Goal: Task Accomplishment & Management: Manage account settings

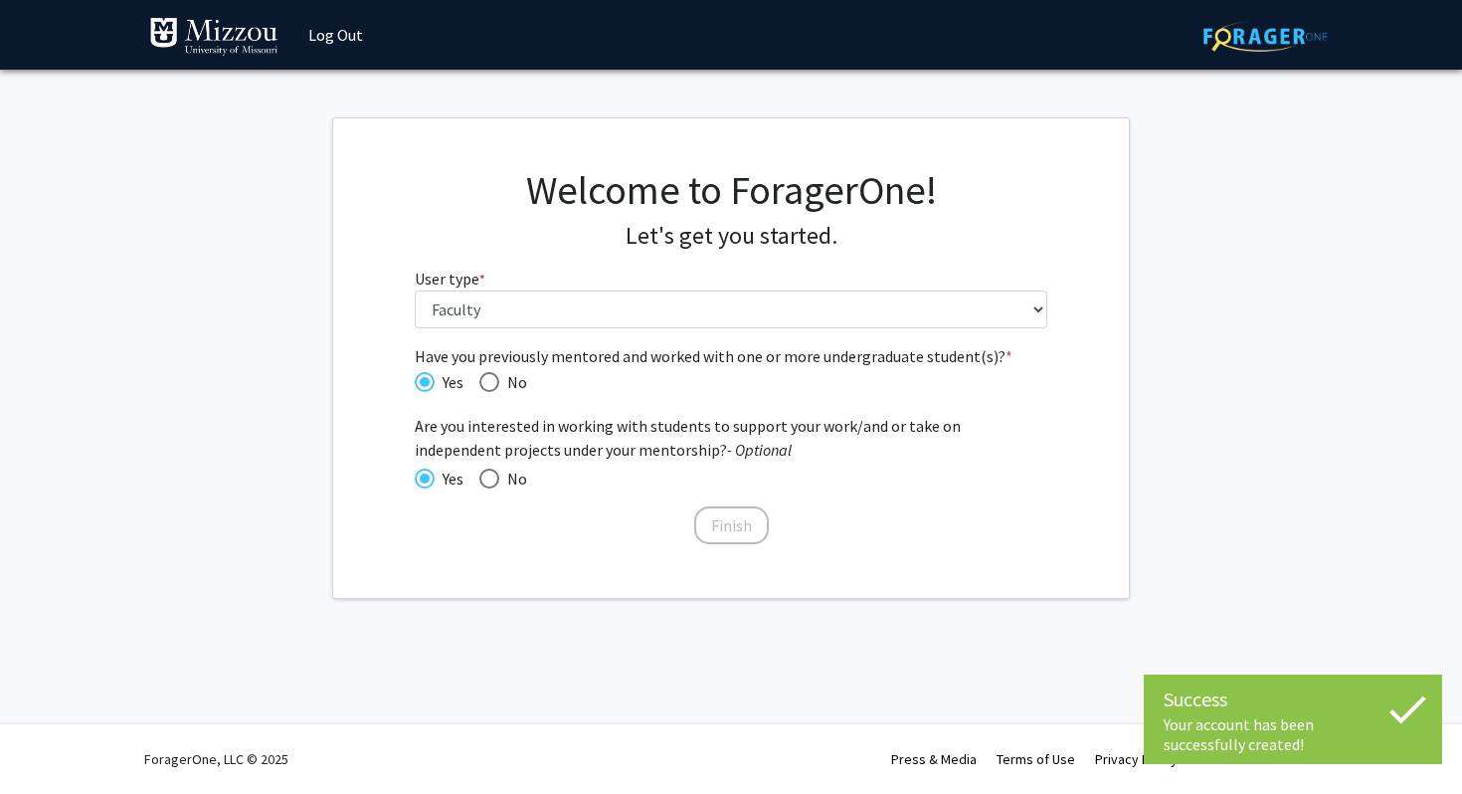
select select "5: faculty"
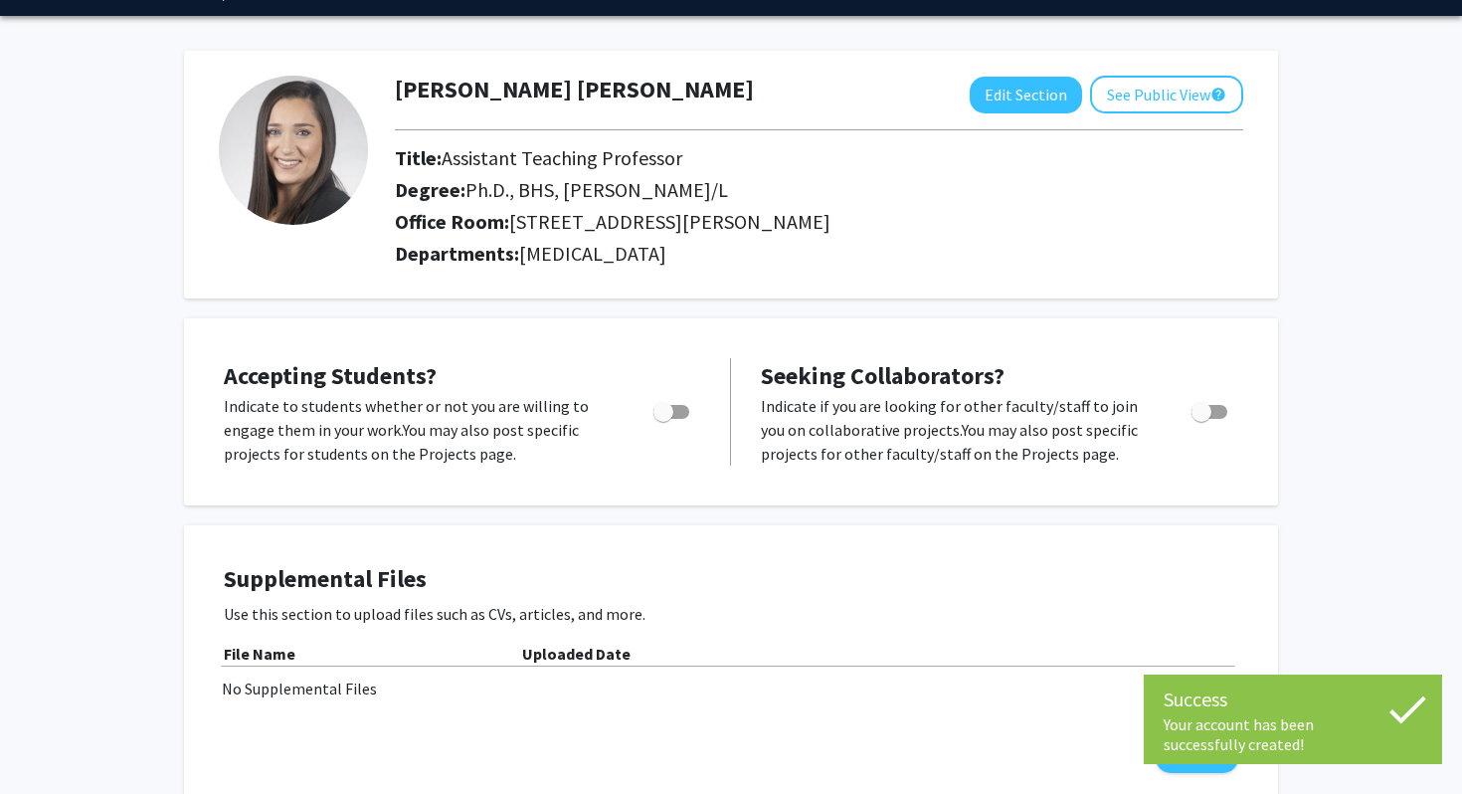
scroll to position [82, 0]
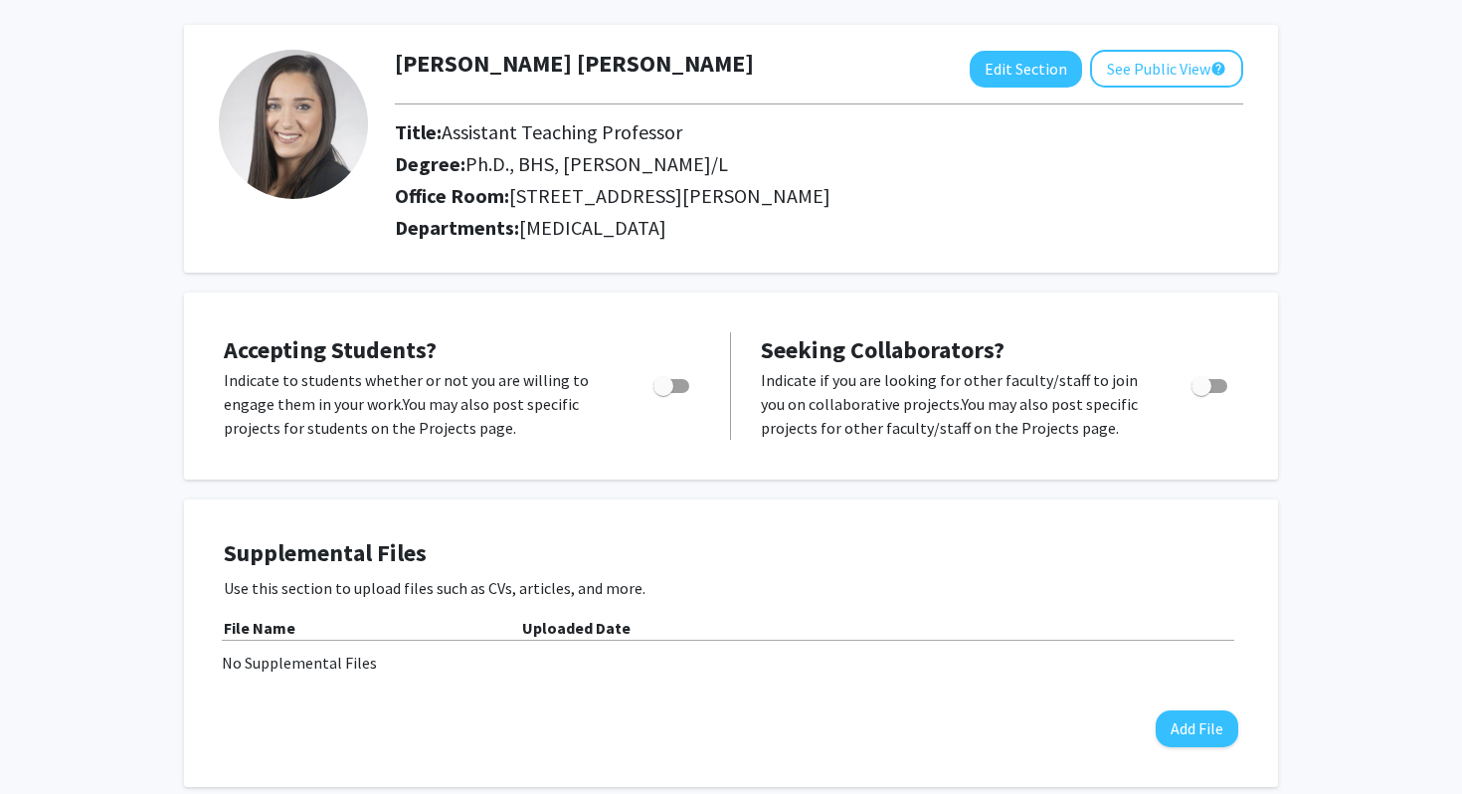
click at [674, 389] on span "Toggle" at bounding box center [672, 386] width 36 height 14
click at [664, 393] on input "Would you like to permit student requests?" at bounding box center [663, 393] width 1 height 1
checkbox input "true"
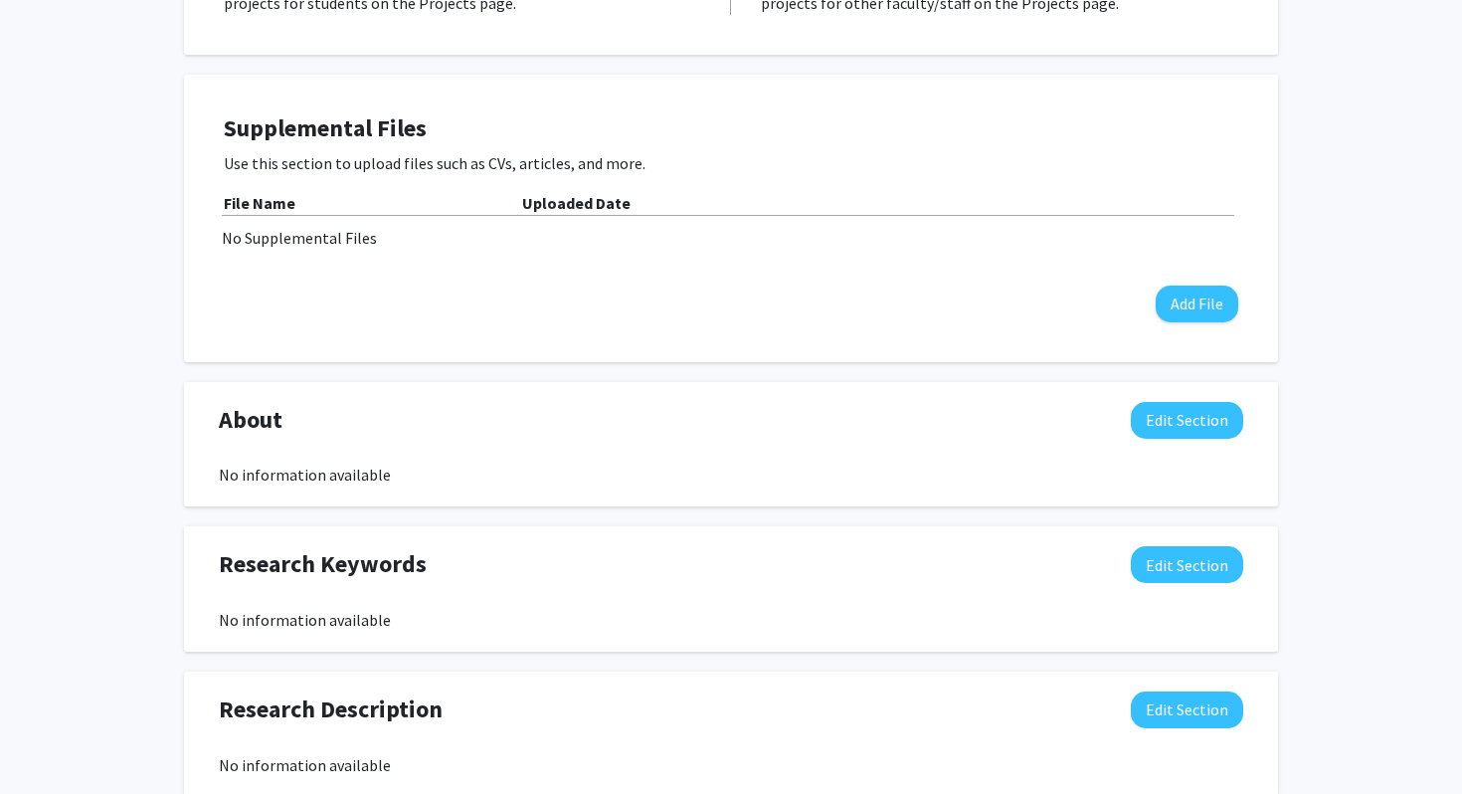
scroll to position [502, 0]
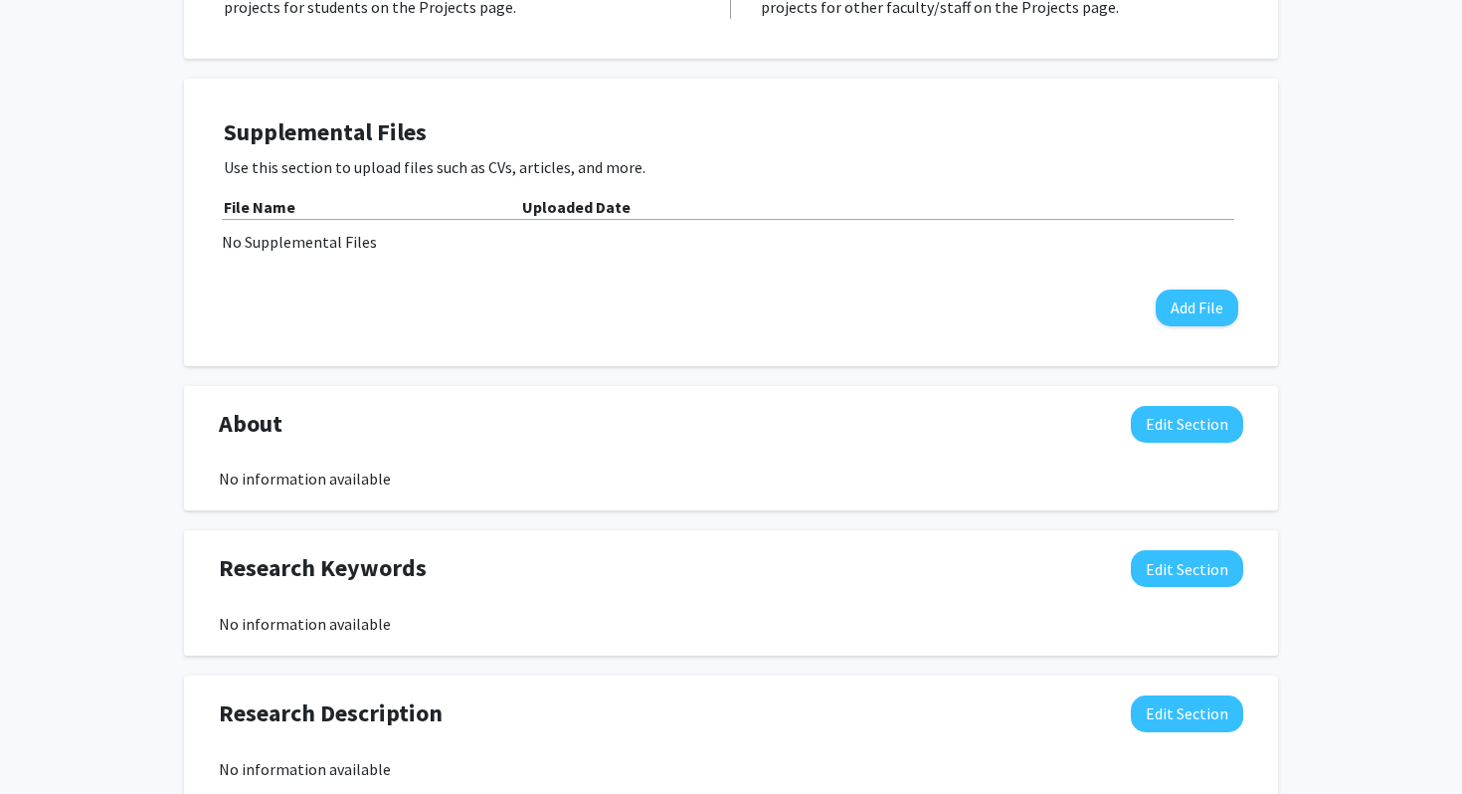
click at [1085, 87] on div "Supplemental Files Use this section to upload files such as CVs, articles, and …" at bounding box center [731, 223] width 1094 height 288
click at [1188, 301] on button "Add File" at bounding box center [1197, 308] width 83 height 37
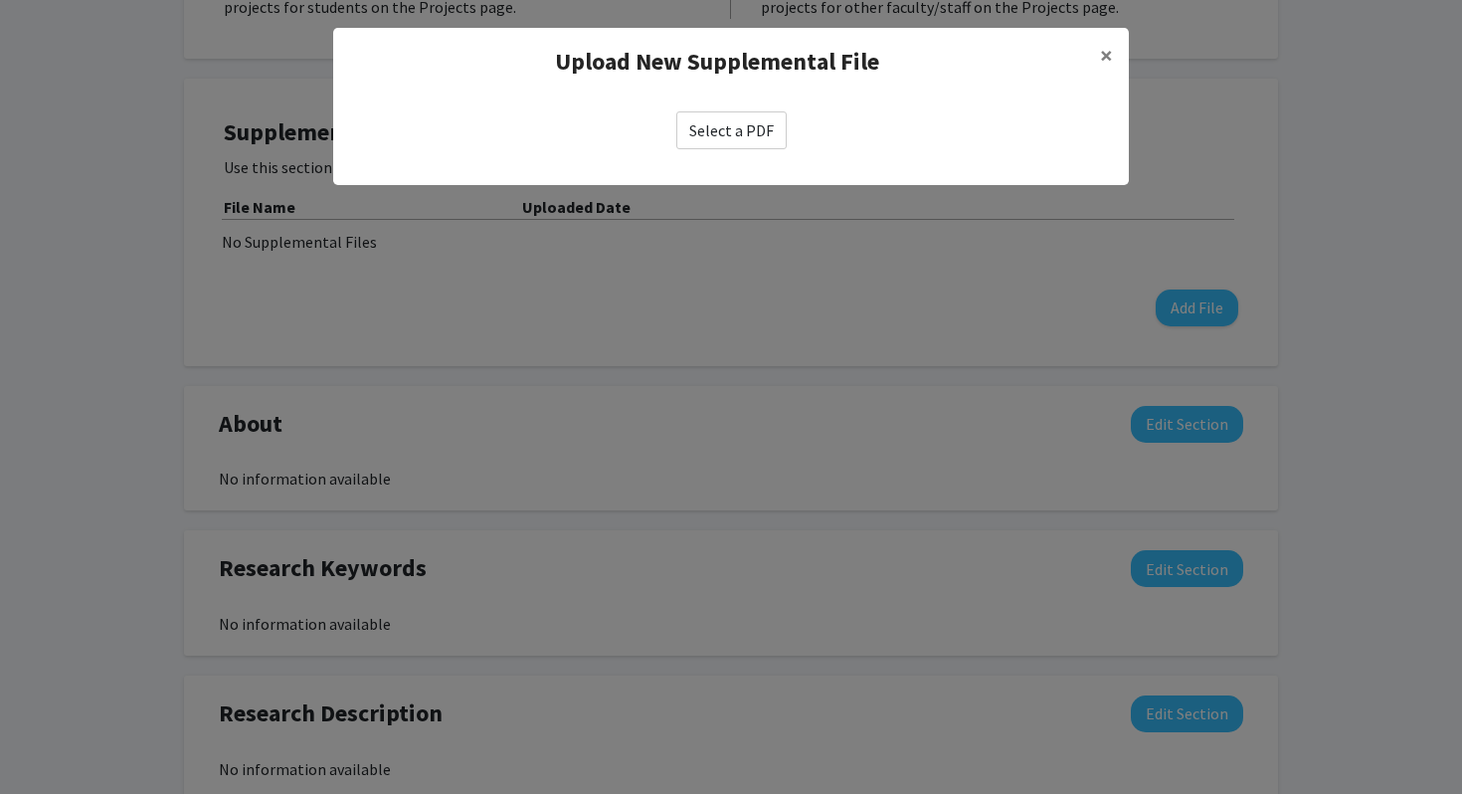
click at [733, 132] on label "Select a PDF" at bounding box center [732, 130] width 110 height 38
click at [0, 0] on input "Select a PDF" at bounding box center [0, 0] width 0 height 0
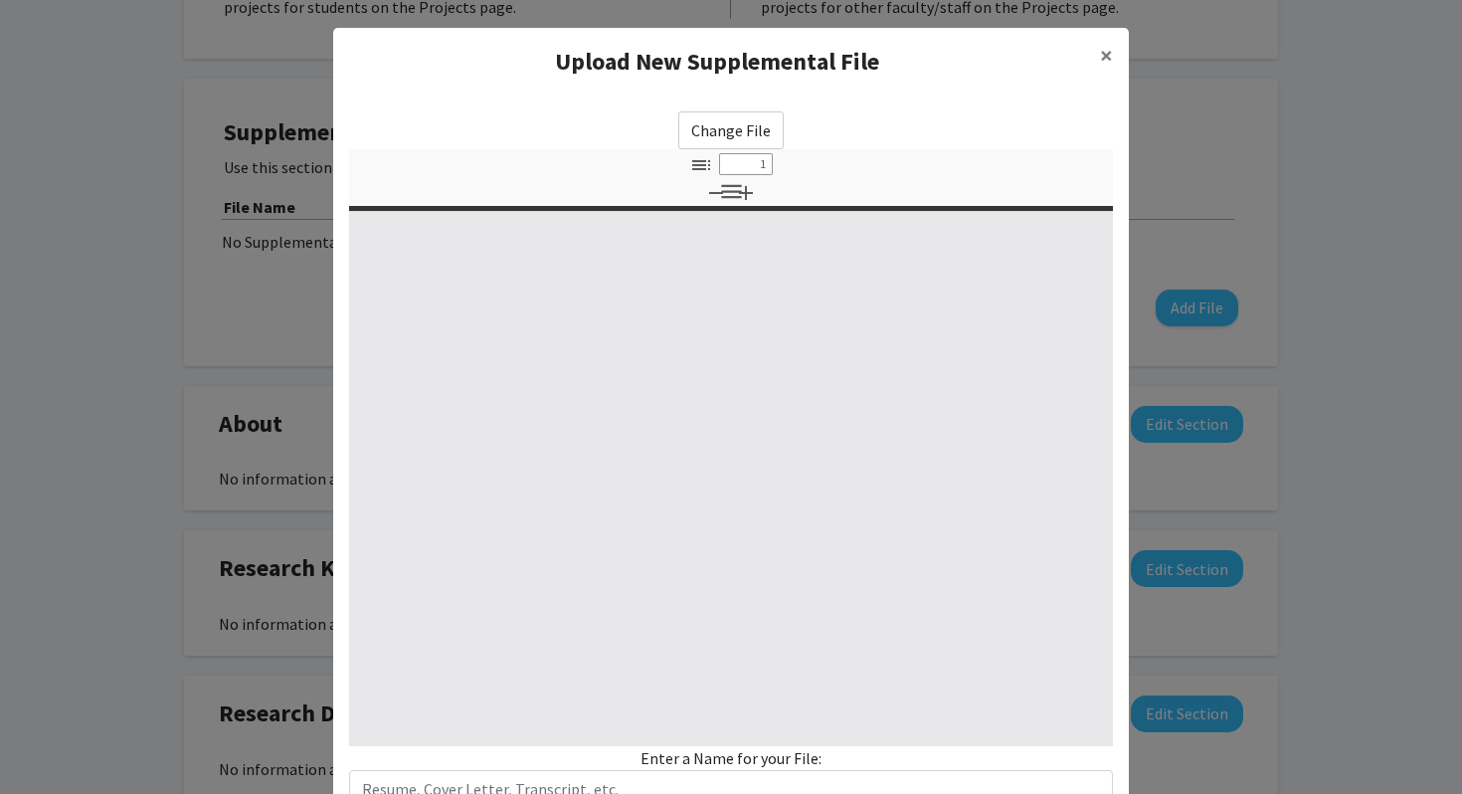
select select "custom"
type input "0"
select select "custom"
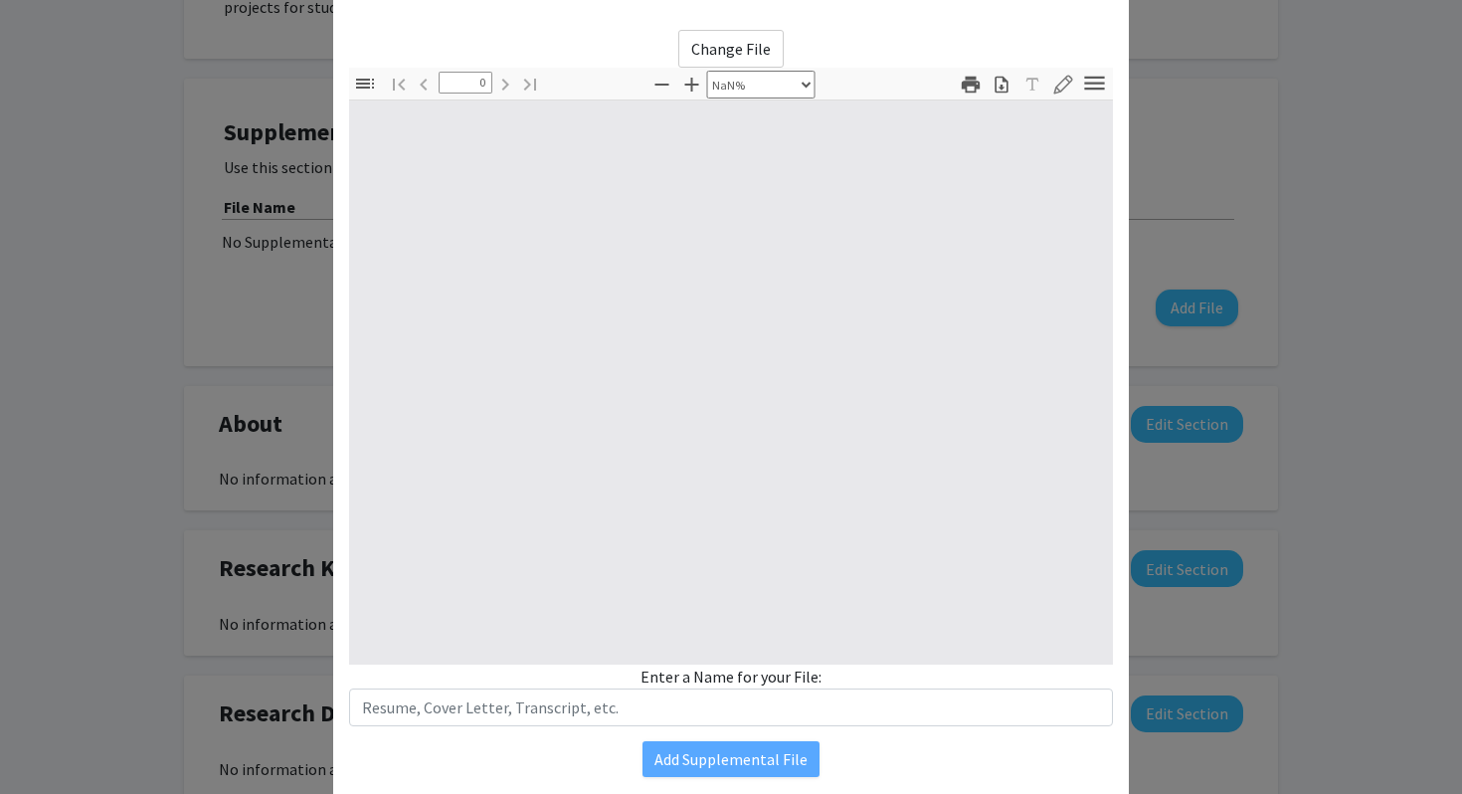
scroll to position [148, 0]
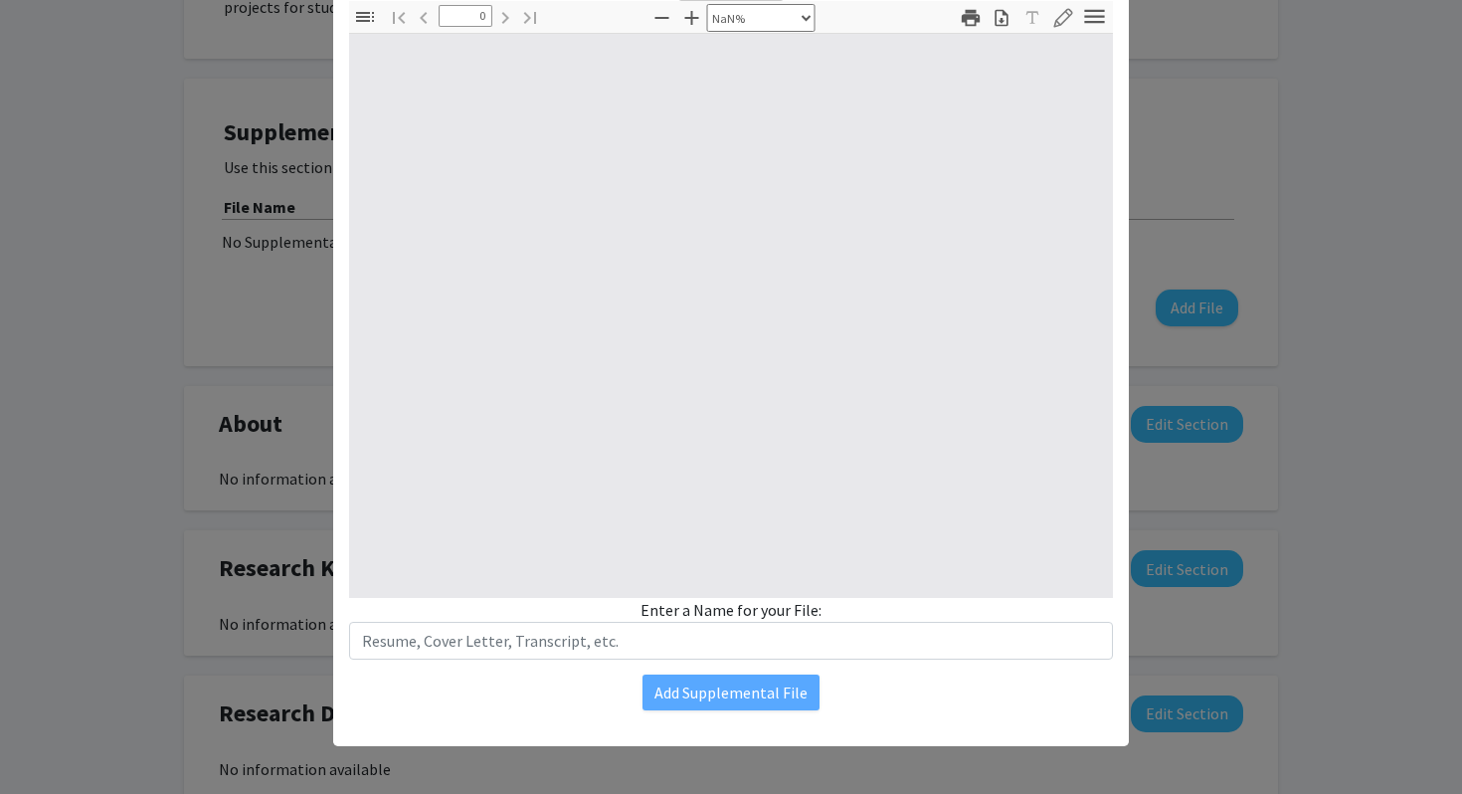
type input "1"
select select "auto"
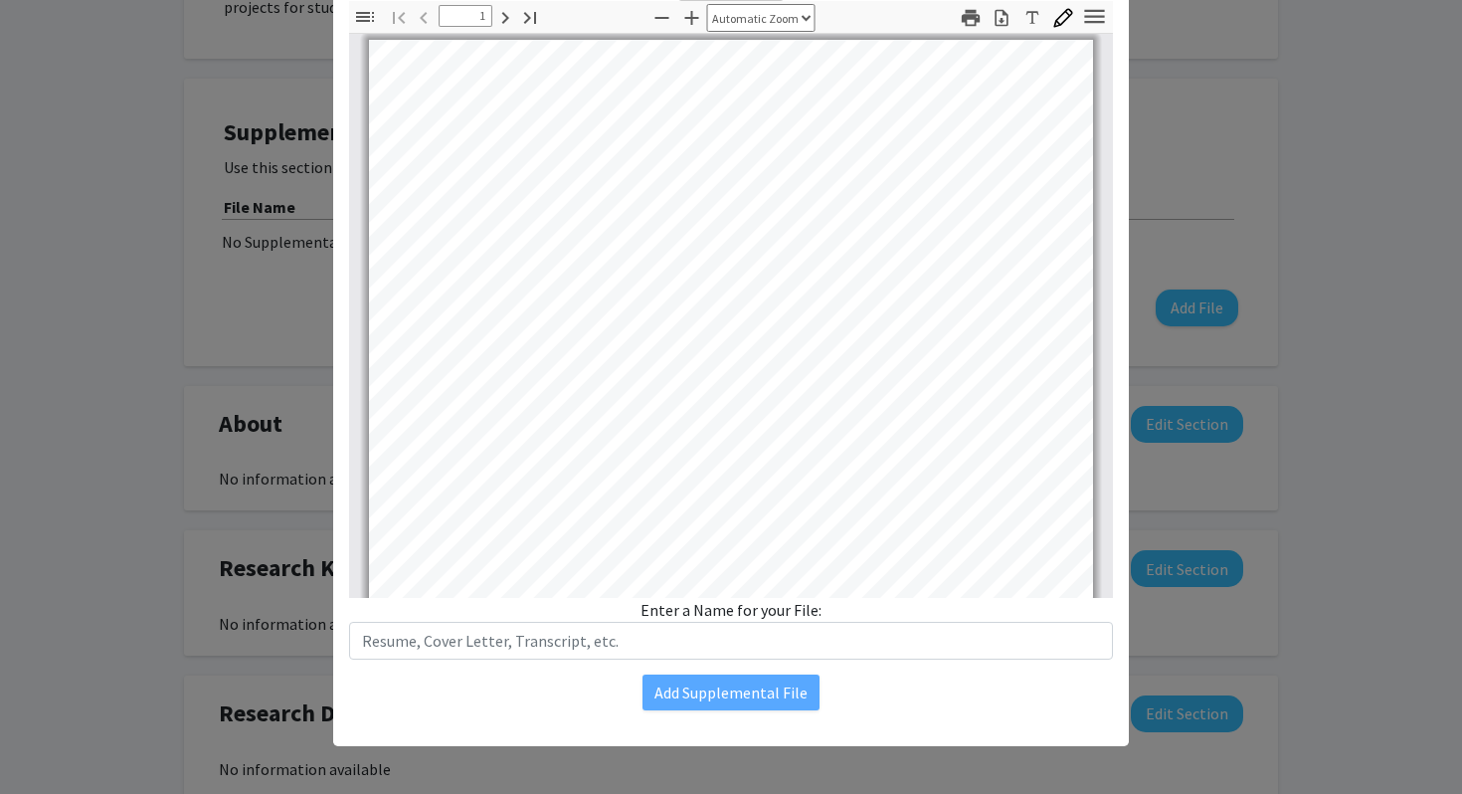
scroll to position [14, 0]
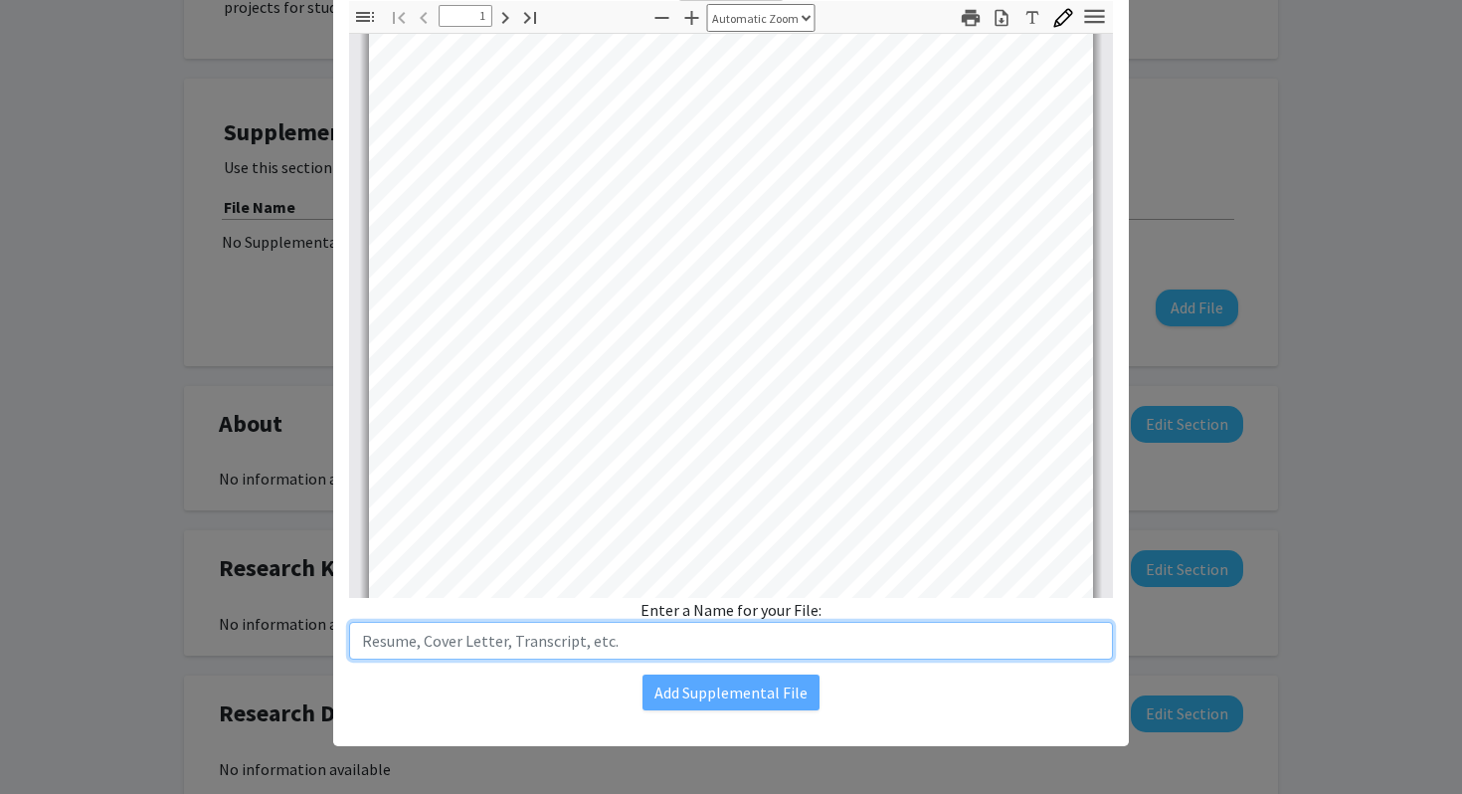
click at [656, 639] on input "text" at bounding box center [731, 641] width 764 height 38
click at [459, 643] on input "Curriculum Vite" at bounding box center [731, 641] width 764 height 38
click at [495, 637] on input "Curriculum Vite" at bounding box center [731, 641] width 764 height 38
type input "Curriculum Vitae (CV)"
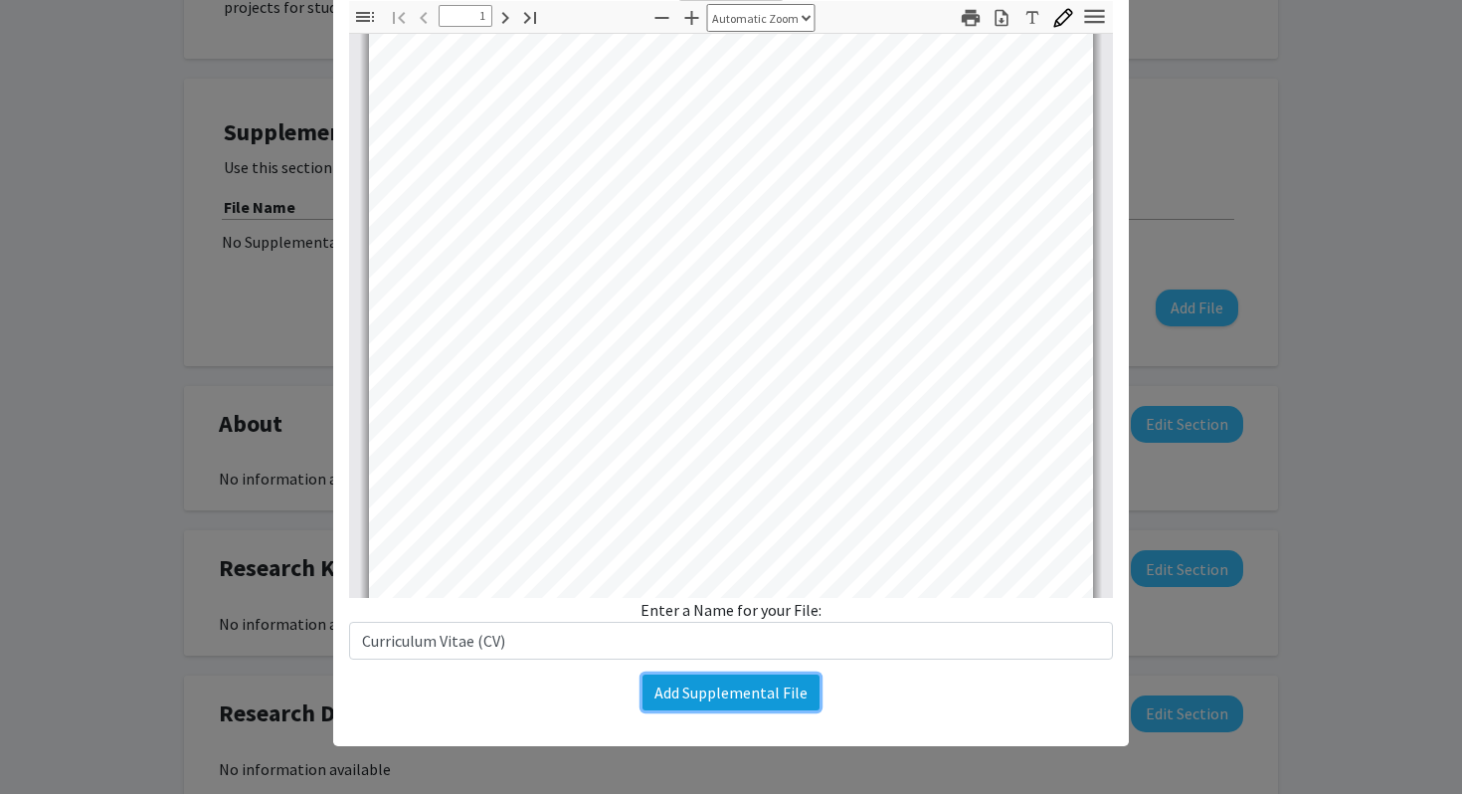
click at [703, 690] on button "Add Supplemental File" at bounding box center [731, 693] width 177 height 36
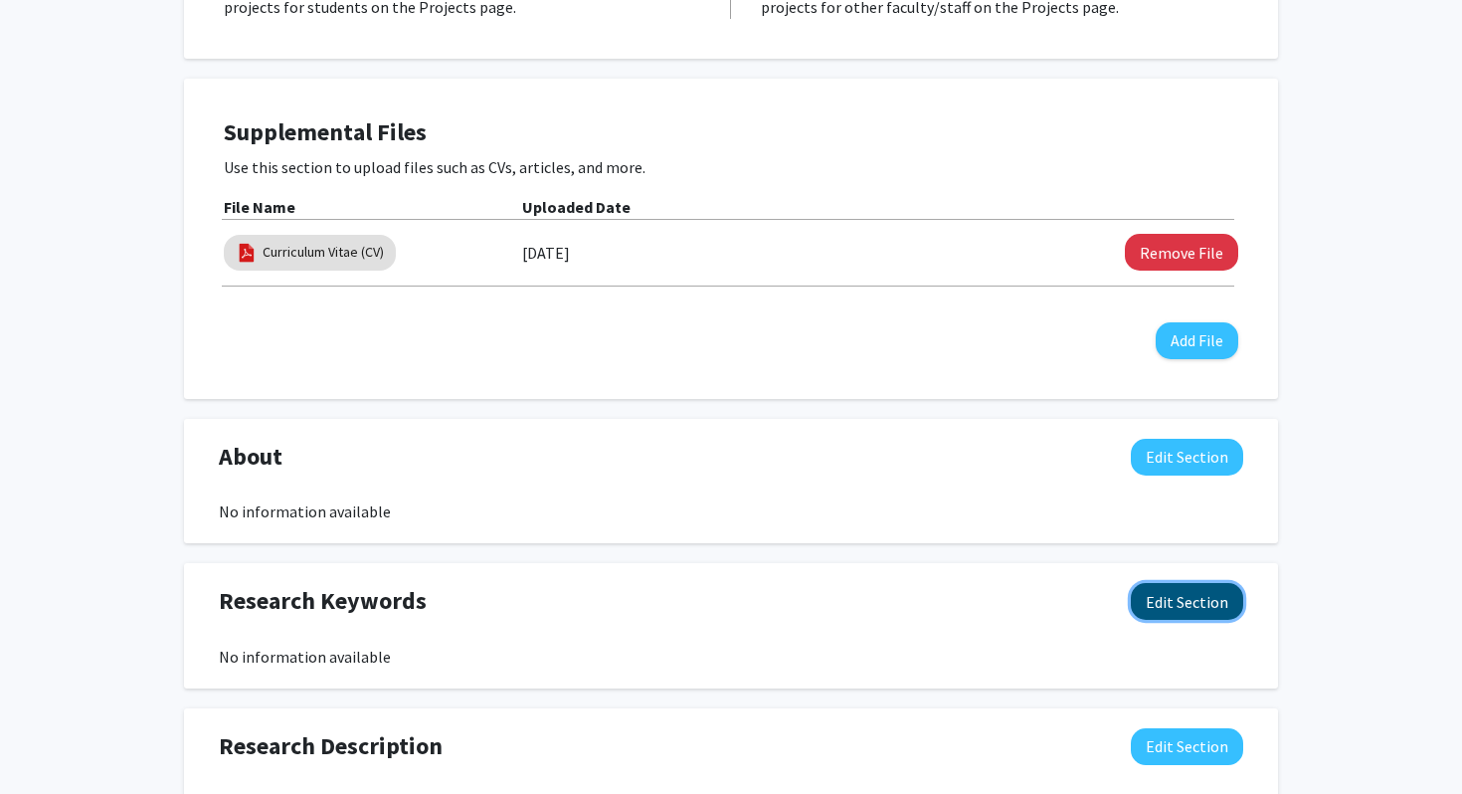
click at [1211, 605] on button "Edit Section" at bounding box center [1187, 601] width 112 height 37
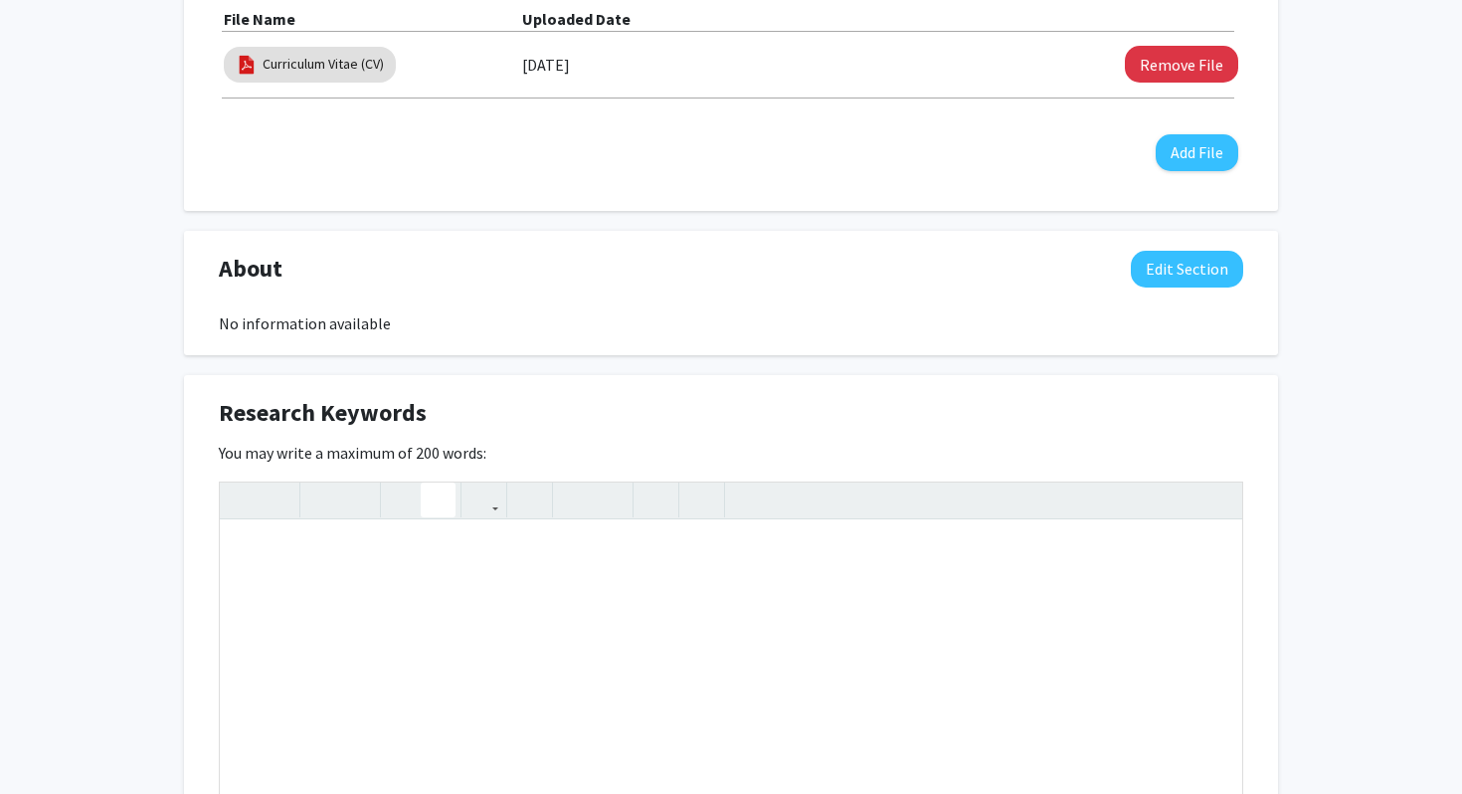
scroll to position [714, 0]
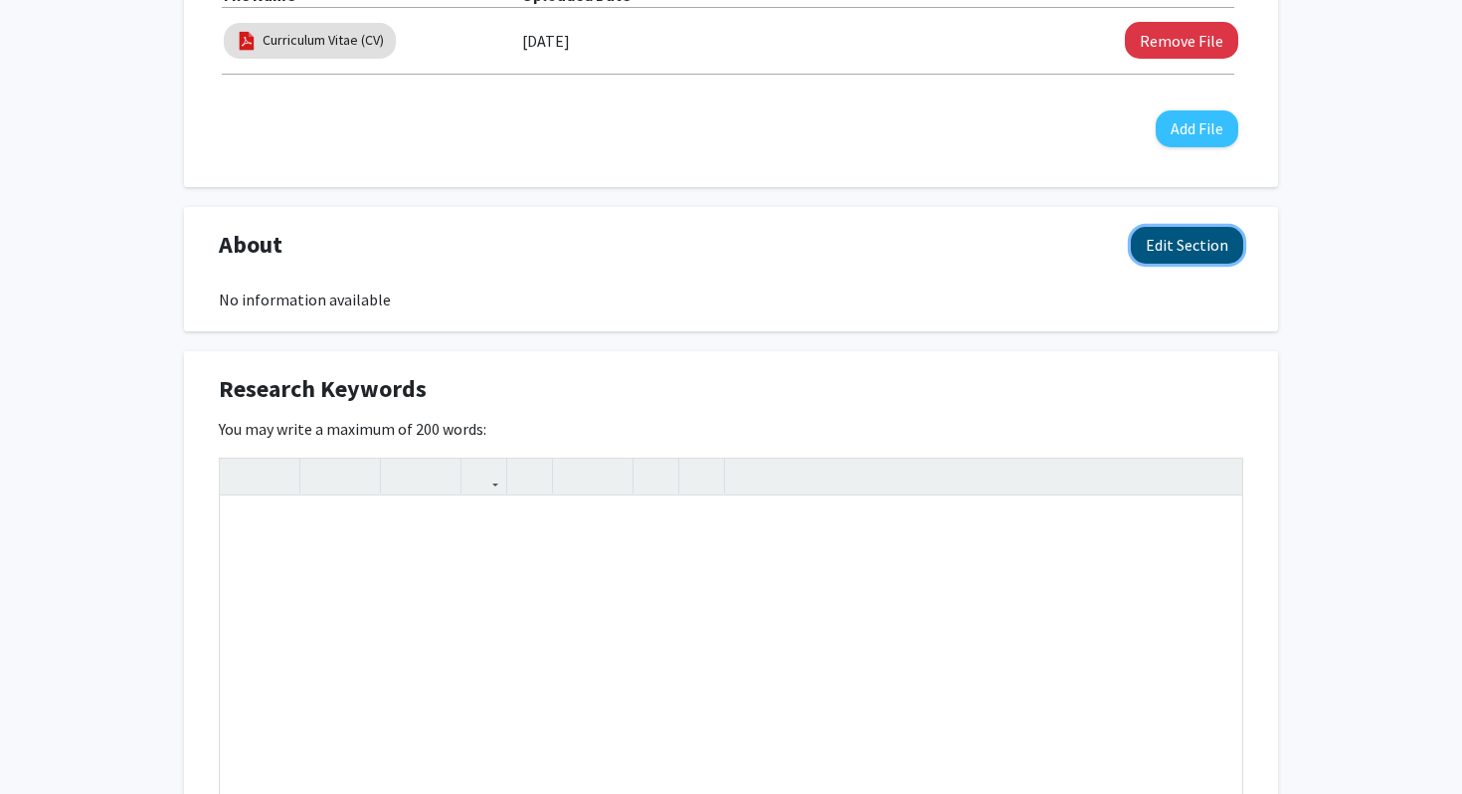
click at [1158, 241] on button "Edit Section" at bounding box center [1187, 245] width 112 height 37
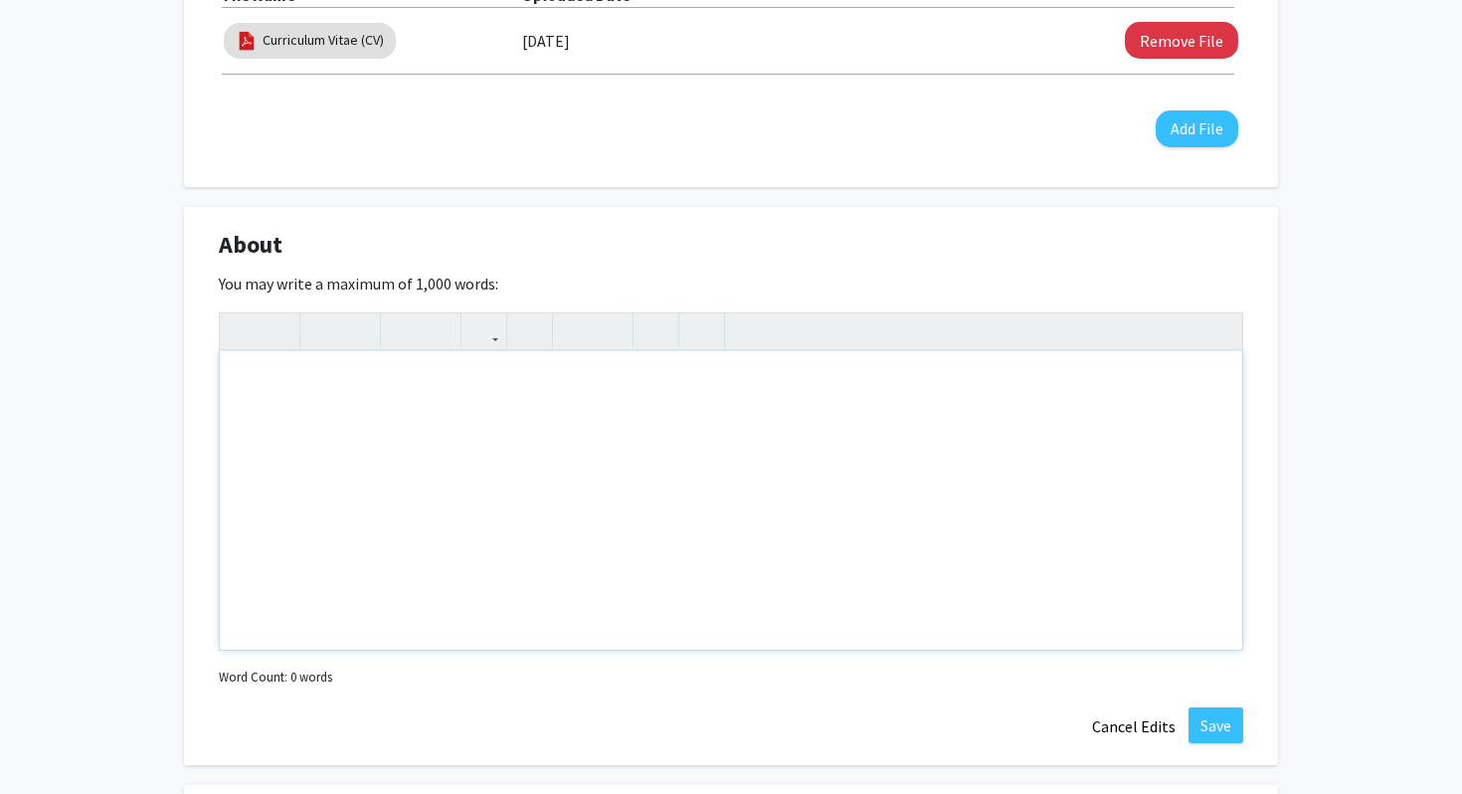
click at [394, 381] on div "Note to users with screen readers: Please deactivate our accessibility plugin f…" at bounding box center [731, 500] width 1023 height 298
paste div "Note to users with screen readers: Please deactivate our accessibility plugin f…"
type textarea "<l>Ip. Dolorsit Amet Consect, AdI, ELIT/S</d><e>Temporinc Utlabore Etdolorem | …"
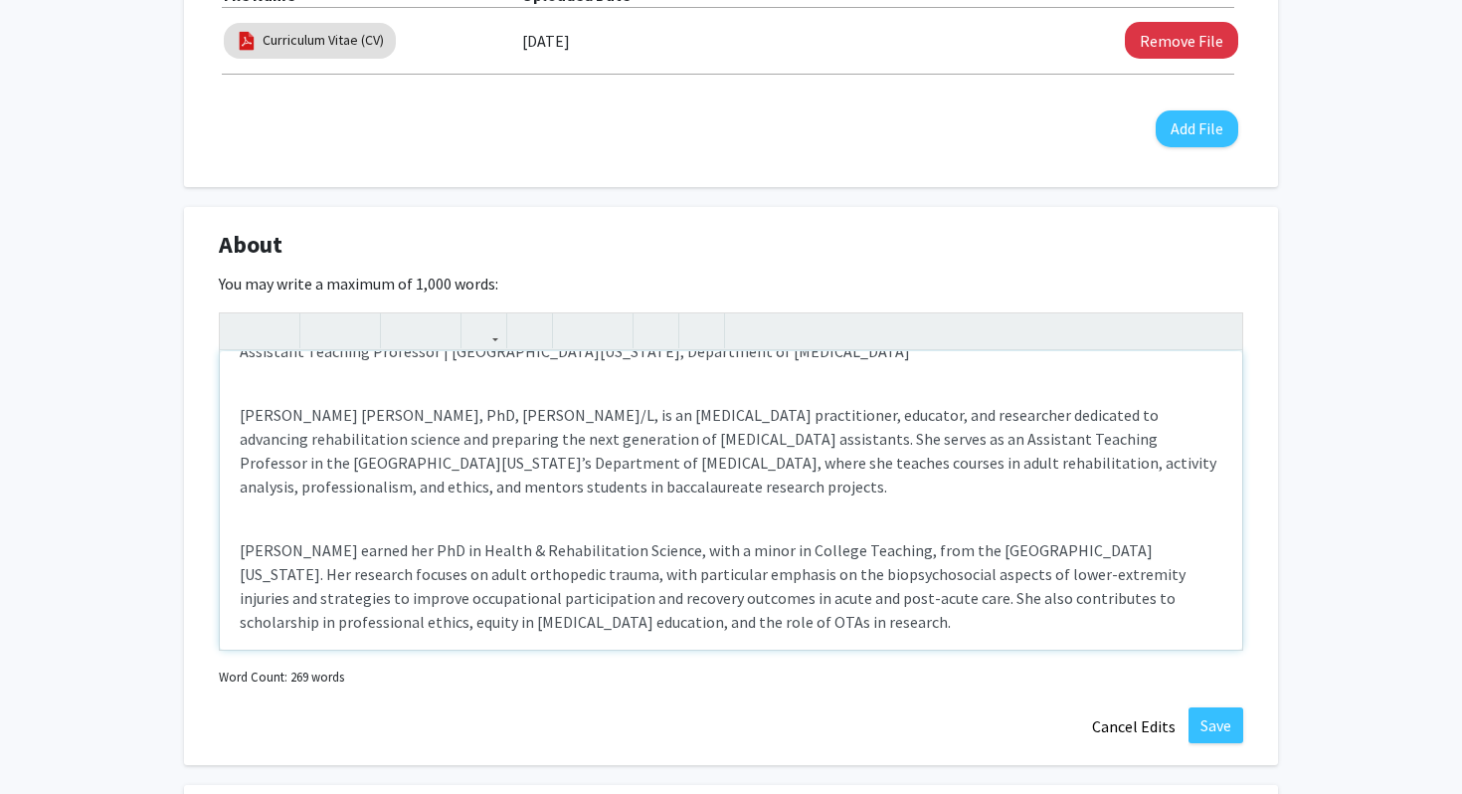
scroll to position [0, 0]
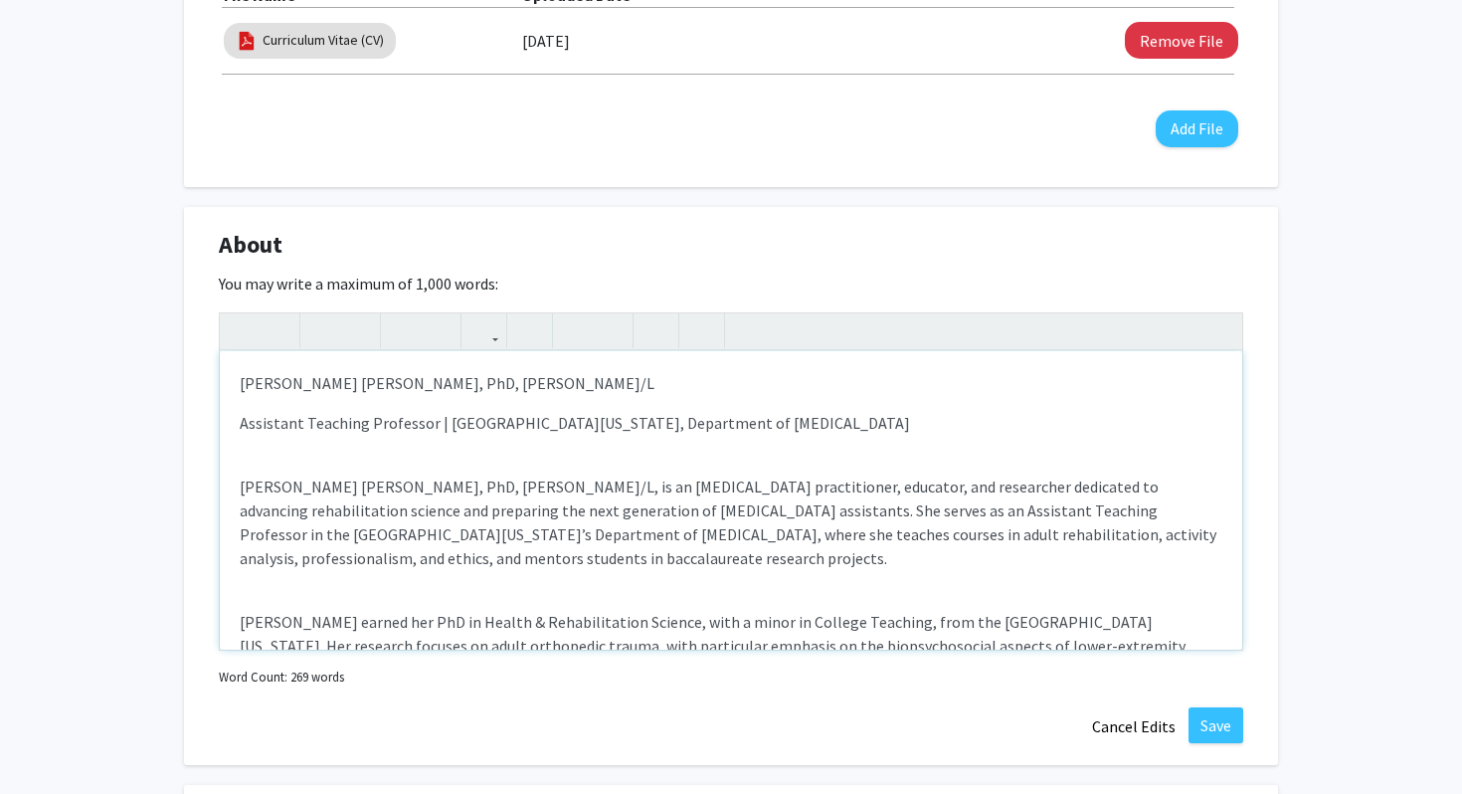
click at [469, 385] on p "[PERSON_NAME] [PERSON_NAME], PhD, [PERSON_NAME]/L" at bounding box center [731, 383] width 983 height 24
drag, startPoint x: 560, startPoint y: 384, endPoint x: 226, endPoint y: 381, distance: 334.3
click at [226, 381] on div "[PERSON_NAME] [PERSON_NAME], PhD, BHS, [PERSON_NAME]/L Assistant Teaching Profe…" at bounding box center [731, 500] width 1023 height 298
click at [438, 436] on div "[PERSON_NAME] [PERSON_NAME], PhD, BHS, [PERSON_NAME]/L Assistant Teaching Profe…" at bounding box center [731, 500] width 1023 height 298
click at [237, 490] on div "[PERSON_NAME] [PERSON_NAME], PhD, BHS, [PERSON_NAME]/L Assistant Teaching Profe…" at bounding box center [731, 500] width 1023 height 298
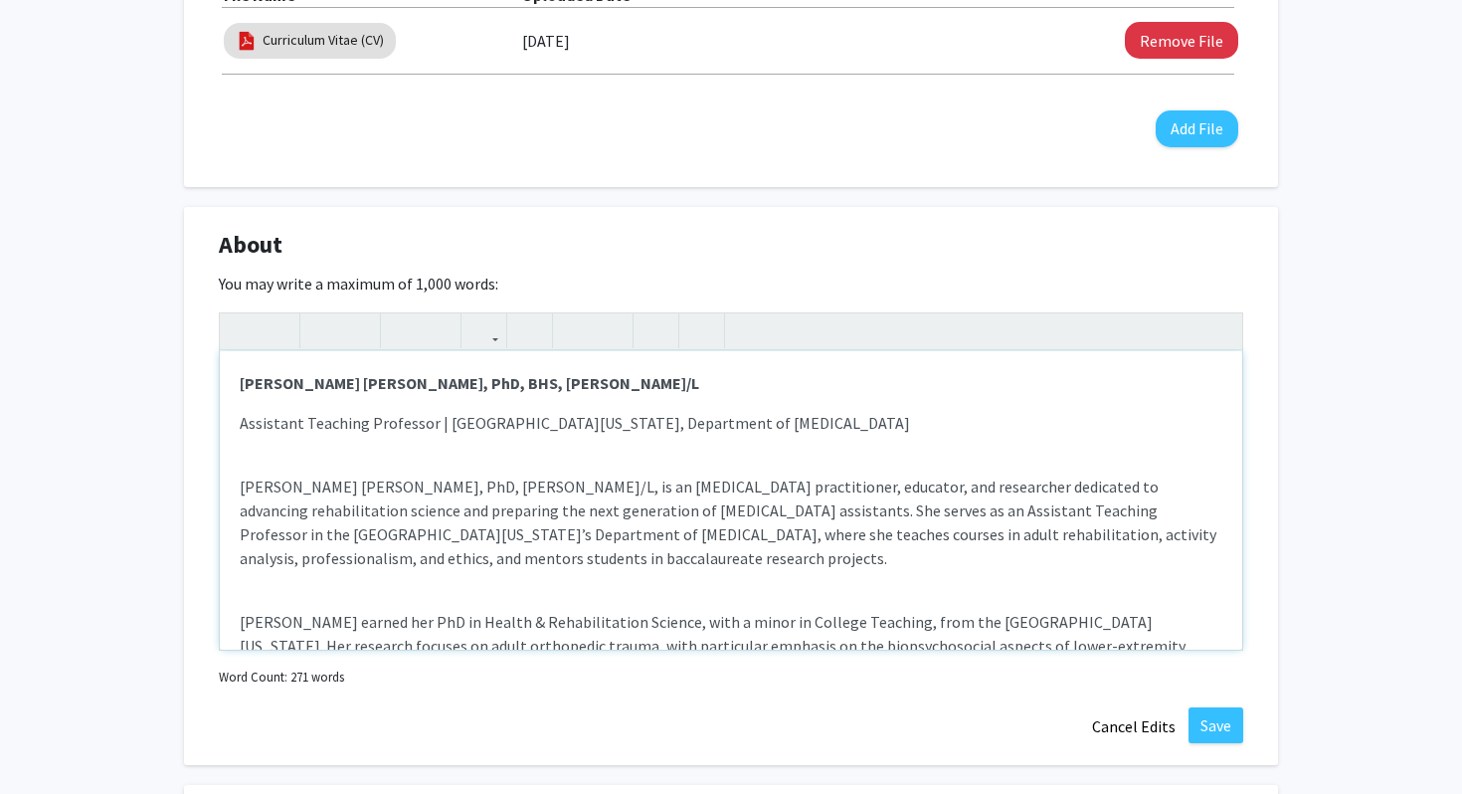
click at [470, 490] on p "[PERSON_NAME] [PERSON_NAME], PhD, [PERSON_NAME]/L, is an [MEDICAL_DATA] practit…" at bounding box center [731, 523] width 983 height 96
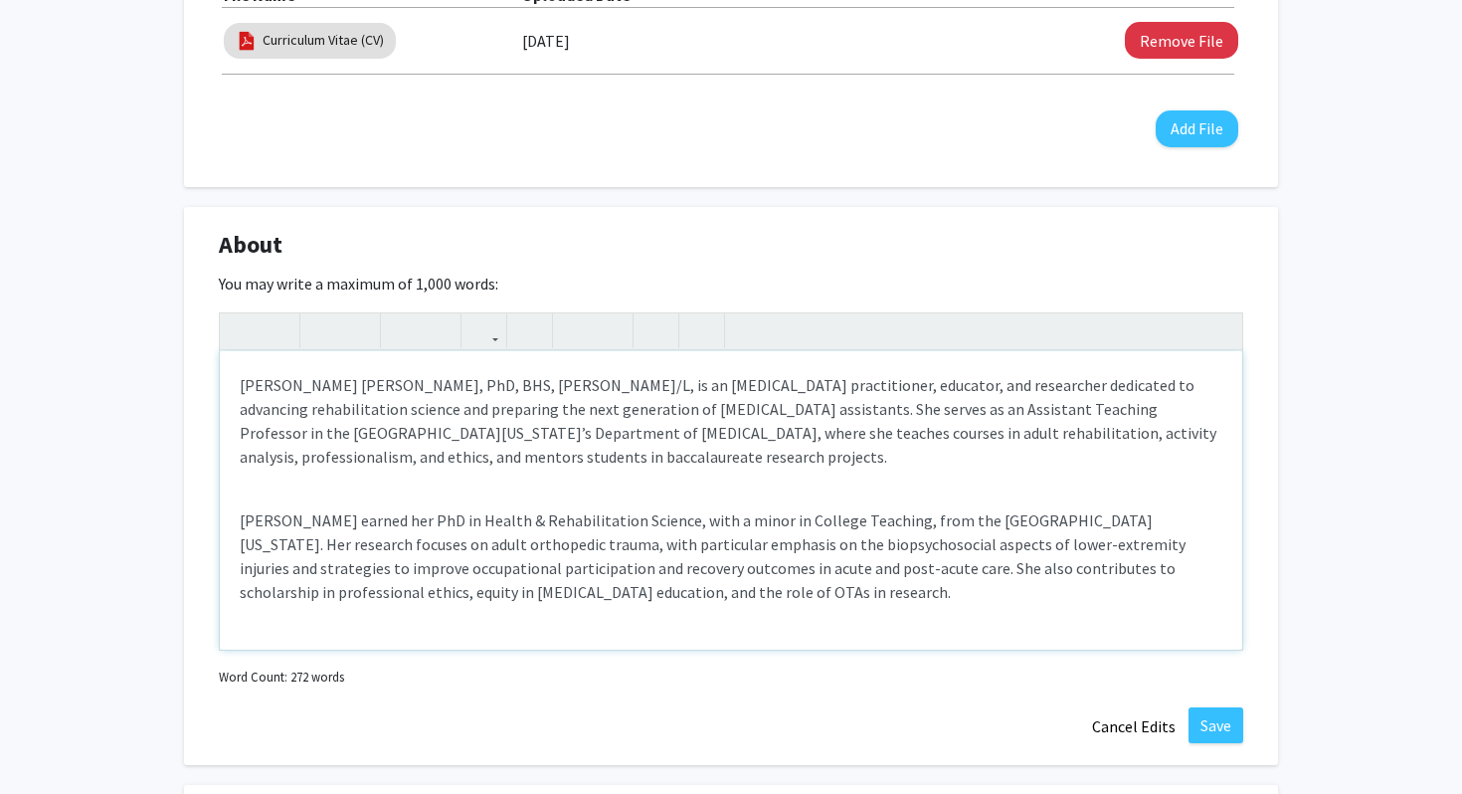
scroll to position [103, 0]
click at [687, 461] on p "[PERSON_NAME] [PERSON_NAME], PhD, BHS, [PERSON_NAME]/L, is an [MEDICAL_DATA] pr…" at bounding box center [731, 419] width 983 height 96
click at [286, 521] on p "[PERSON_NAME] earned her PhD in Health & Rehabilitation Science, with a minor i…" at bounding box center [731, 554] width 983 height 96
click at [522, 563] on p "[PERSON_NAME] earned her PhD in Health & Rehabilitation Science, with a minor i…" at bounding box center [731, 554] width 983 height 96
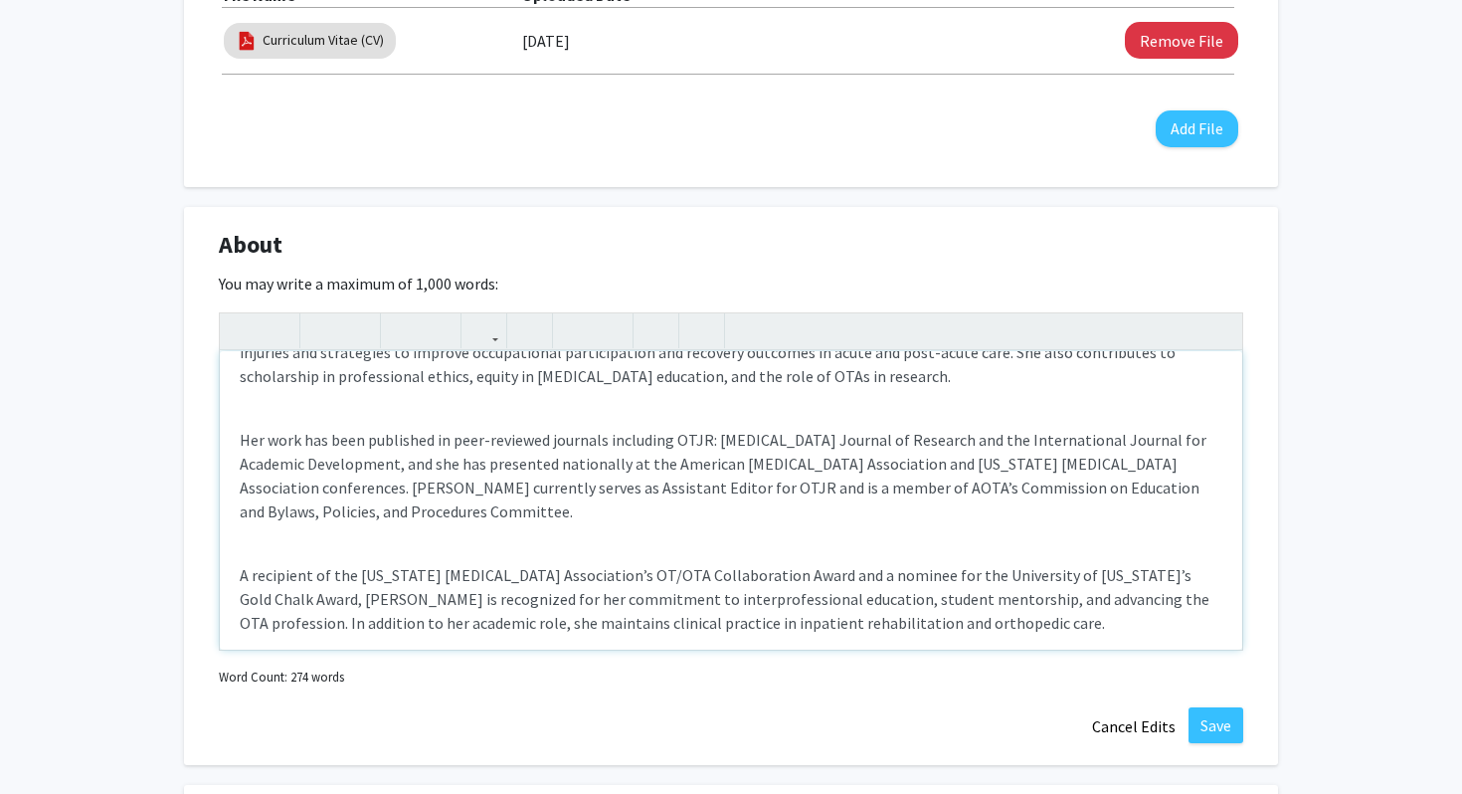
scroll to position [321, 0]
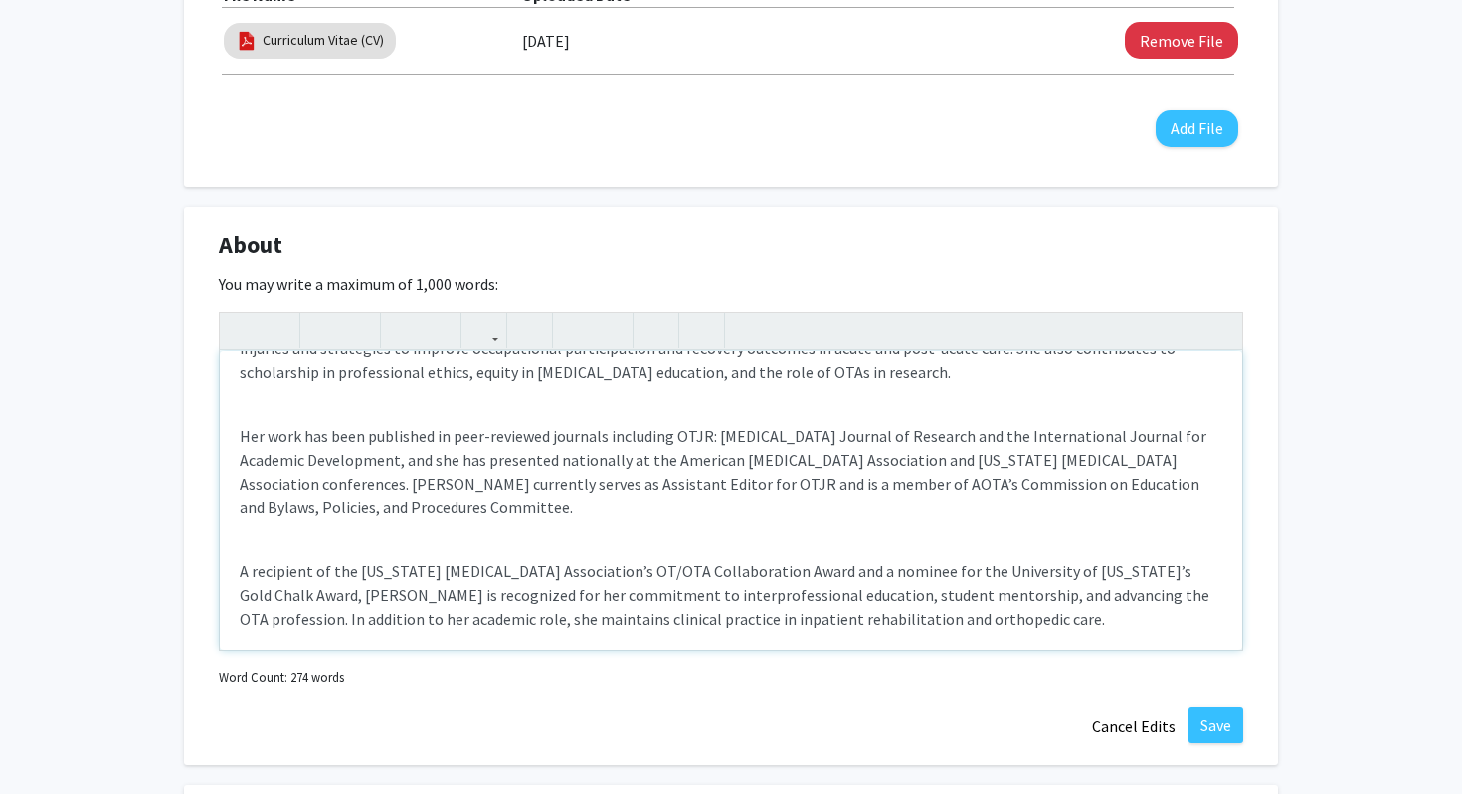
click at [458, 483] on p "Her work has been published in peer-reviewed journals including OTJR: [MEDICAL_…" at bounding box center [731, 472] width 983 height 96
click at [618, 502] on p "Her work has been published in peer-reviewed journals including OTJR: [MEDICAL_…" at bounding box center [731, 472] width 983 height 96
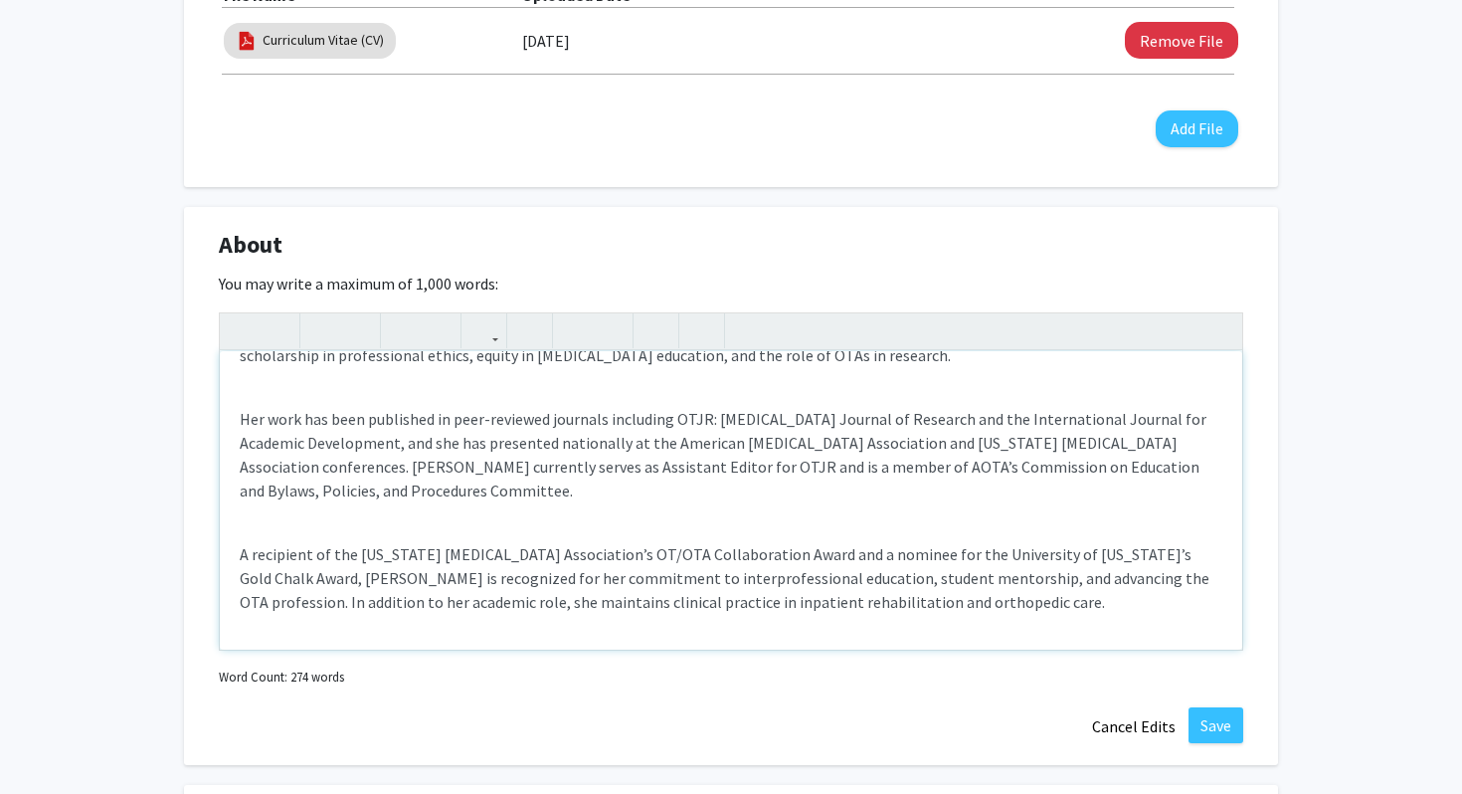
click at [241, 557] on p "A recipient of the [US_STATE] [MEDICAL_DATA] Association’s OT/OTA Collaboration…" at bounding box center [731, 578] width 983 height 72
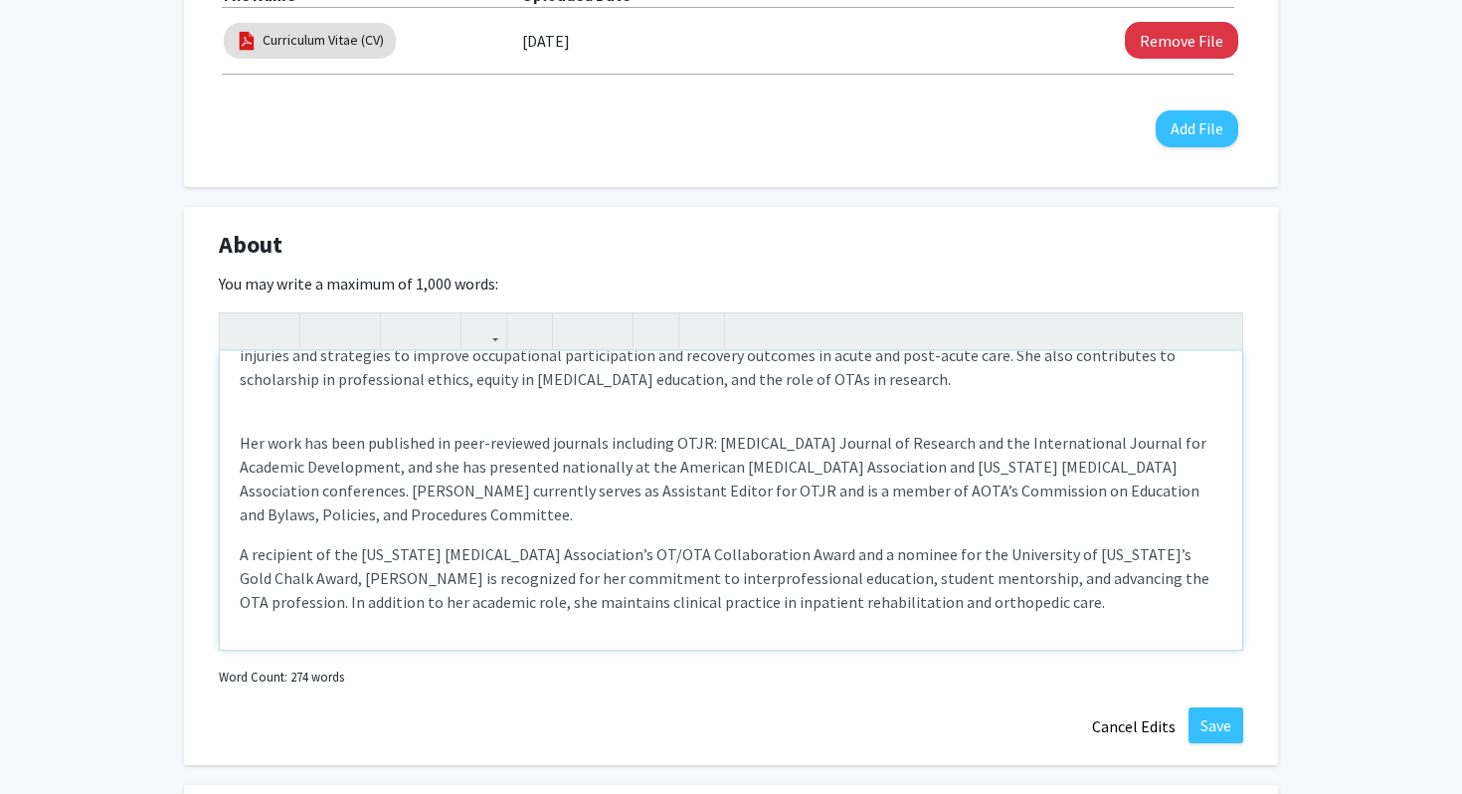
click at [235, 437] on div "[PERSON_NAME] [PERSON_NAME], PhD, BHS, [PERSON_NAME]/L Assistant Teaching Profe…" at bounding box center [731, 500] width 1023 height 298
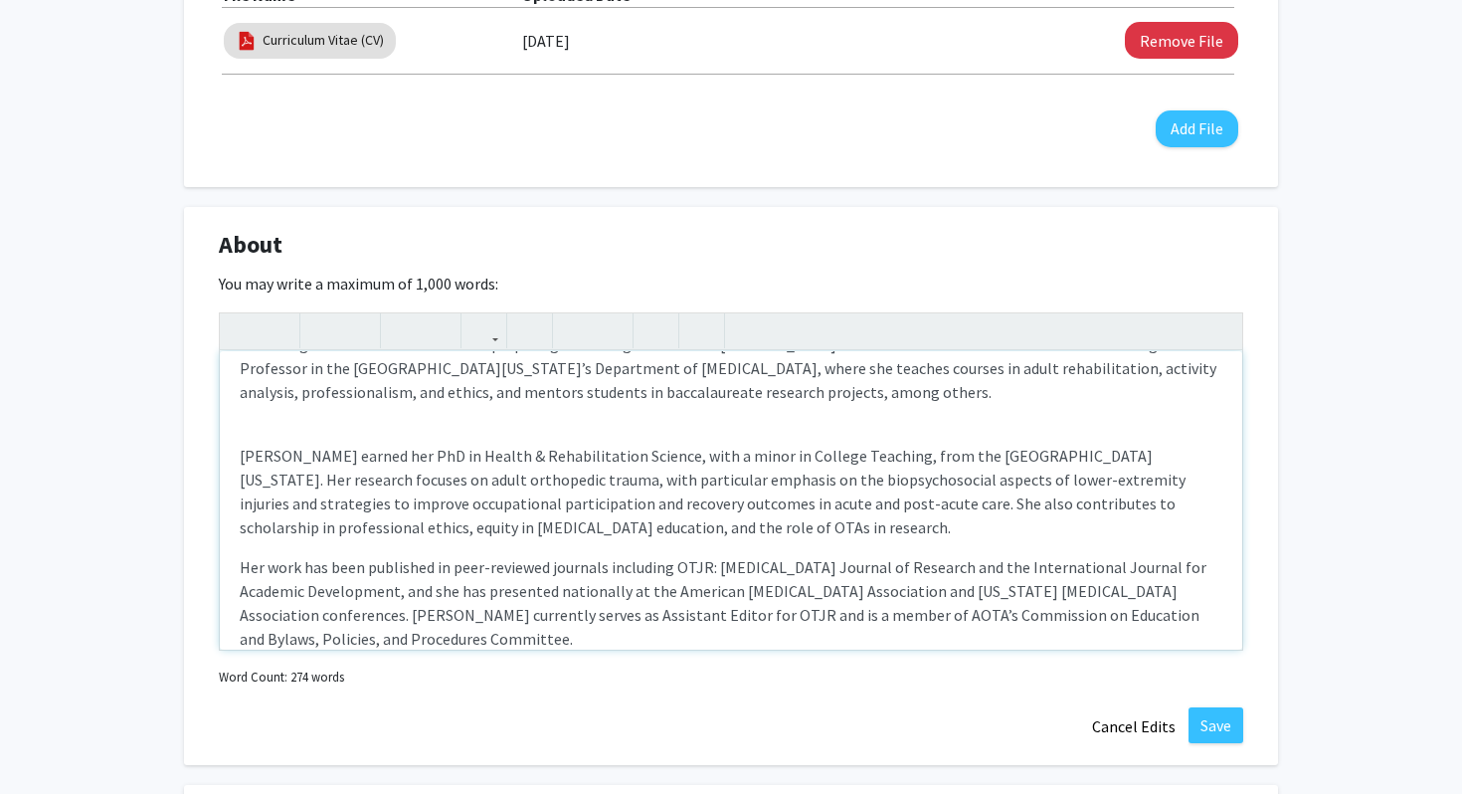
scroll to position [136, 0]
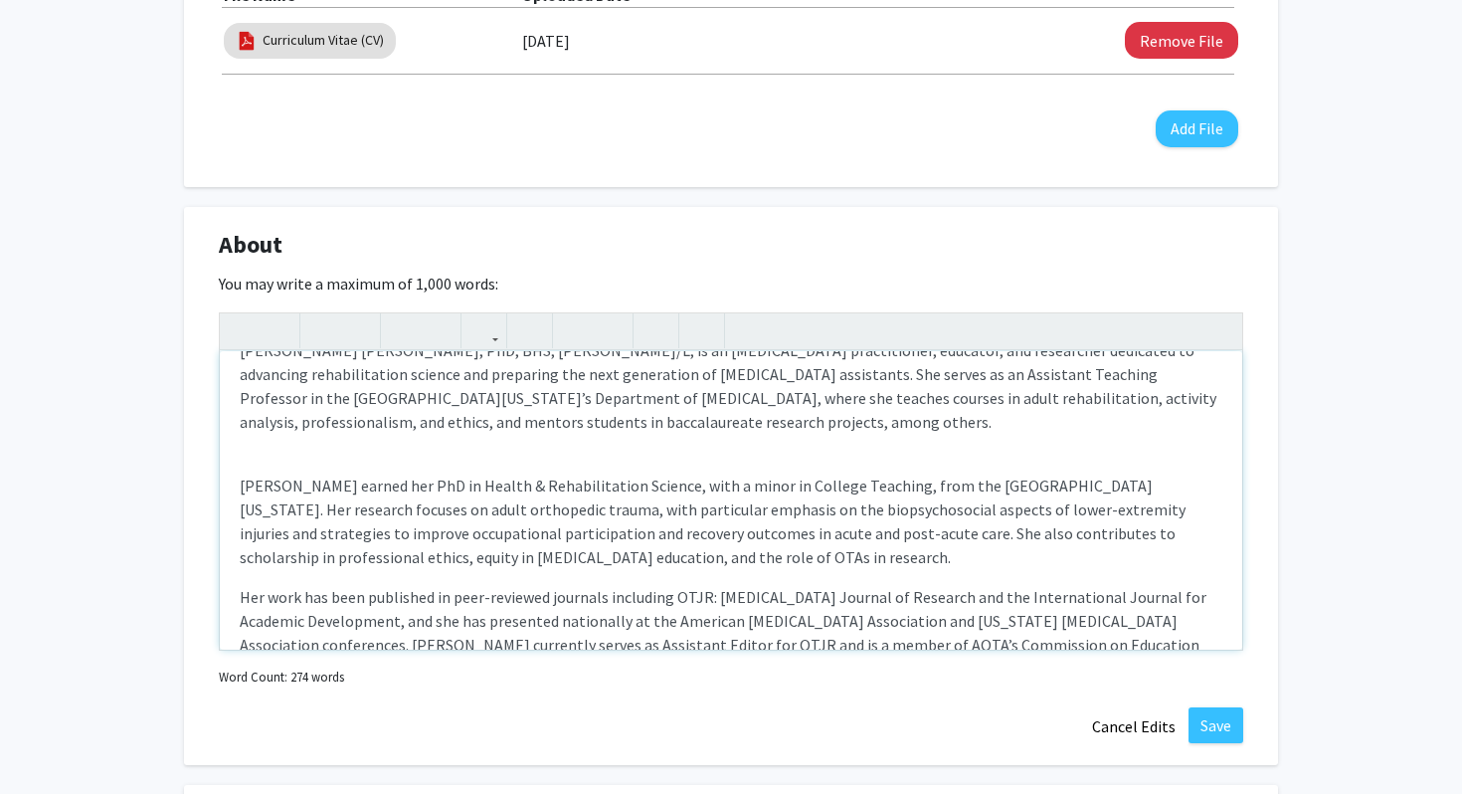
click at [237, 483] on div "[PERSON_NAME] [PERSON_NAME], PhD, BHS, [PERSON_NAME]/L Assistant Teaching Profe…" at bounding box center [731, 500] width 1023 height 298
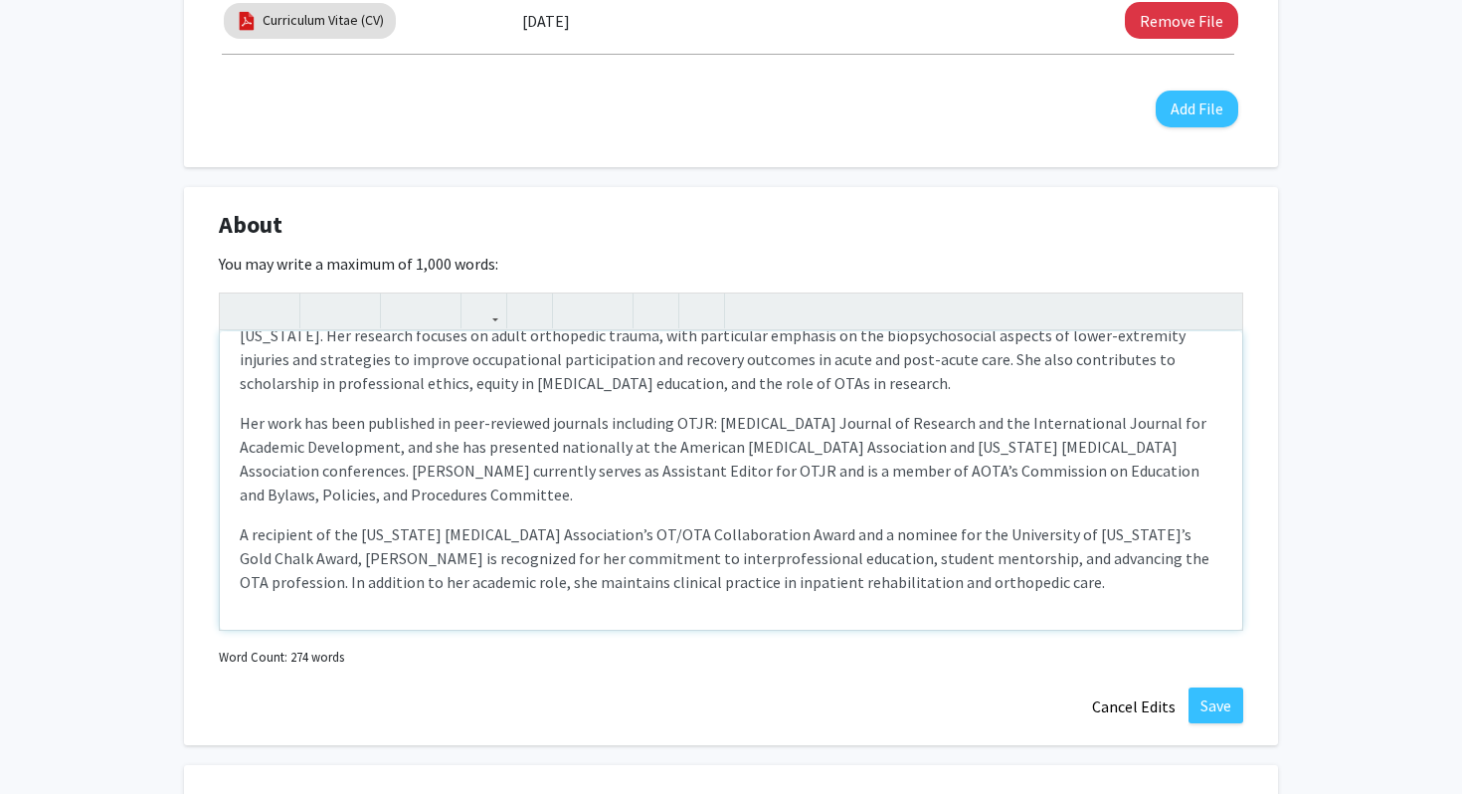
scroll to position [744, 0]
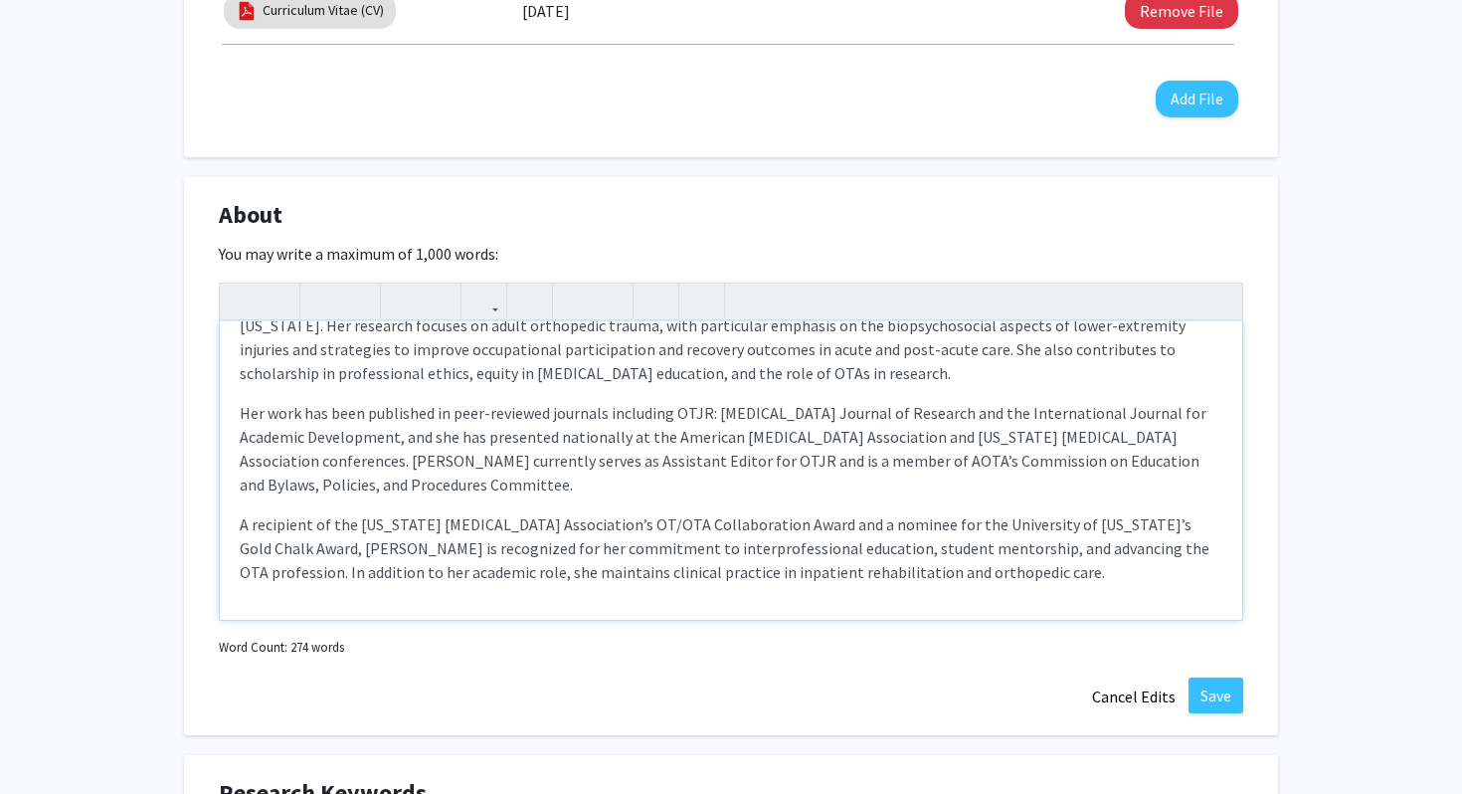
click at [344, 553] on p "A recipient of the [US_STATE] [MEDICAL_DATA] Association’s OT/OTA Collaboration…" at bounding box center [731, 548] width 983 height 72
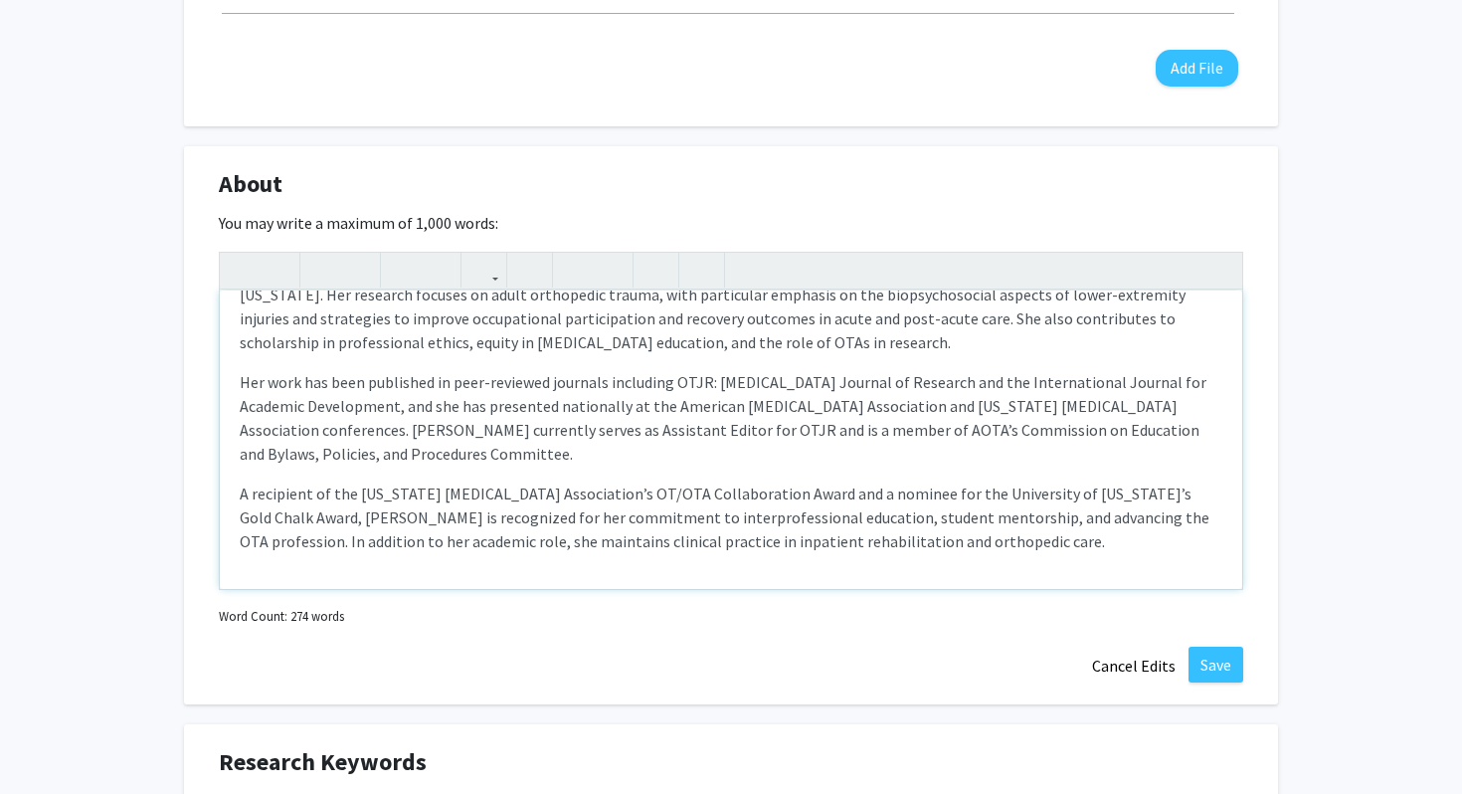
scroll to position [782, 0]
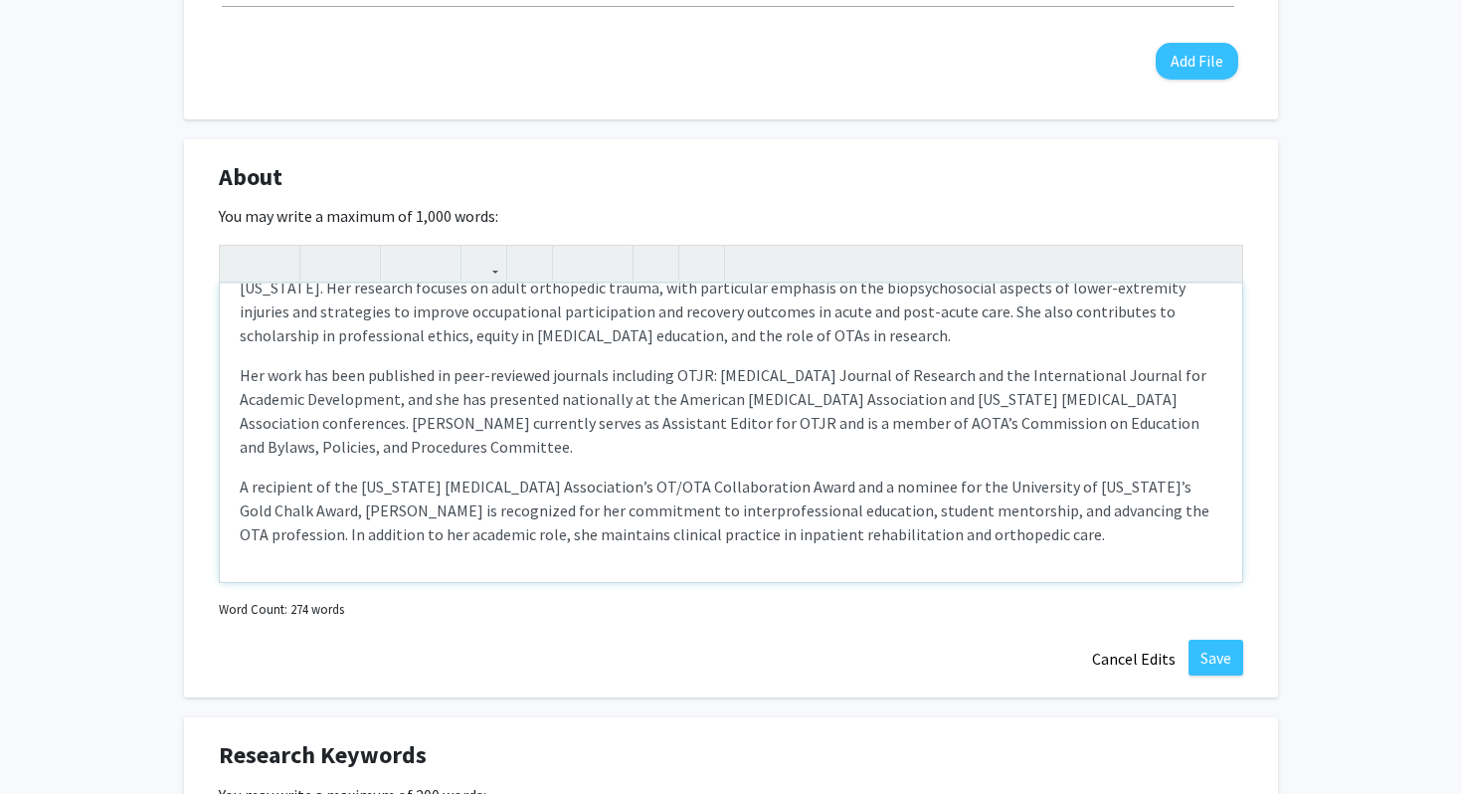
click at [1068, 515] on p "A recipient of the [US_STATE] [MEDICAL_DATA] Association’s OT/OTA Collaboration…" at bounding box center [731, 511] width 983 height 72
type textarea "<l><ipsumd>Si. Ametcons Adip Elitsed, DoE, TEM, INCI/U</labore></e><d>Magnaaliq…"
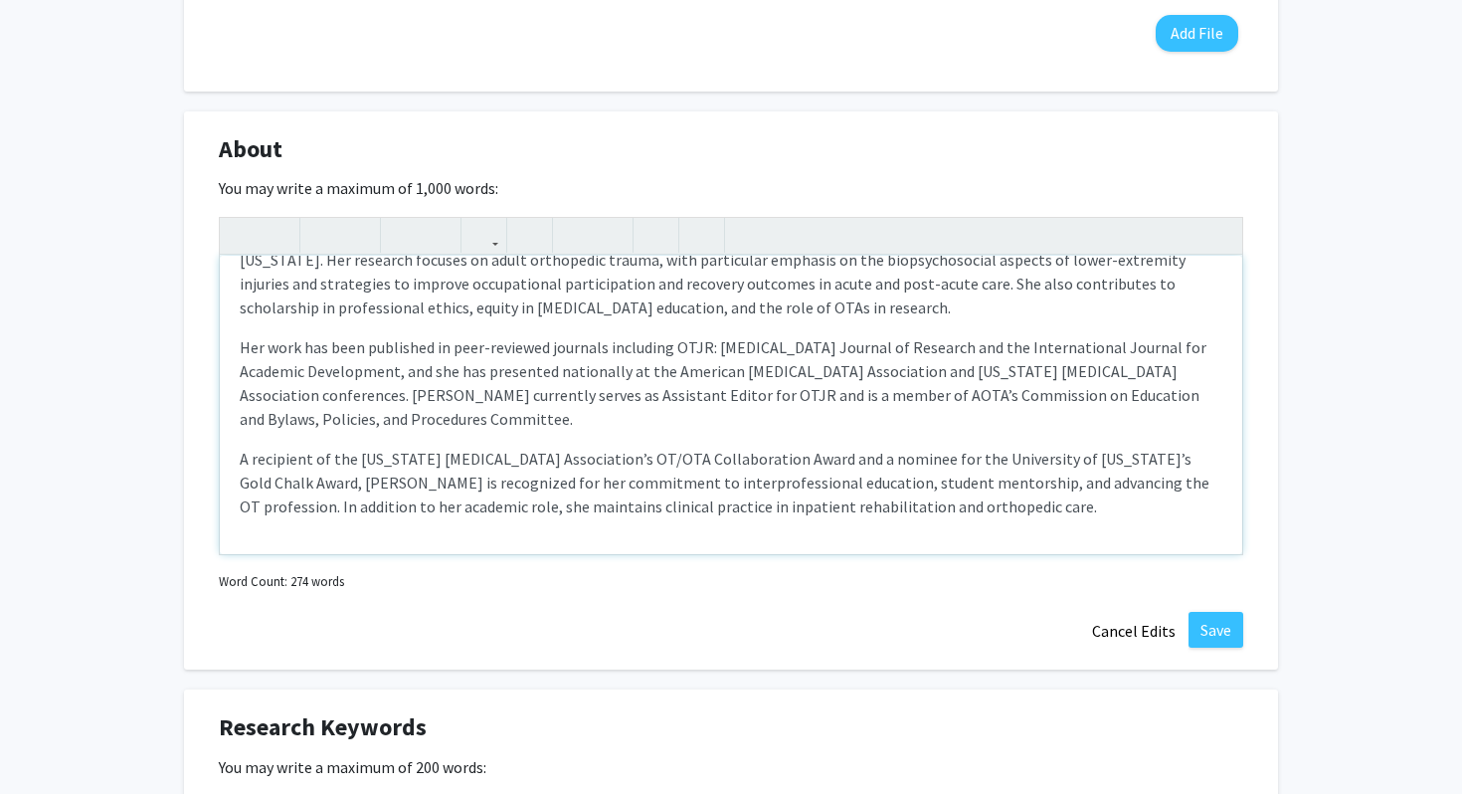
scroll to position [827, 0]
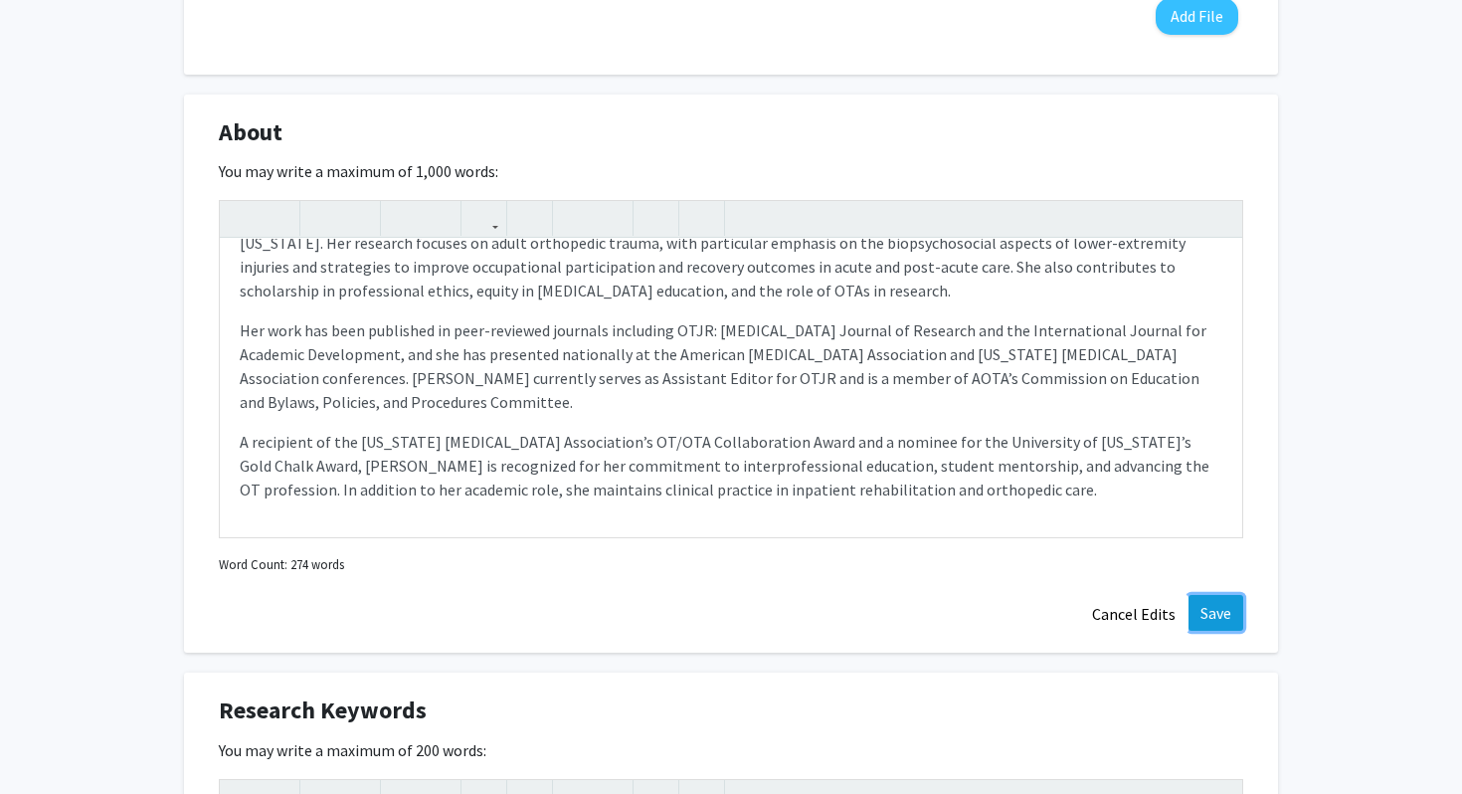
click at [1210, 607] on button "Save" at bounding box center [1216, 613] width 55 height 36
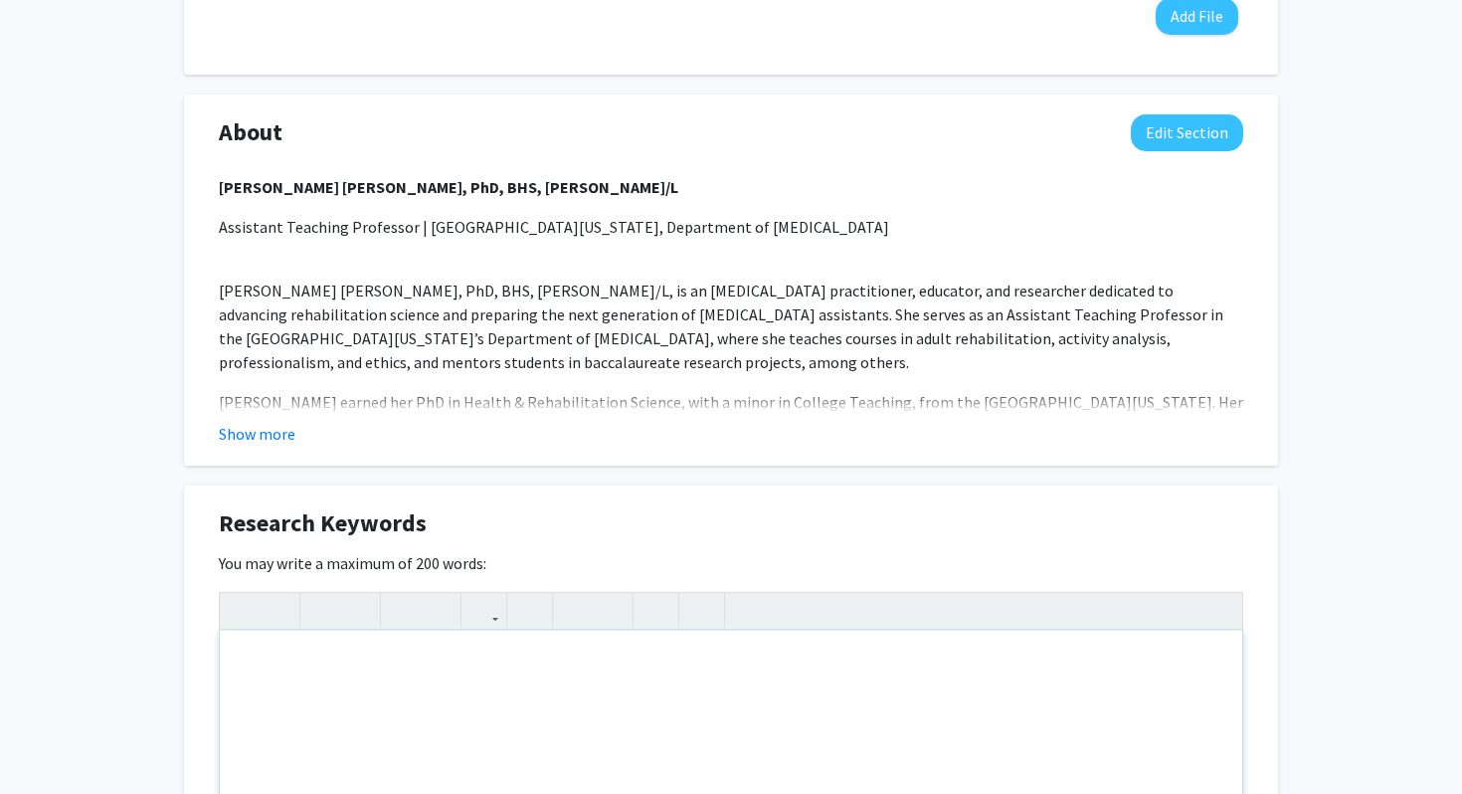
click at [309, 691] on div "Note to users with screen readers: Please deactivate our accessibility plugin f…" at bounding box center [731, 780] width 1023 height 298
paste div "Note to users with screen readers: Please deactivate our accessibility plugin f…"
type textarea "<p>[MEDICAL_DATA]</p><br><p>Orthopedic Trauma Rehabilitation</p><br><p>Lower-Ex…"
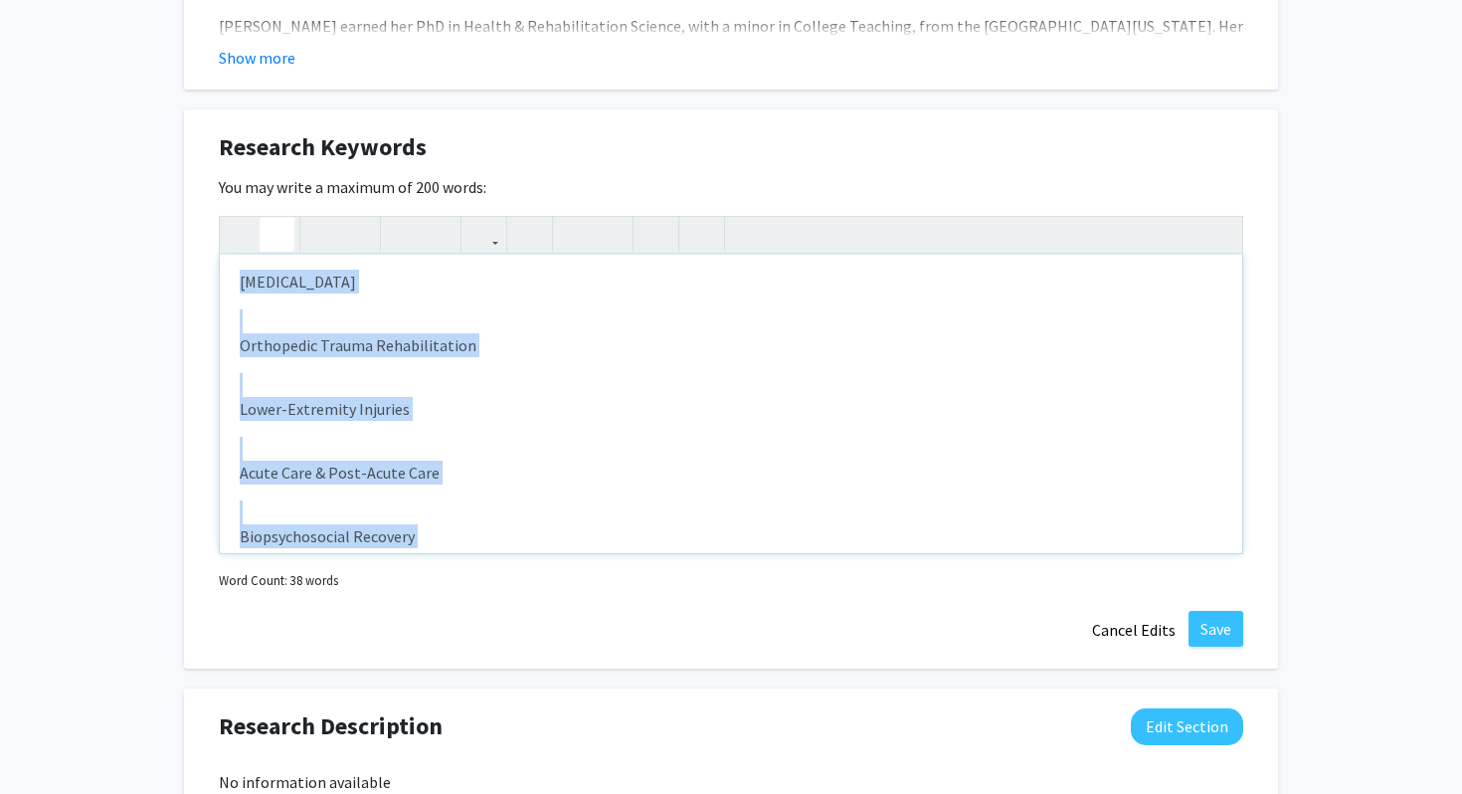
scroll to position [0, 0]
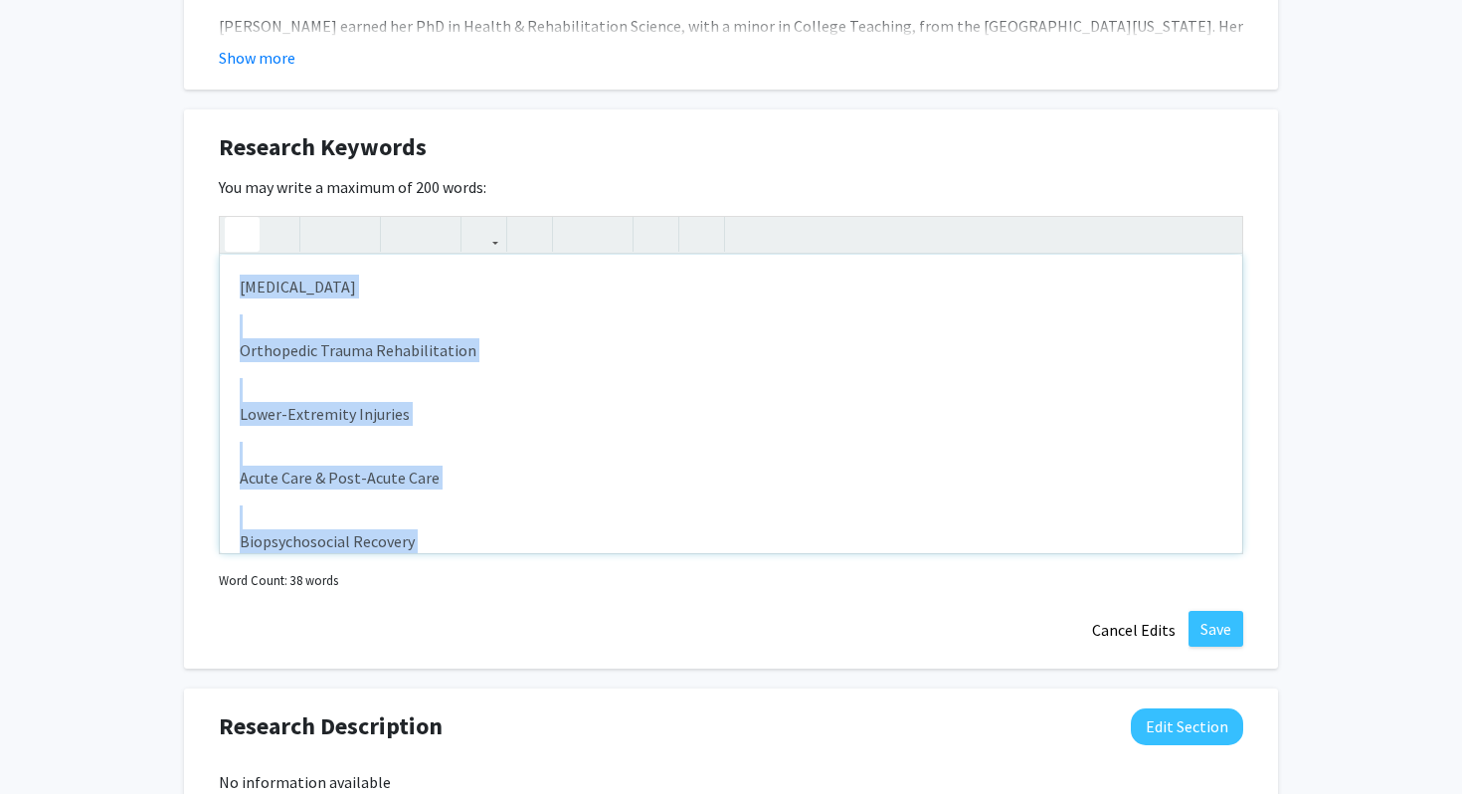
drag, startPoint x: 619, startPoint y: 509, endPoint x: 245, endPoint y: 245, distance: 458.2
click at [245, 245] on div "<p>[MEDICAL_DATA]</p><br><p>Orthopedic Trauma Rehabilitation</p><br><p>Lower-Ex…" at bounding box center [731, 385] width 1025 height 338
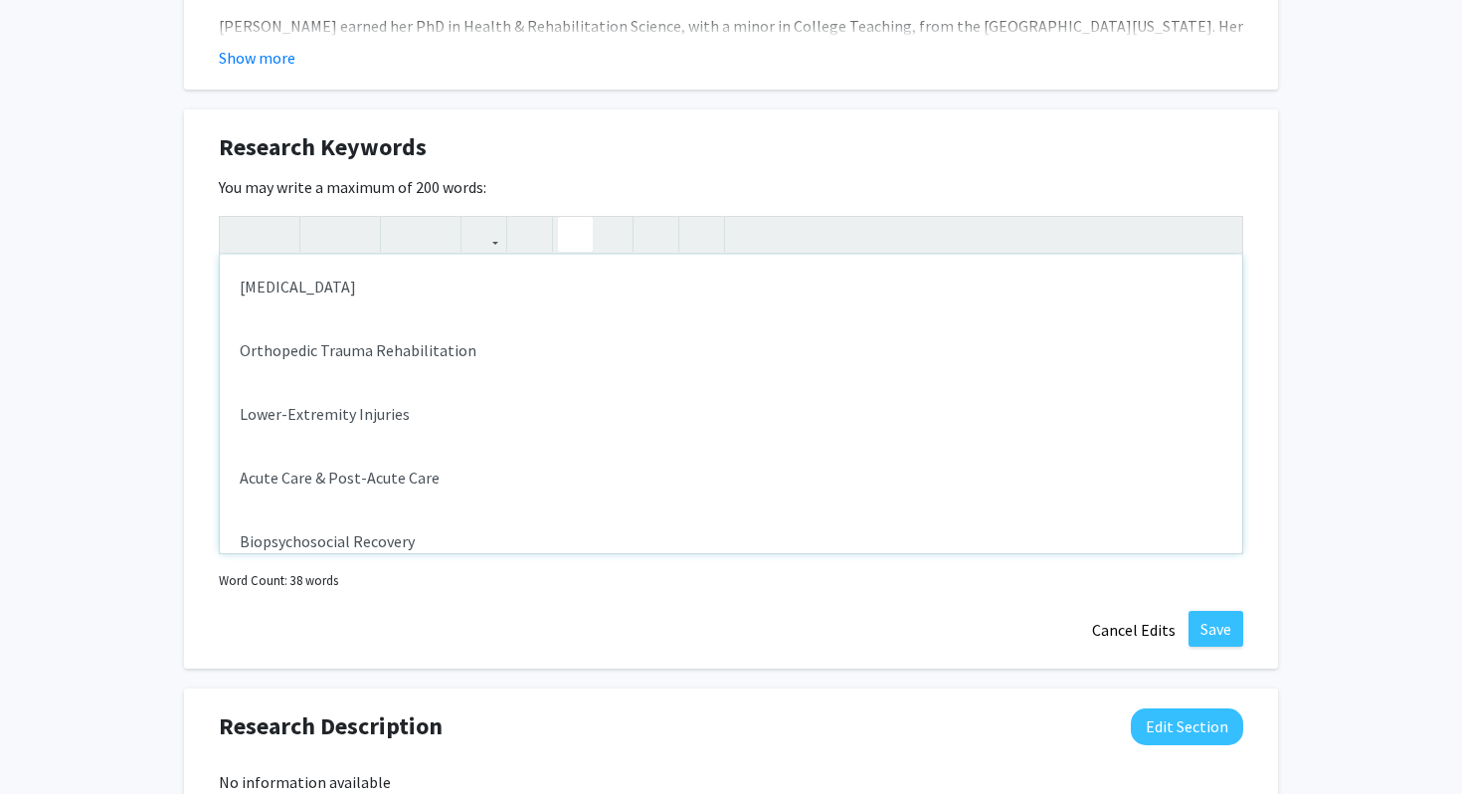
click at [577, 232] on icon "button" at bounding box center [575, 234] width 17 height 33
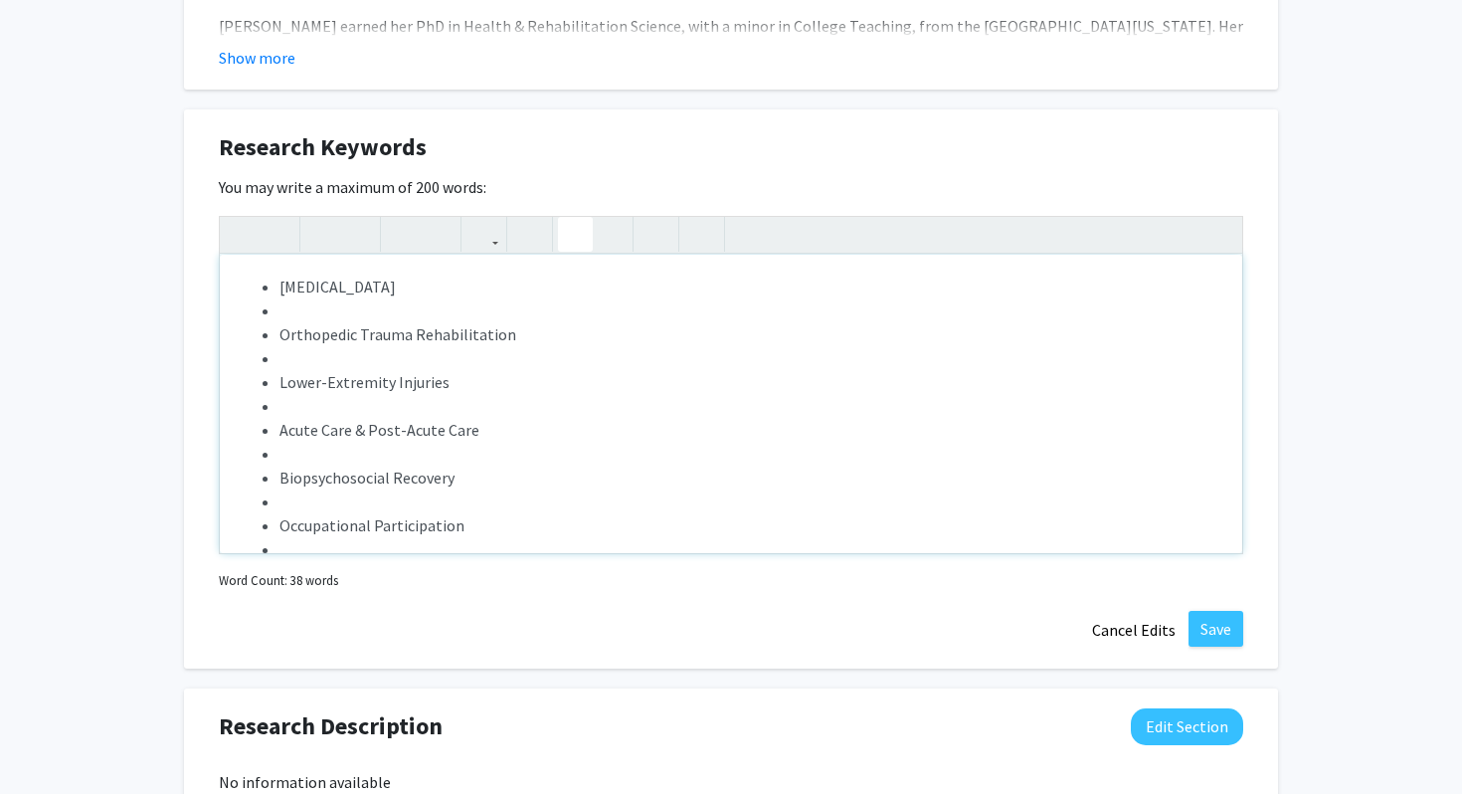
click at [336, 313] on li "Note to users with screen readers: Please deactivate our accessibility plugin f…" at bounding box center [751, 310] width 943 height 24
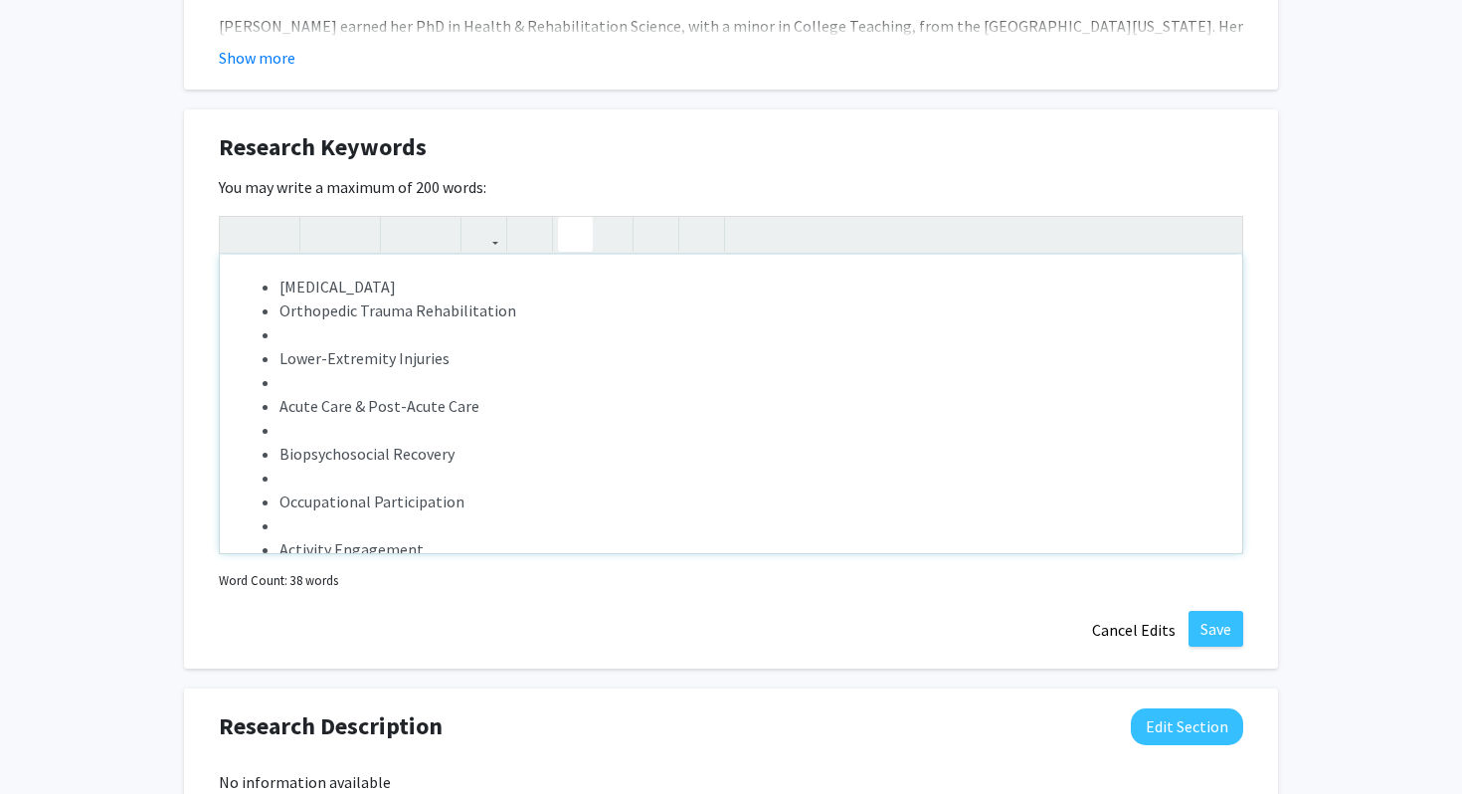
click at [312, 324] on li "Note to users with screen readers: Please deactivate our accessibility plugin f…" at bounding box center [751, 334] width 943 height 24
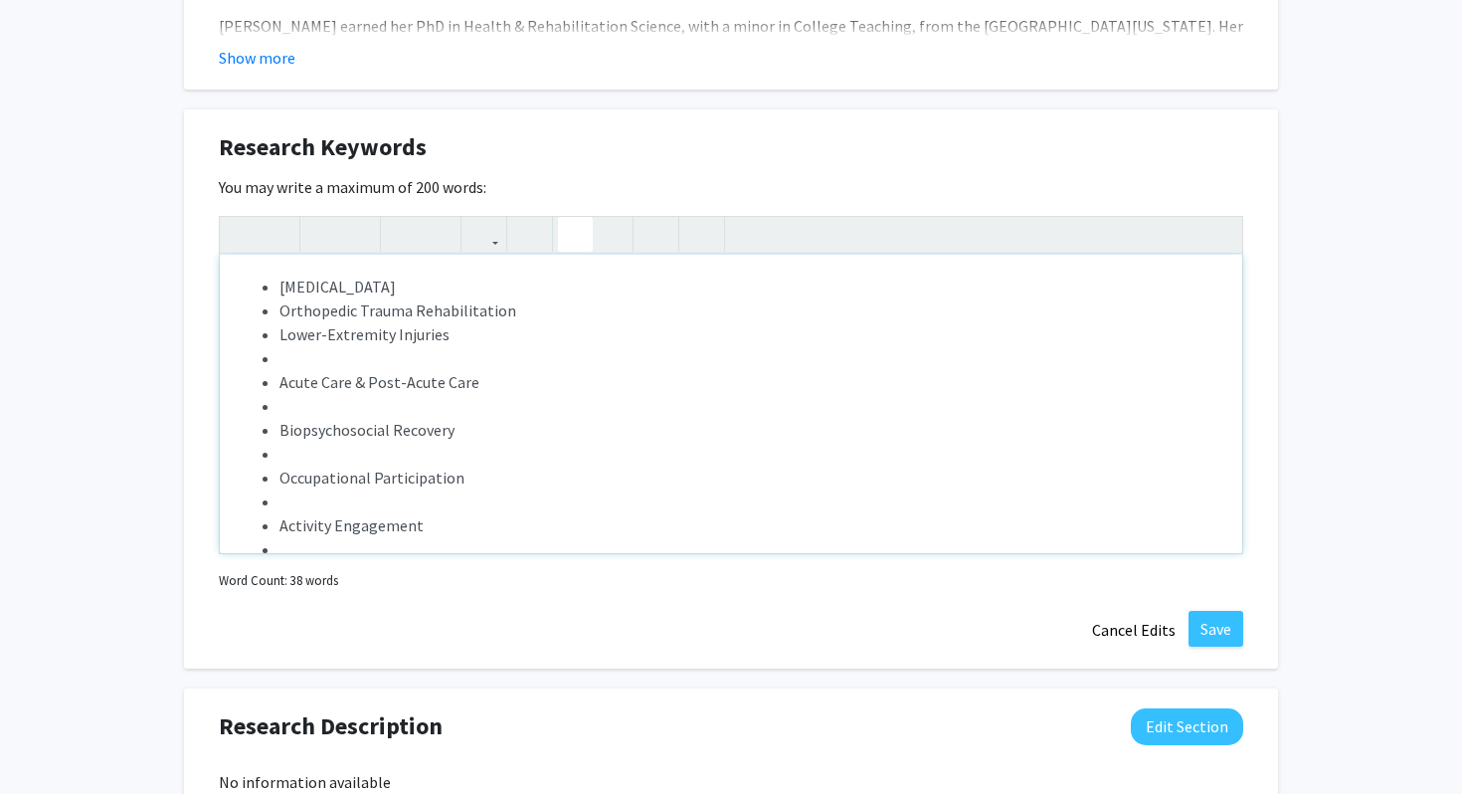
click at [293, 356] on li "Note to users with screen readers: Please deactivate our accessibility plugin f…" at bounding box center [751, 358] width 943 height 24
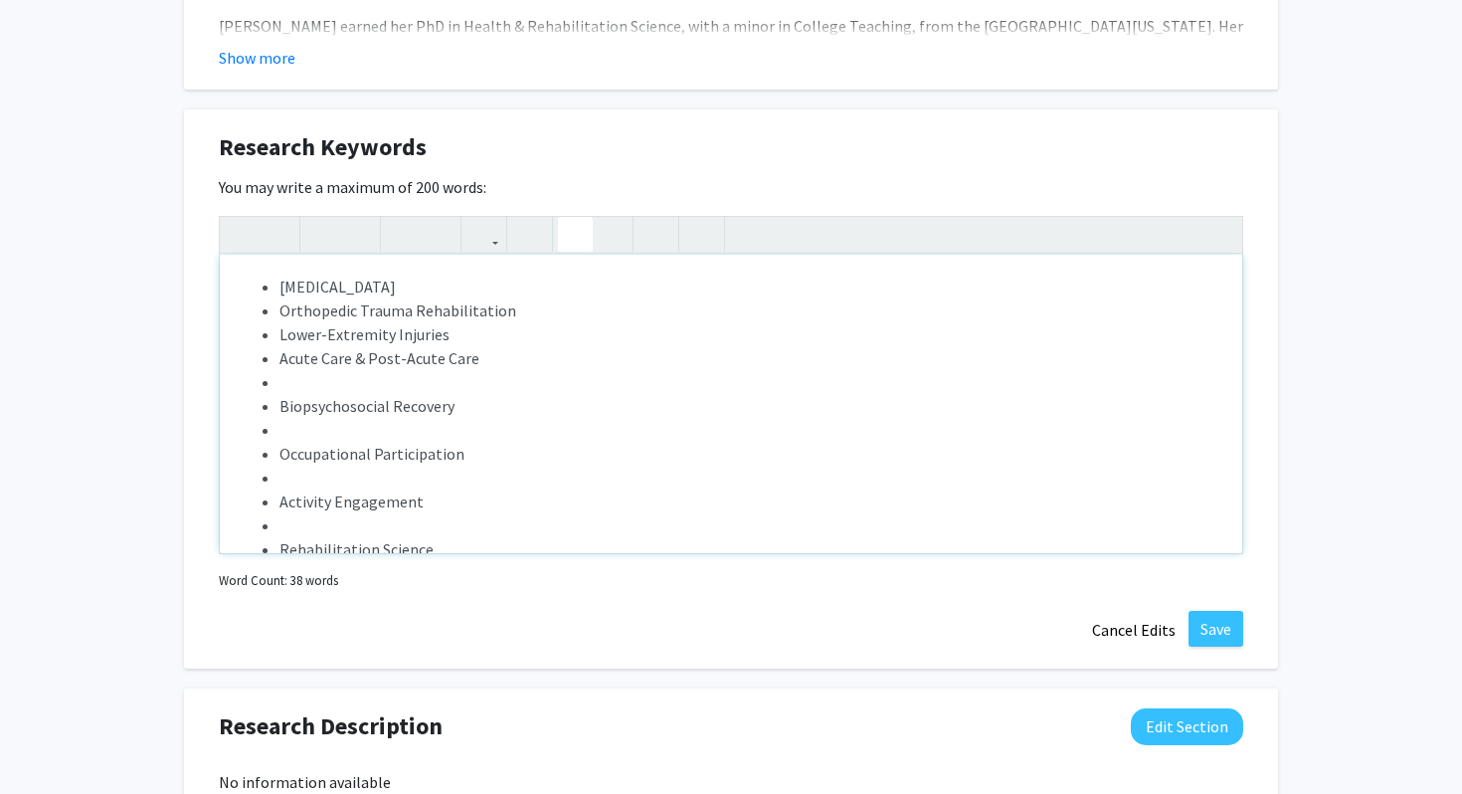
click at [293, 382] on li "Note to users with screen readers: Please deactivate our accessibility plugin f…" at bounding box center [751, 382] width 943 height 24
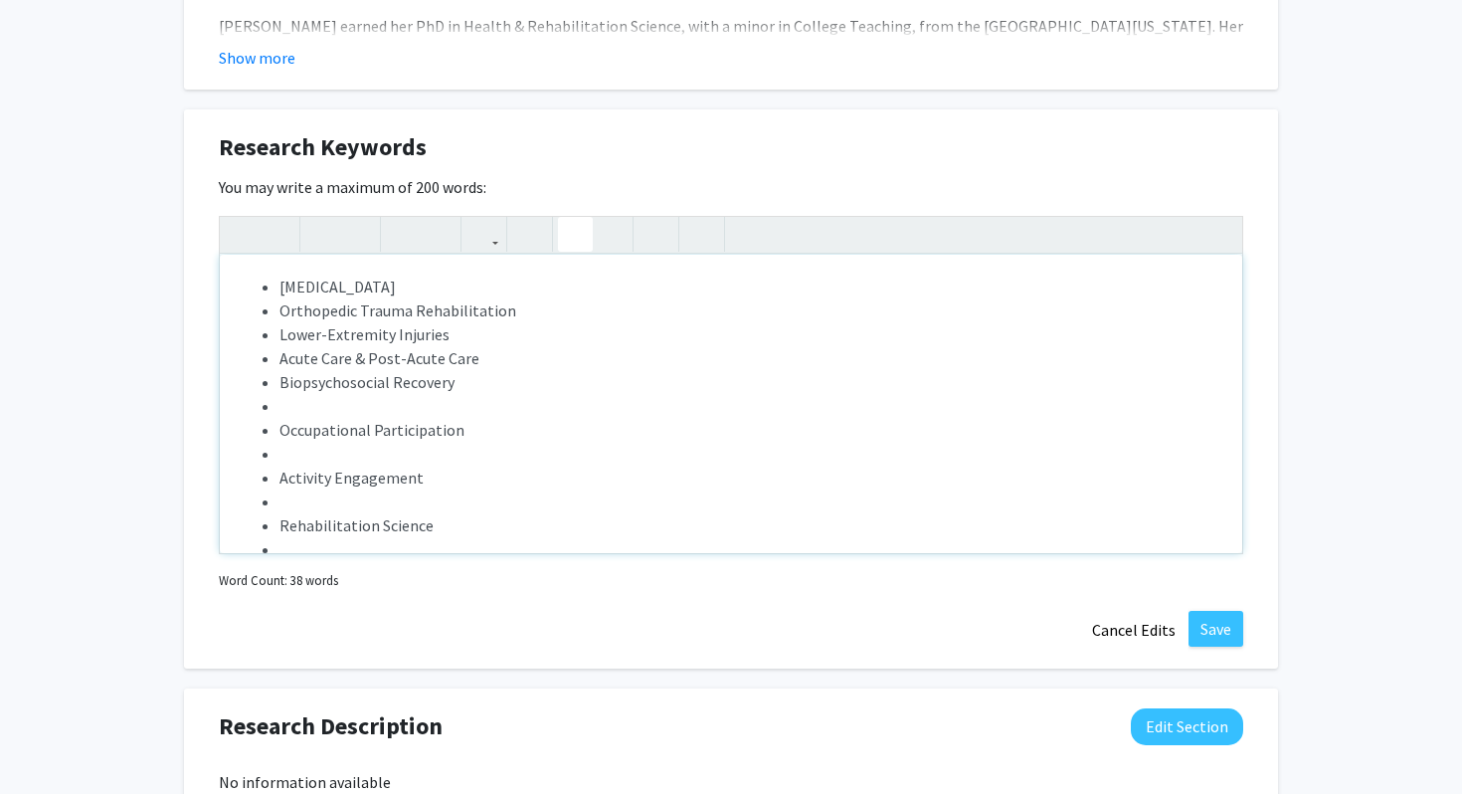
click at [284, 403] on li "Note to users with screen readers: Please deactivate our accessibility plugin f…" at bounding box center [751, 406] width 943 height 24
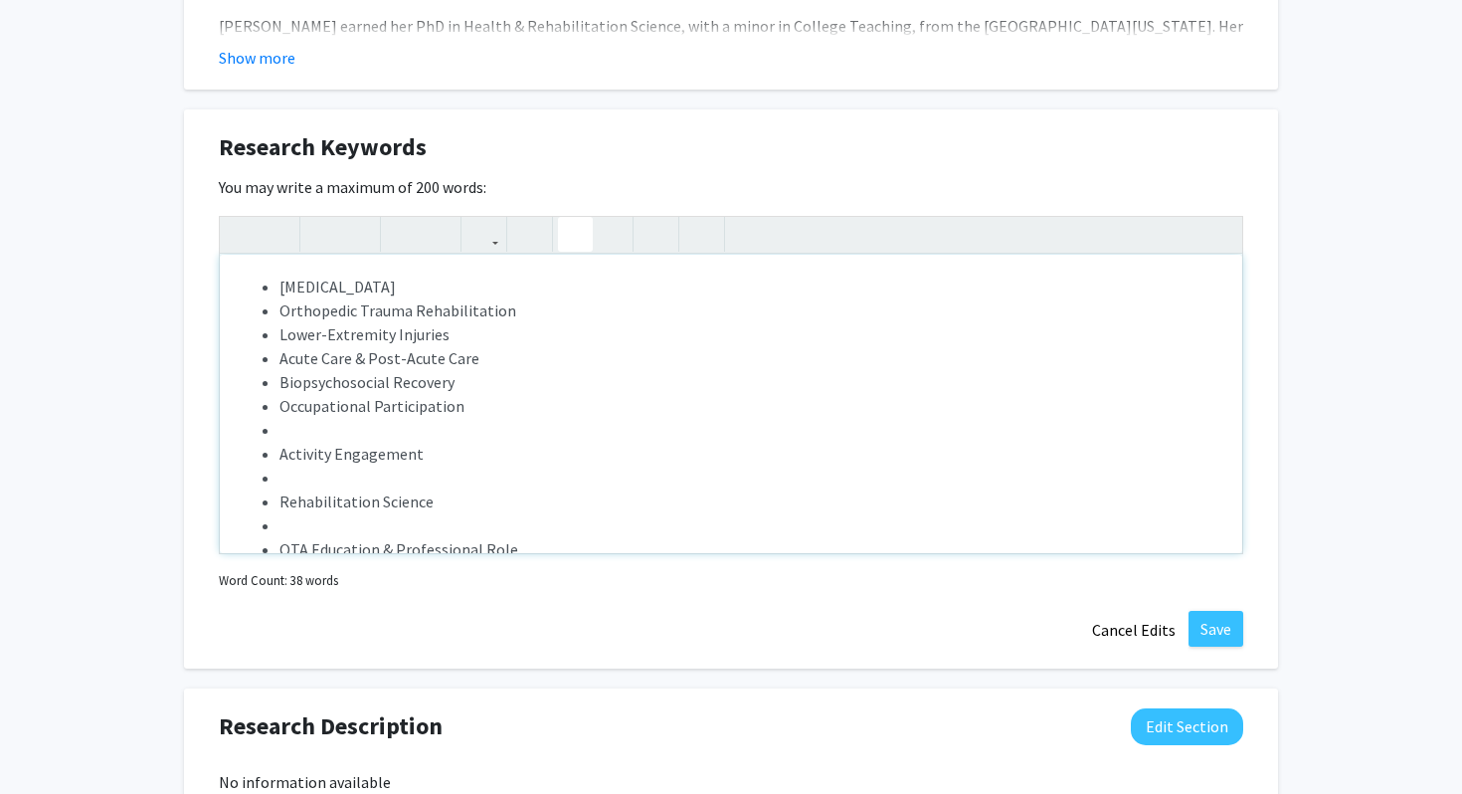
click at [281, 428] on li "Note to users with screen readers: Please deactivate our accessibility plugin f…" at bounding box center [751, 430] width 943 height 24
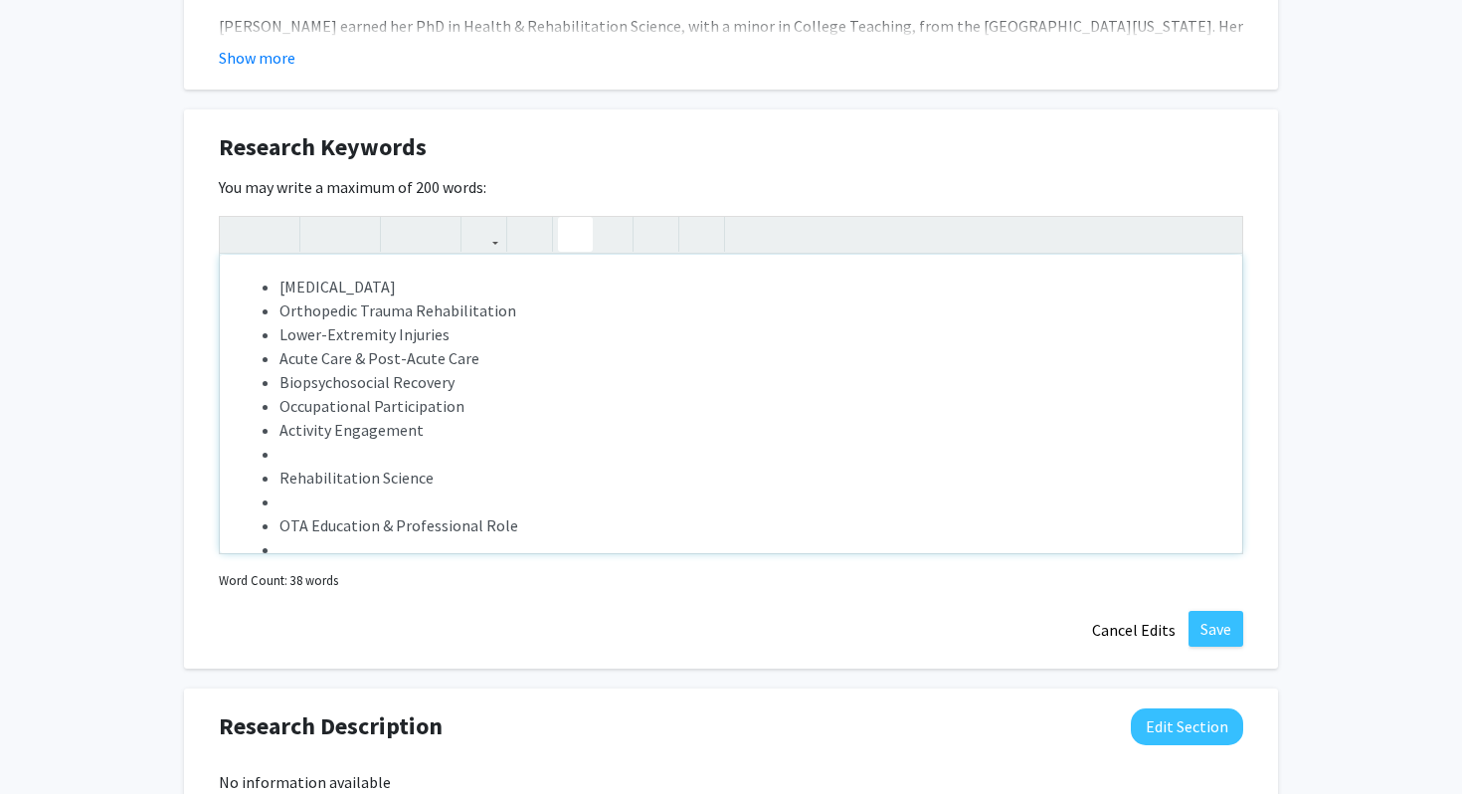
click at [290, 455] on li "Note to users with screen readers: Please deactivate our accessibility plugin f…" at bounding box center [751, 454] width 943 height 24
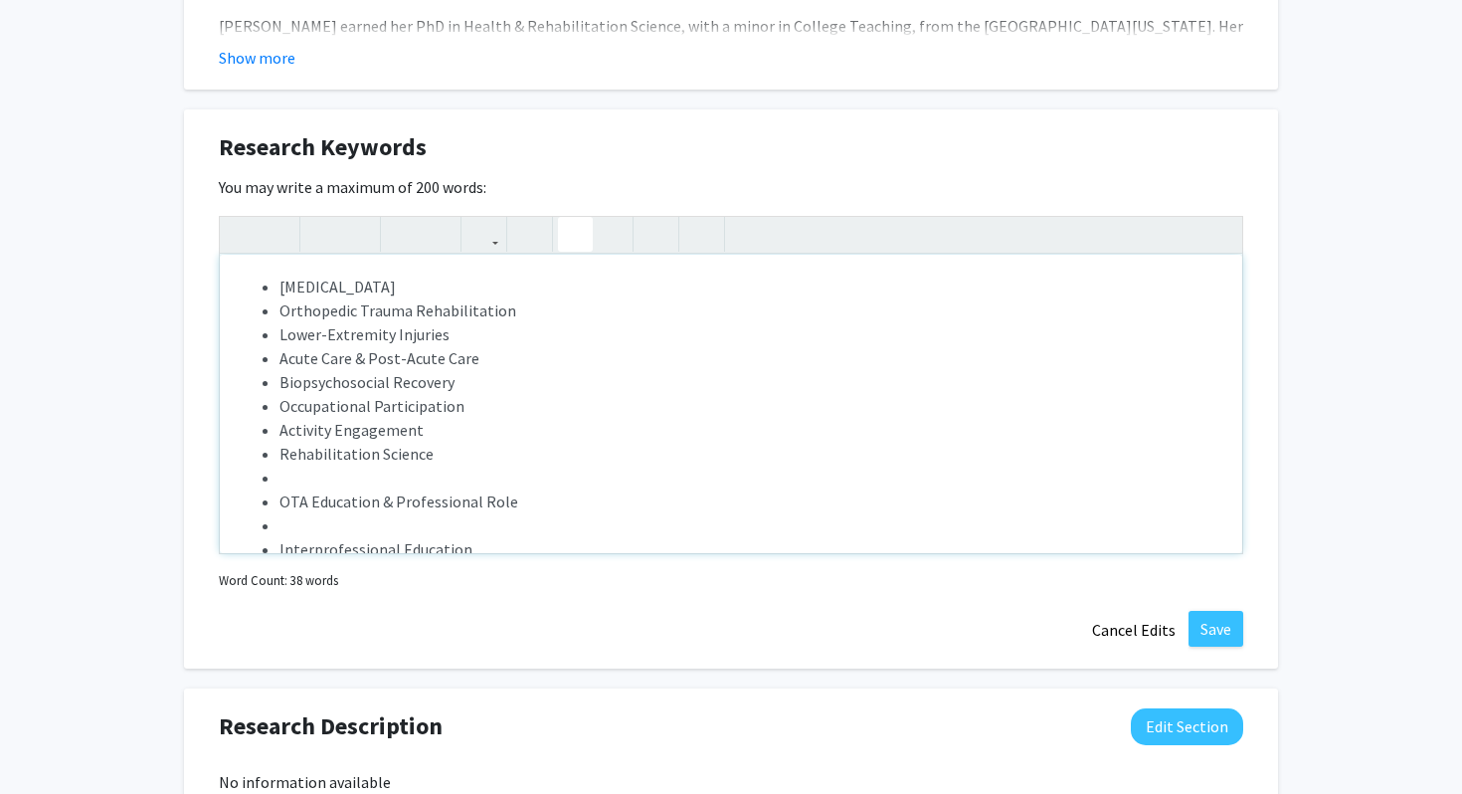
click at [291, 478] on li "Note to users with screen readers: Please deactivate our accessibility plugin f…" at bounding box center [751, 478] width 943 height 24
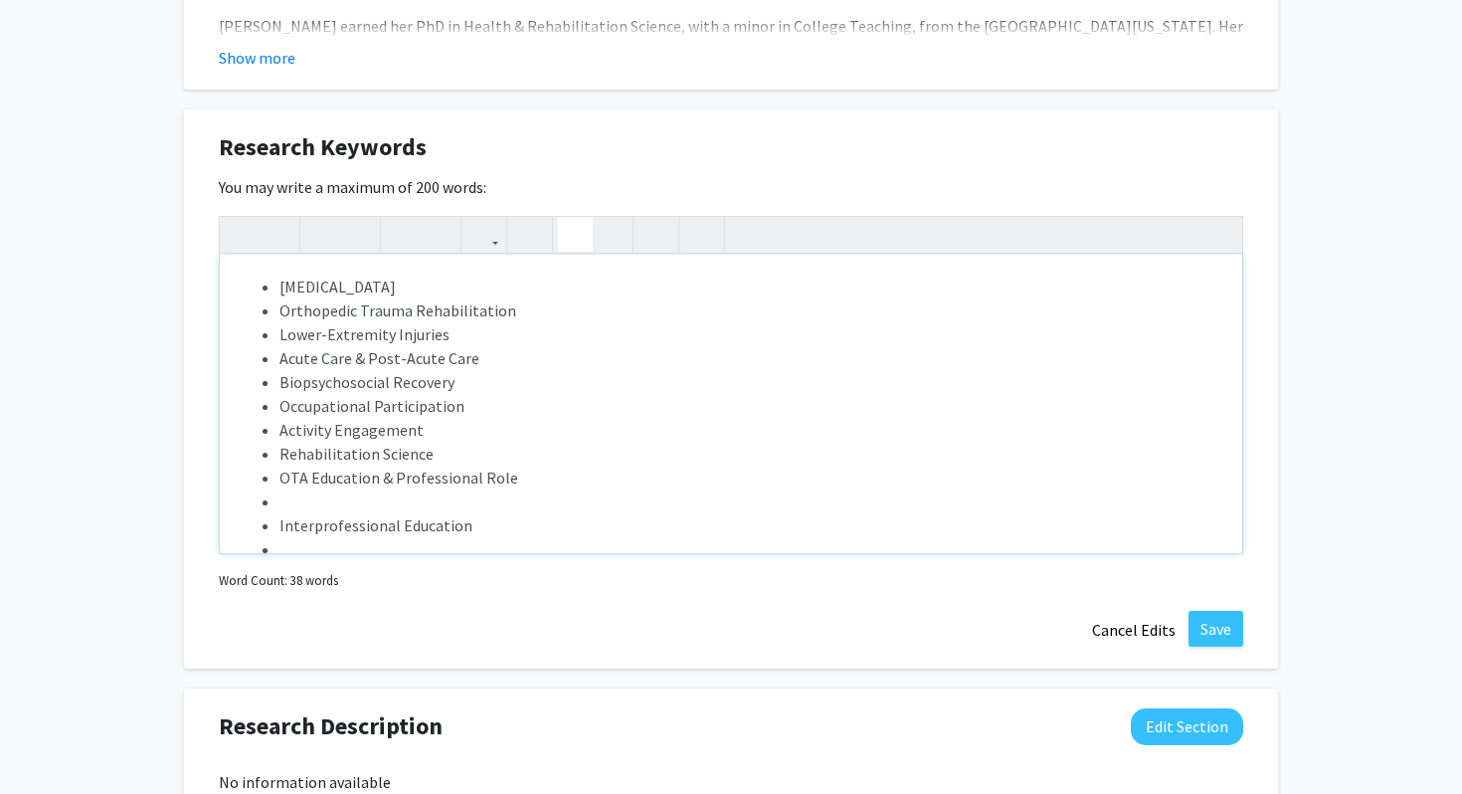
click at [293, 497] on li "Note to users with screen readers: Please deactivate our accessibility plugin f…" at bounding box center [751, 501] width 943 height 24
click at [297, 524] on li "Note to users with screen readers: Please deactivate our accessibility plugin f…" at bounding box center [751, 525] width 943 height 24
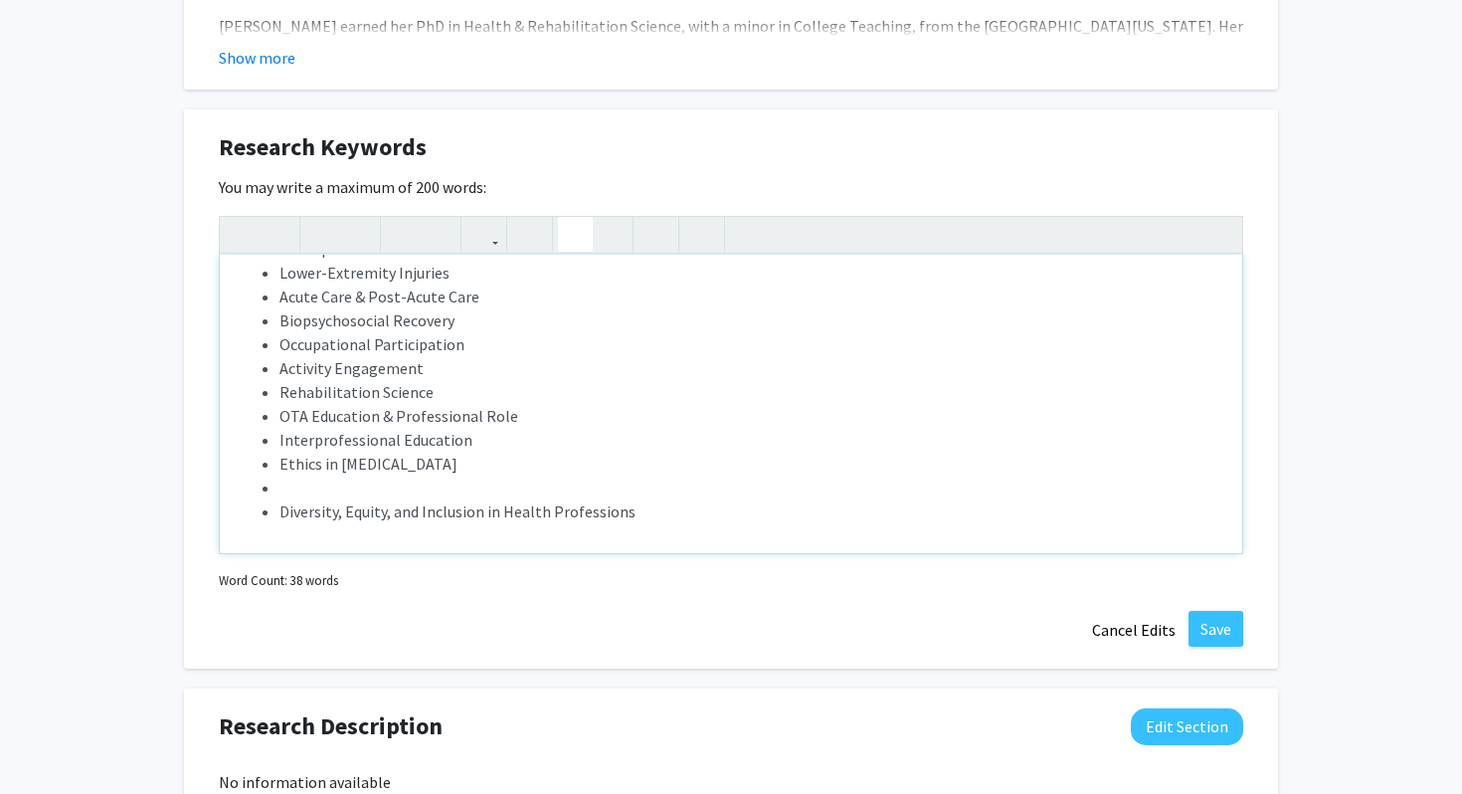
click at [315, 484] on li "Note to users with screen readers: Please deactivate our accessibility plugin f…" at bounding box center [751, 488] width 943 height 24
type textarea "<p><ul><li>[MEDICAL_DATA]</li><li>Orthopedic Trauma Rehabilitation</li><li>Lowe…"
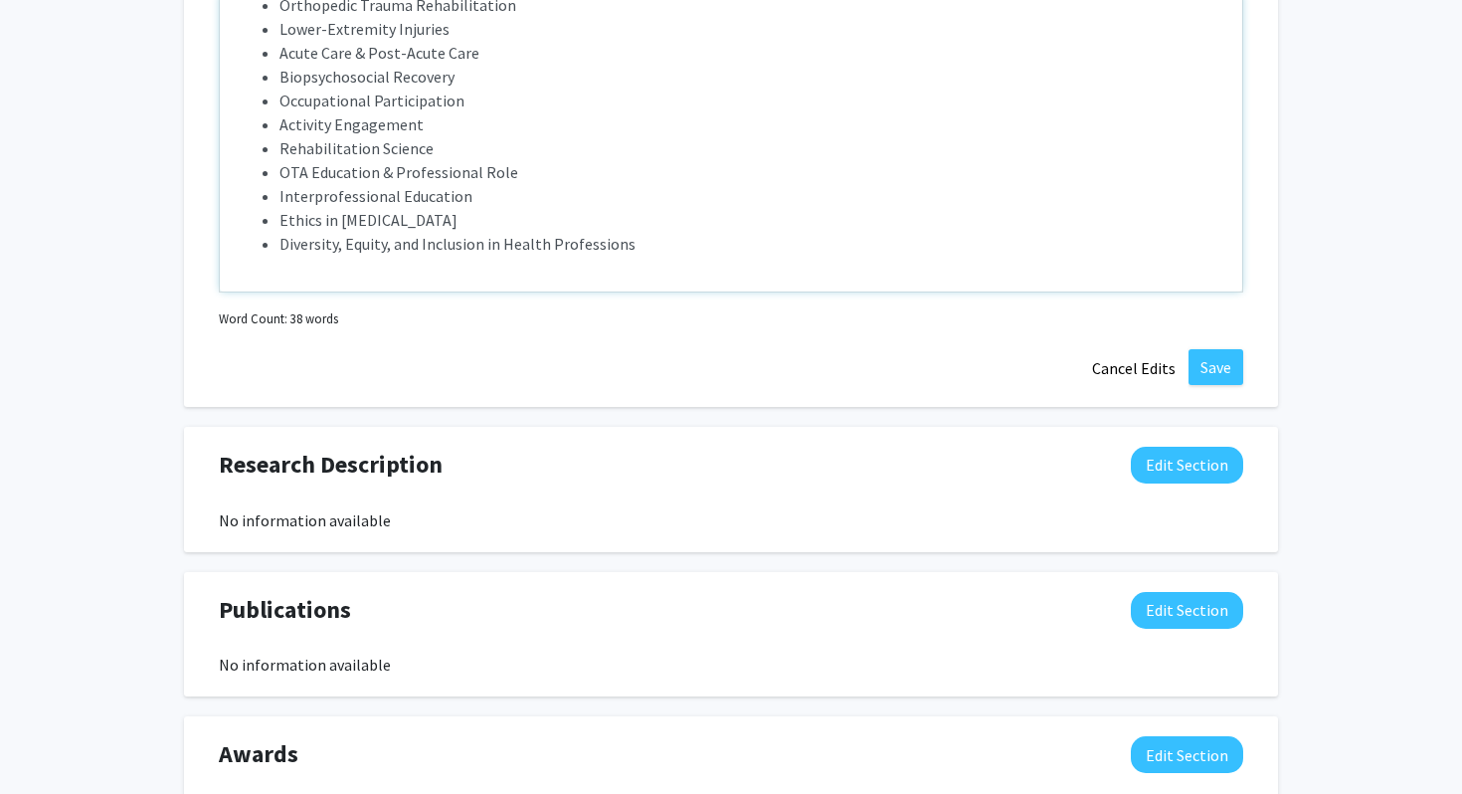
scroll to position [1538, 0]
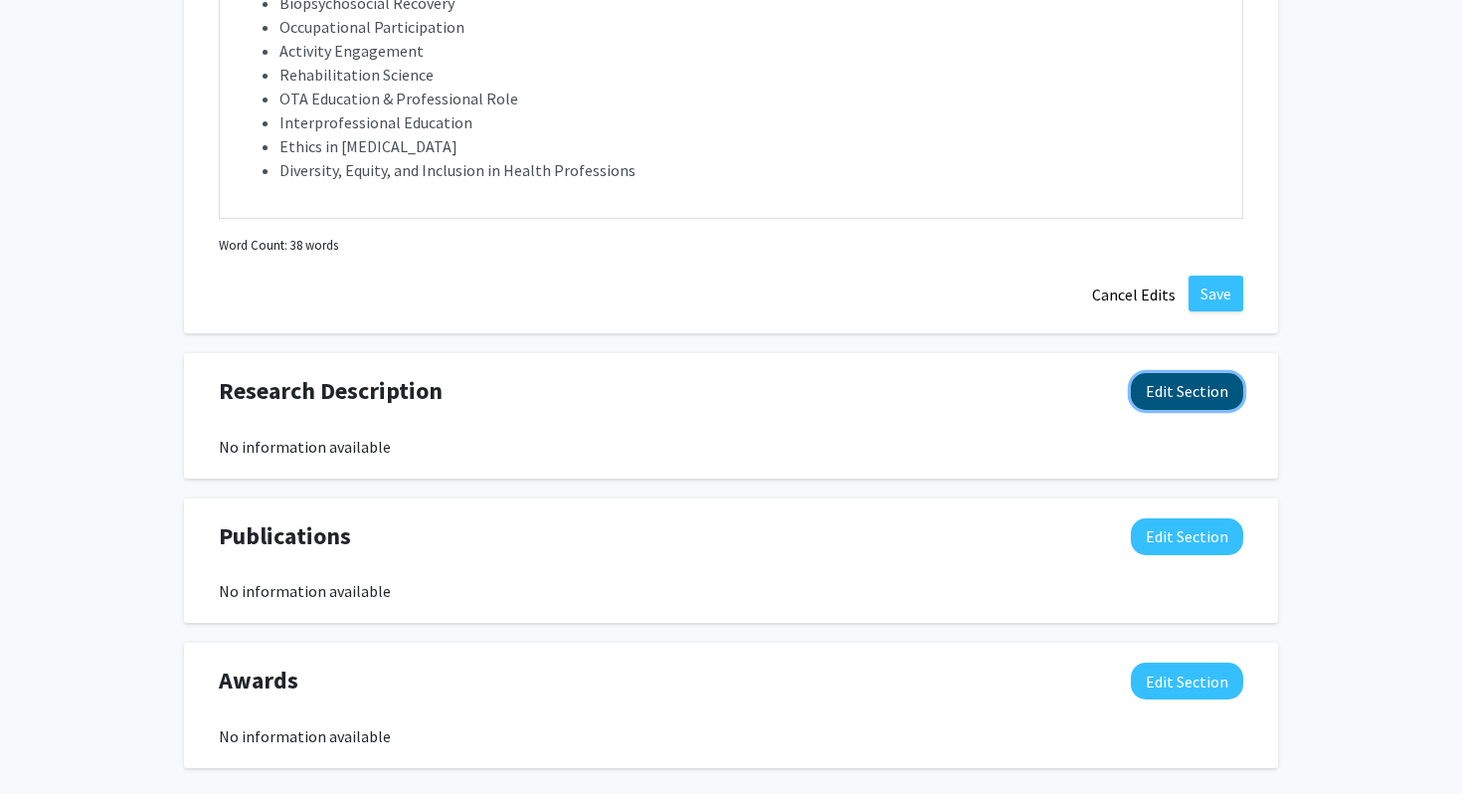
click at [1207, 402] on button "Edit Section" at bounding box center [1187, 391] width 112 height 37
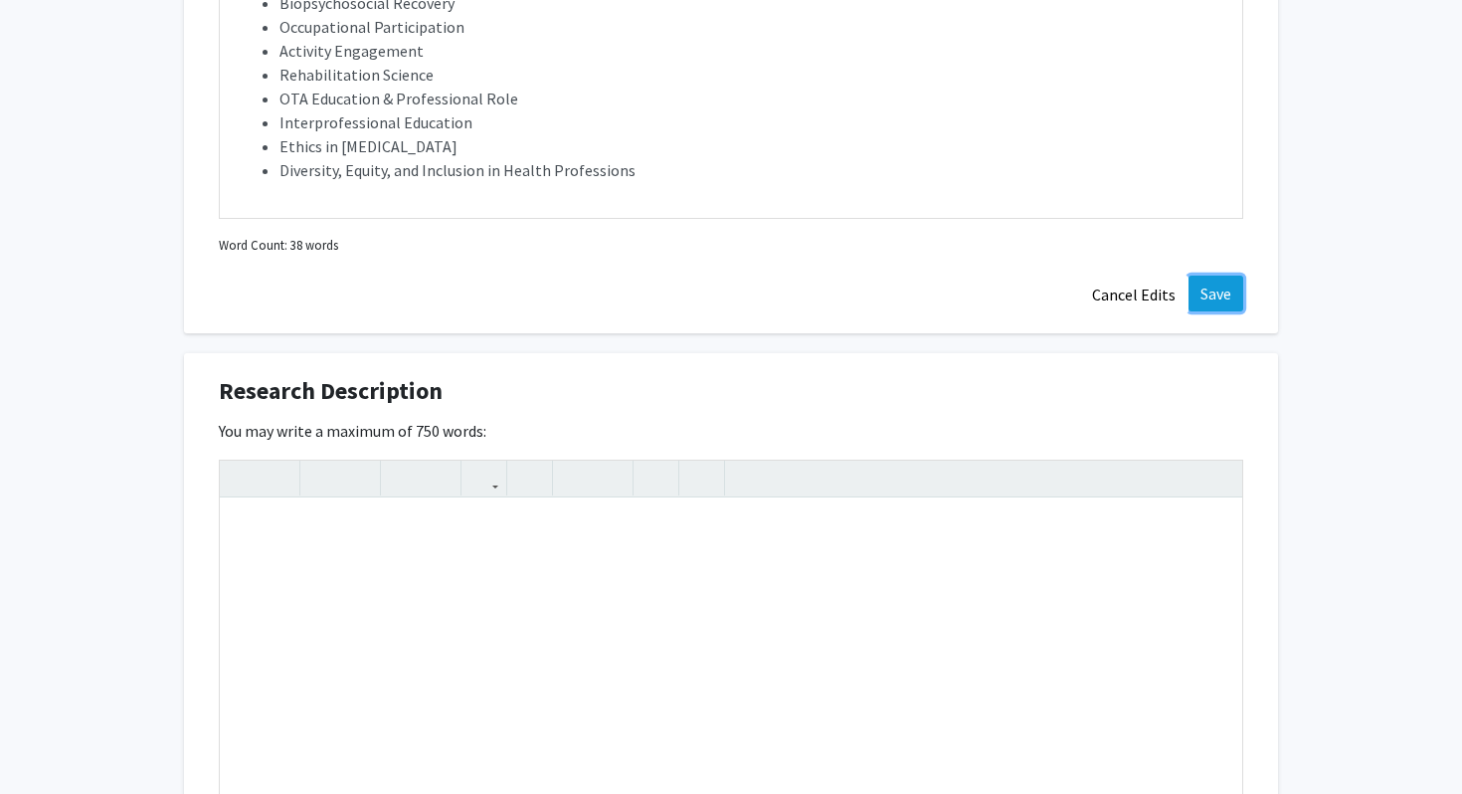
click at [1218, 296] on button "Save" at bounding box center [1216, 294] width 55 height 36
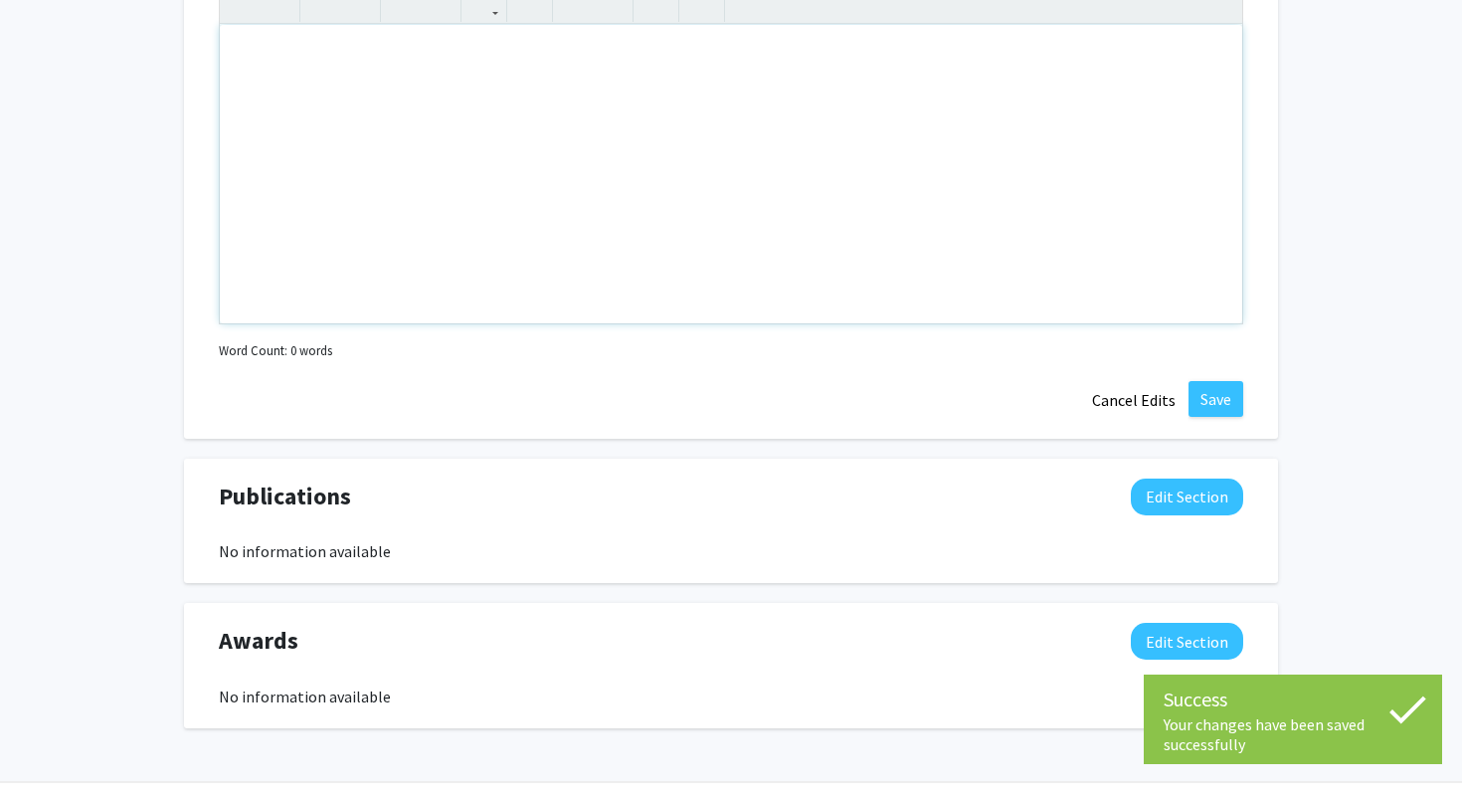
click at [418, 241] on div "Note to users with screen readers: Please deactivate our accessibility plugin f…" at bounding box center [731, 174] width 1023 height 298
paste div "Note to users with screen readers: Please deactivate our accessibility plugin f…"
type textarea "<p>research focus and scholarly activities center on:</p><br><p>Adult orthopedi…"
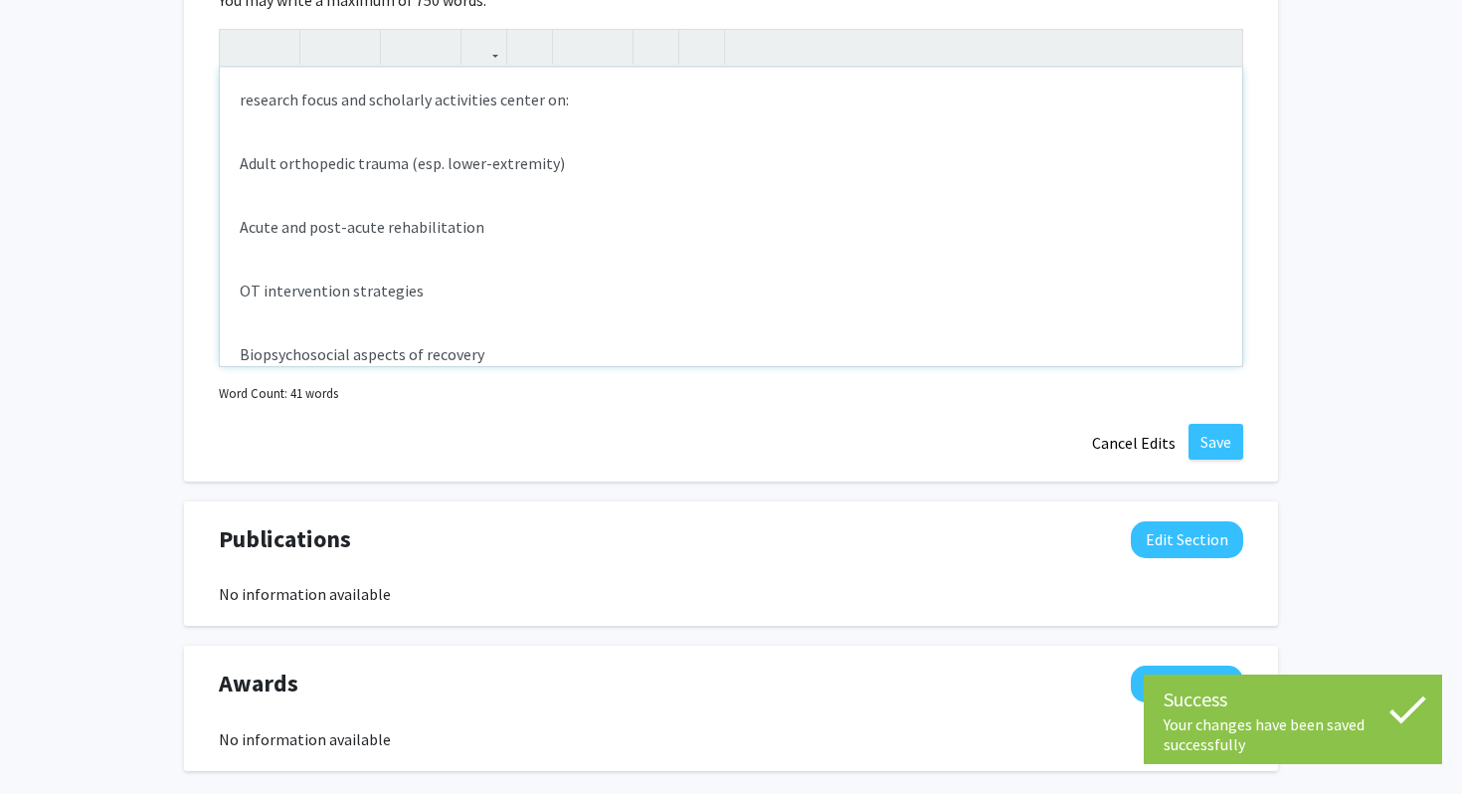
scroll to position [1767, 0]
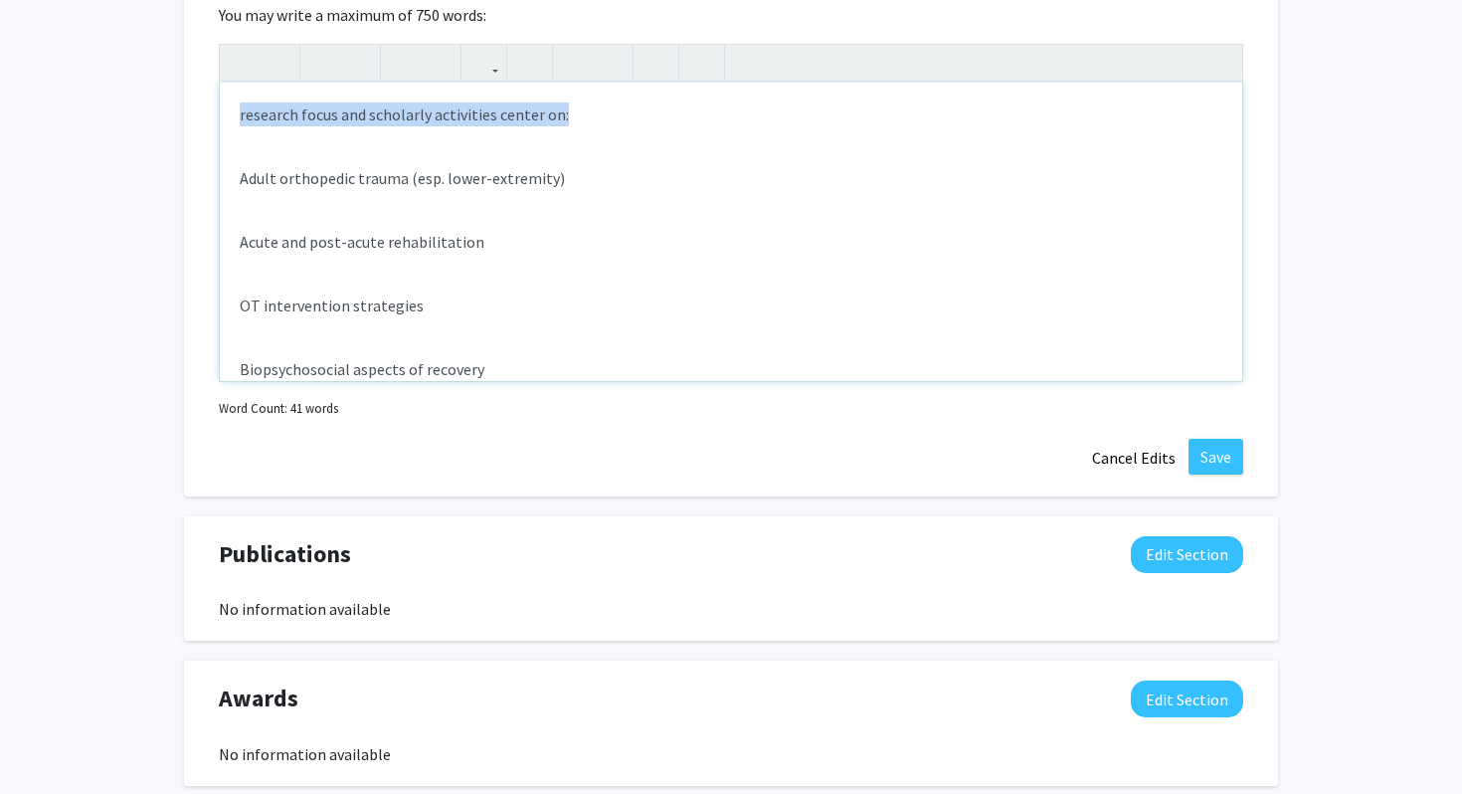
drag, startPoint x: 565, startPoint y: 113, endPoint x: 181, endPoint y: 110, distance: 384.0
click at [247, 116] on strong "research focus and scholarly activities center on:" at bounding box center [418, 114] width 356 height 20
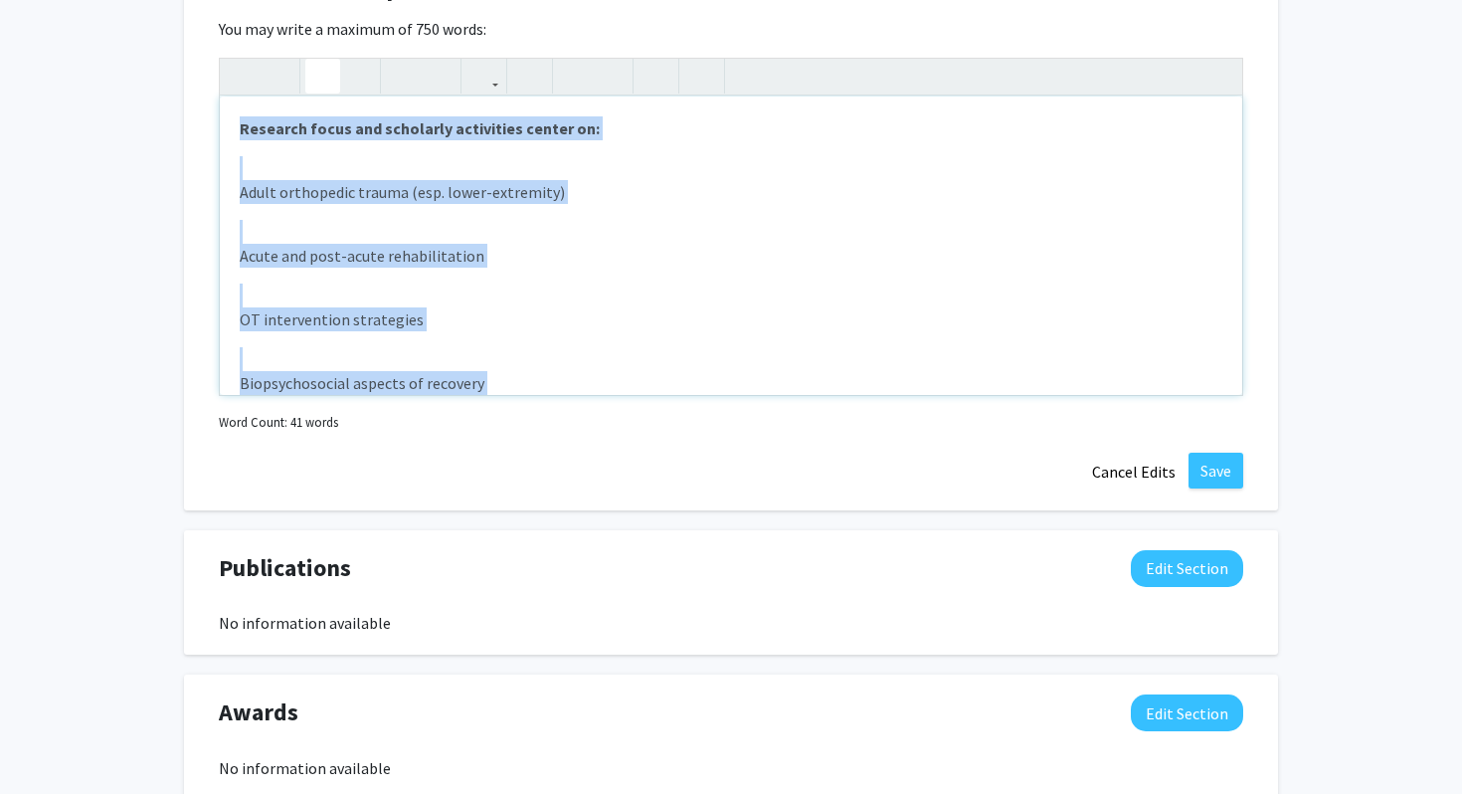
scroll to position [1725, 0]
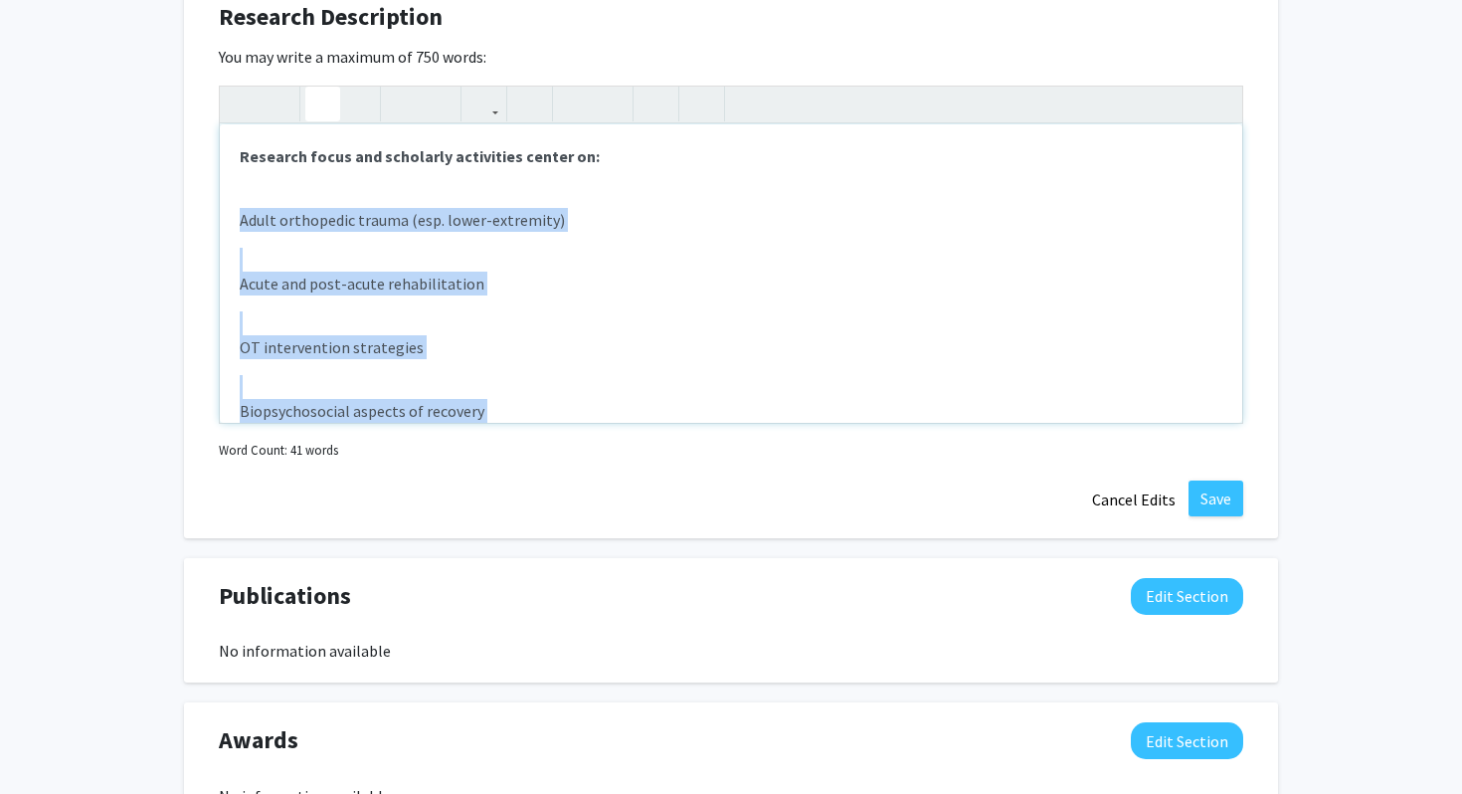
drag, startPoint x: 582, startPoint y: 220, endPoint x: 236, endPoint y: 212, distance: 346.3
click at [236, 212] on div "Research focus and scholarly activities center on: Adult orthopedic trauma (esp…" at bounding box center [731, 273] width 1023 height 298
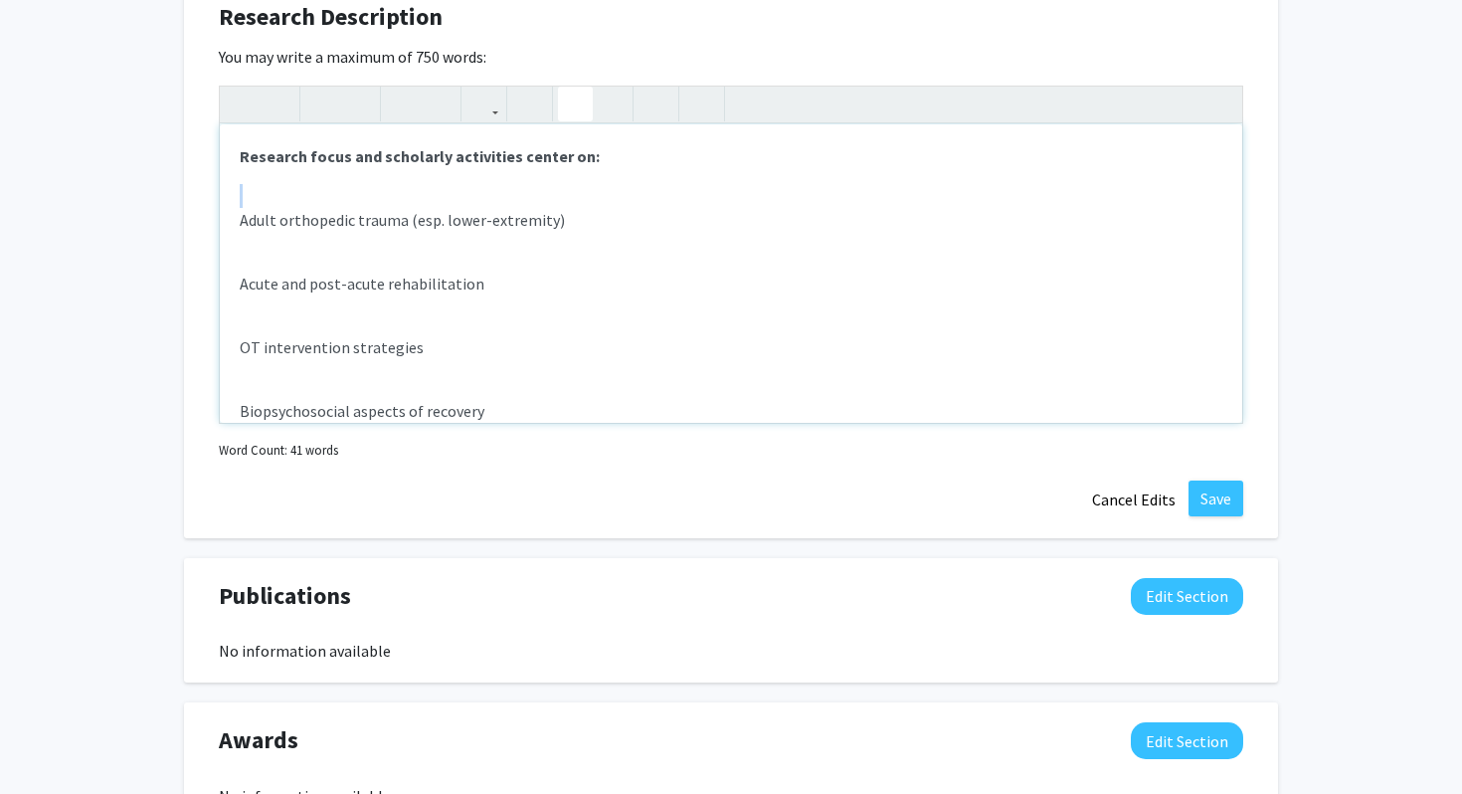
click at [578, 96] on icon "button" at bounding box center [575, 104] width 17 height 33
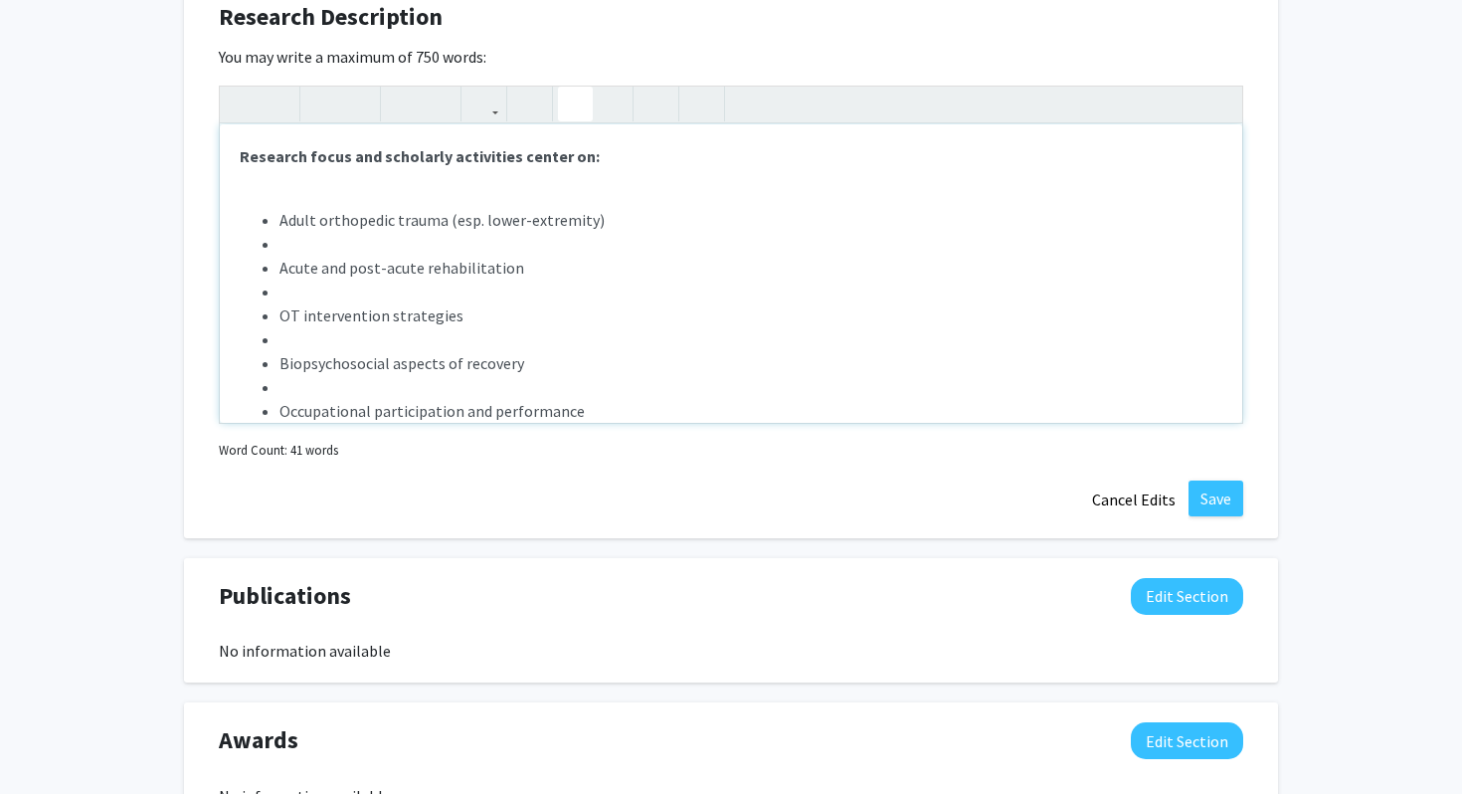
click at [313, 186] on div "Research focus and scholarly activities center on: Adult orthopedic trauma (esp…" at bounding box center [731, 273] width 1023 height 298
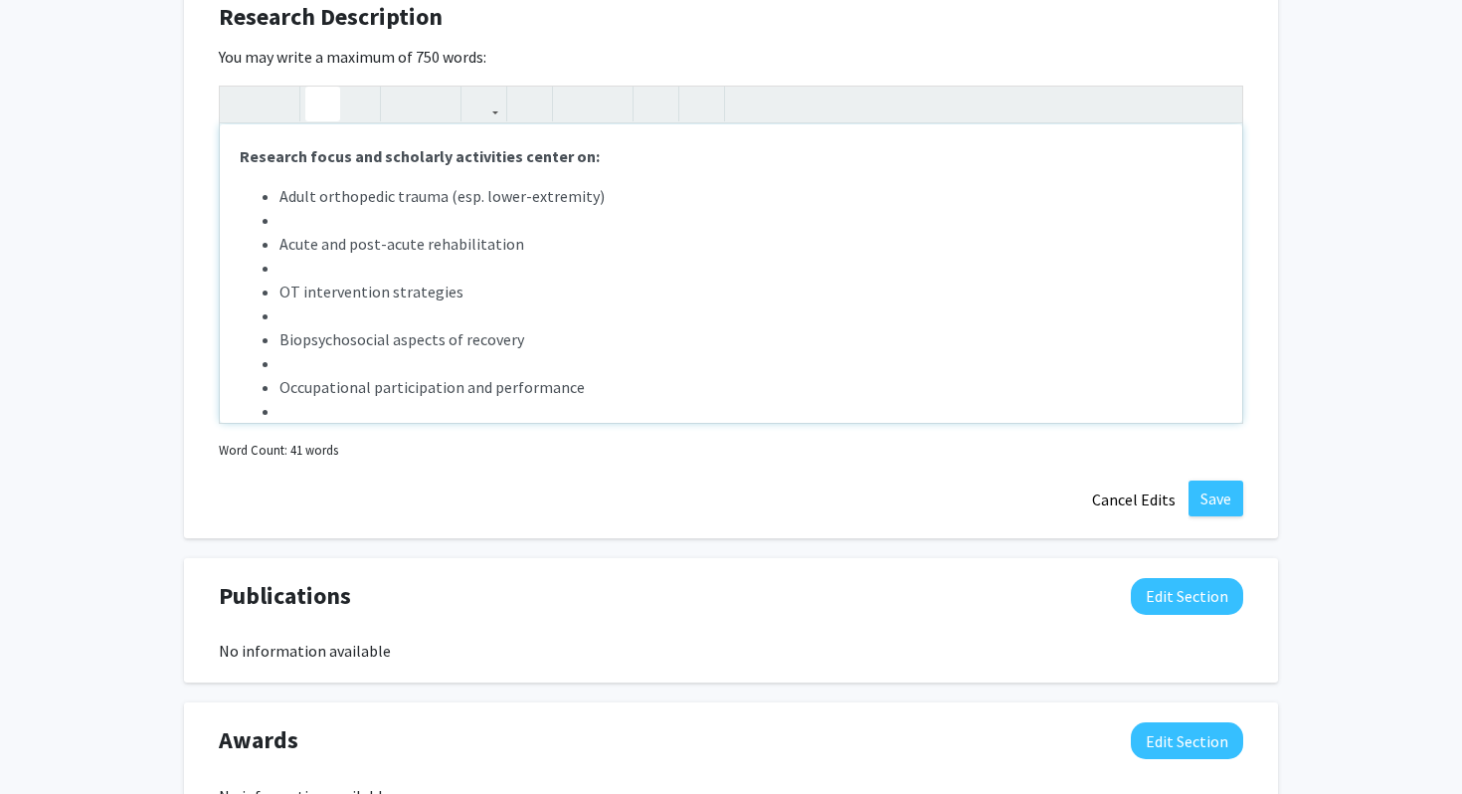
click at [310, 224] on li "Note to users with screen readers: Please deactivate our accessibility plugin f…" at bounding box center [751, 220] width 943 height 24
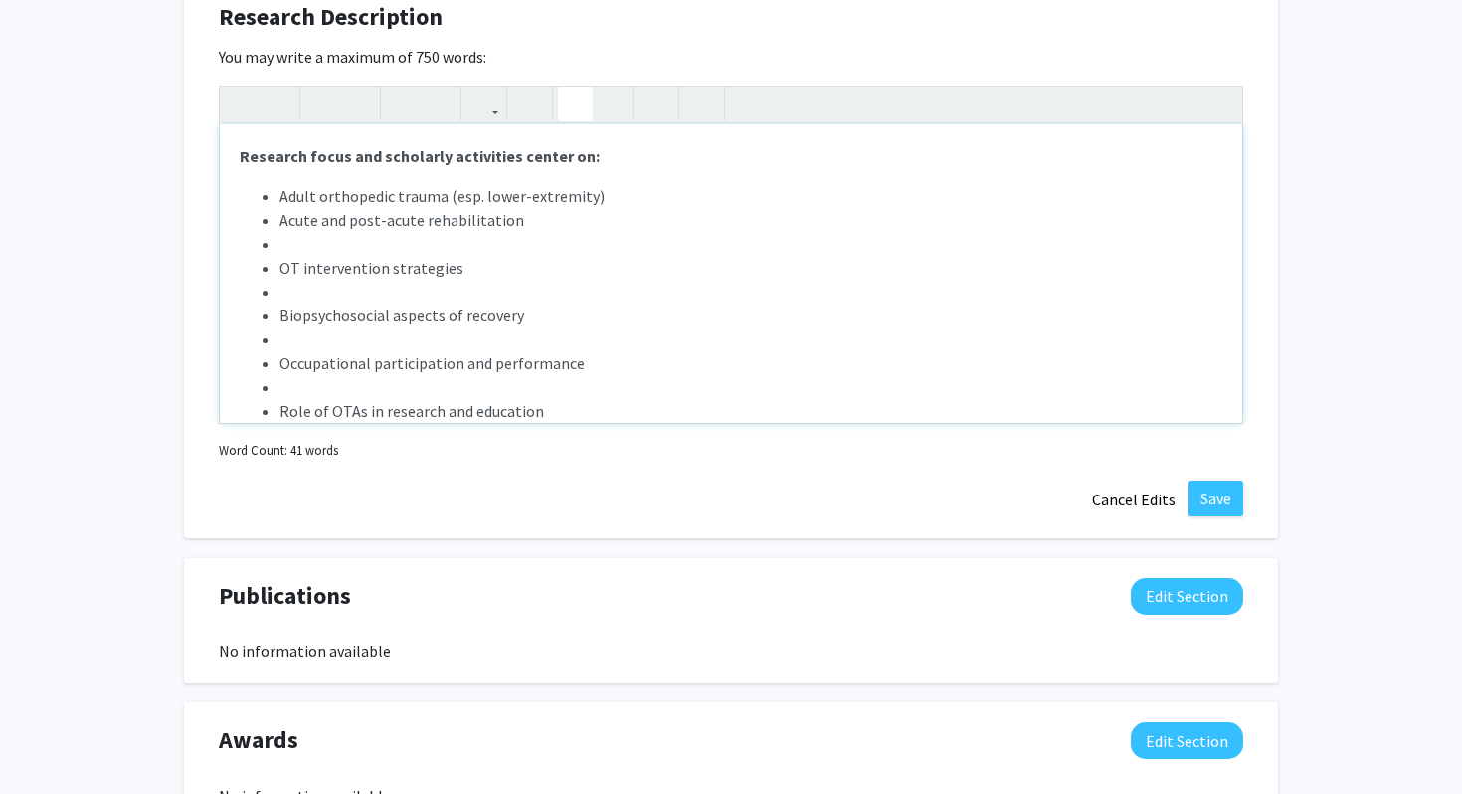
click at [300, 243] on li "Note to users with screen readers: Please deactivate our accessibility plugin f…" at bounding box center [751, 244] width 943 height 24
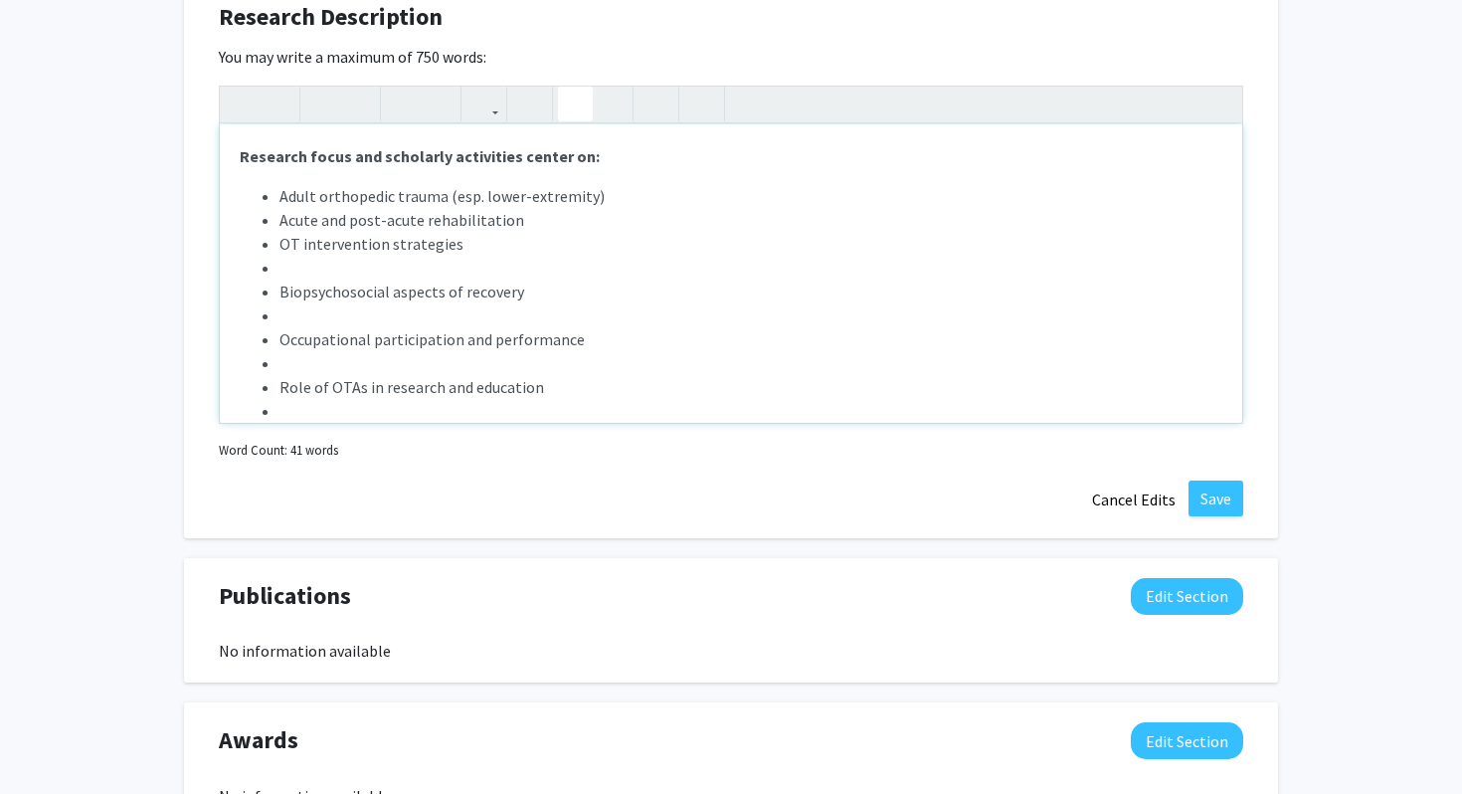
click at [295, 267] on li "Note to users with screen readers: Please deactivate our accessibility plugin f…" at bounding box center [751, 268] width 943 height 24
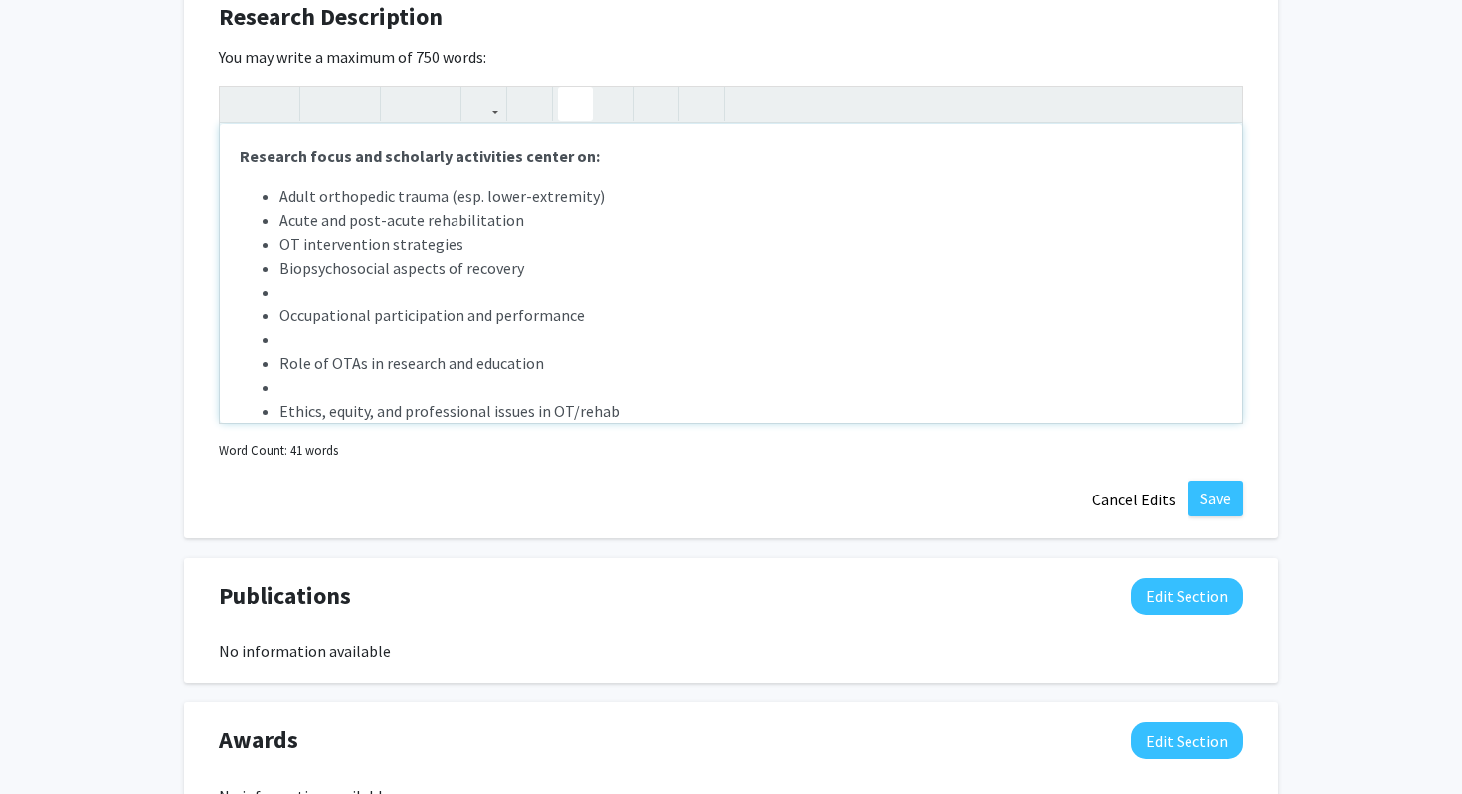
click at [292, 292] on li "Note to users with screen readers: Please deactivate our accessibility plugin f…" at bounding box center [751, 292] width 943 height 24
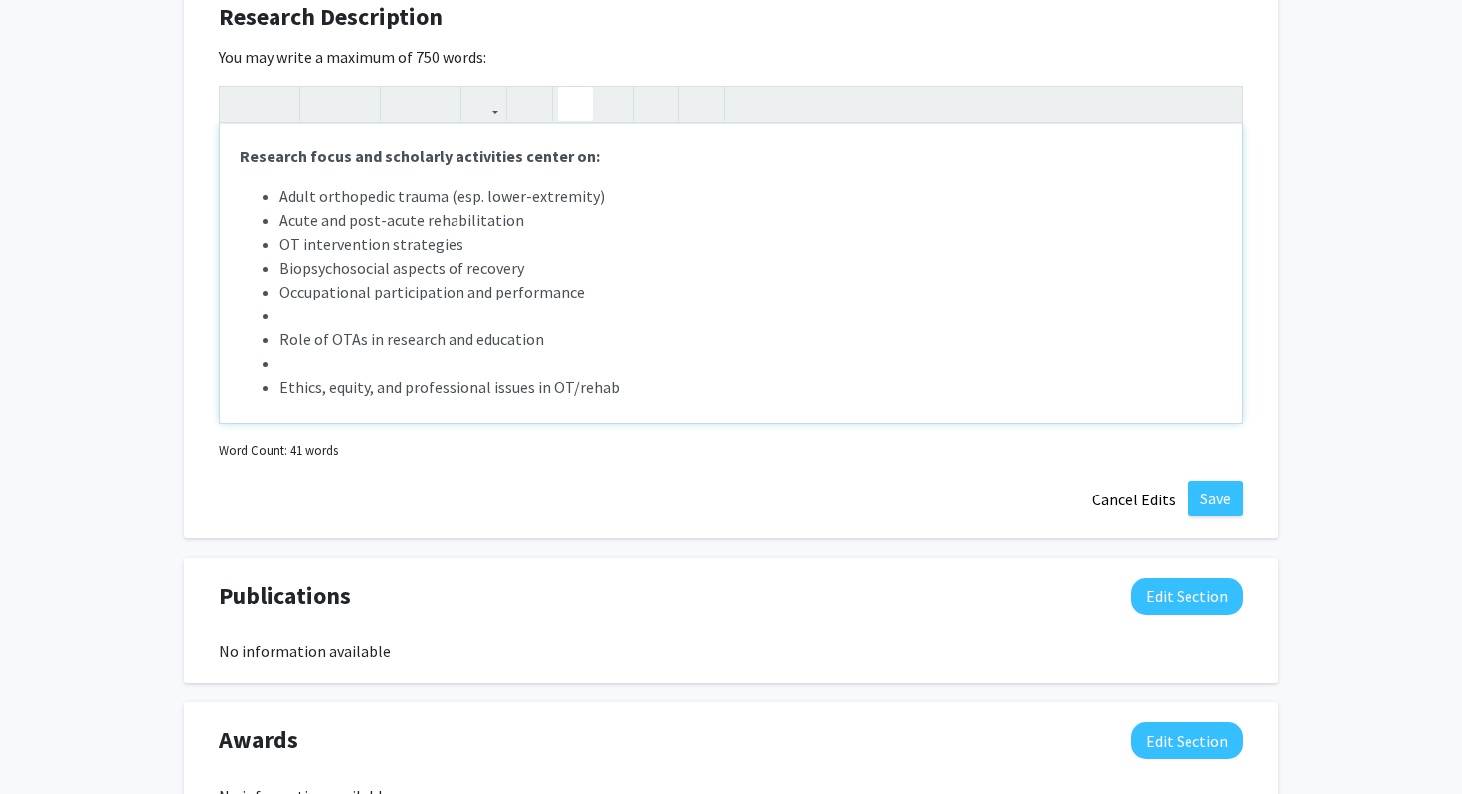
click at [287, 318] on li "Note to users with screen readers: Please deactivate our accessibility plugin f…" at bounding box center [751, 315] width 943 height 24
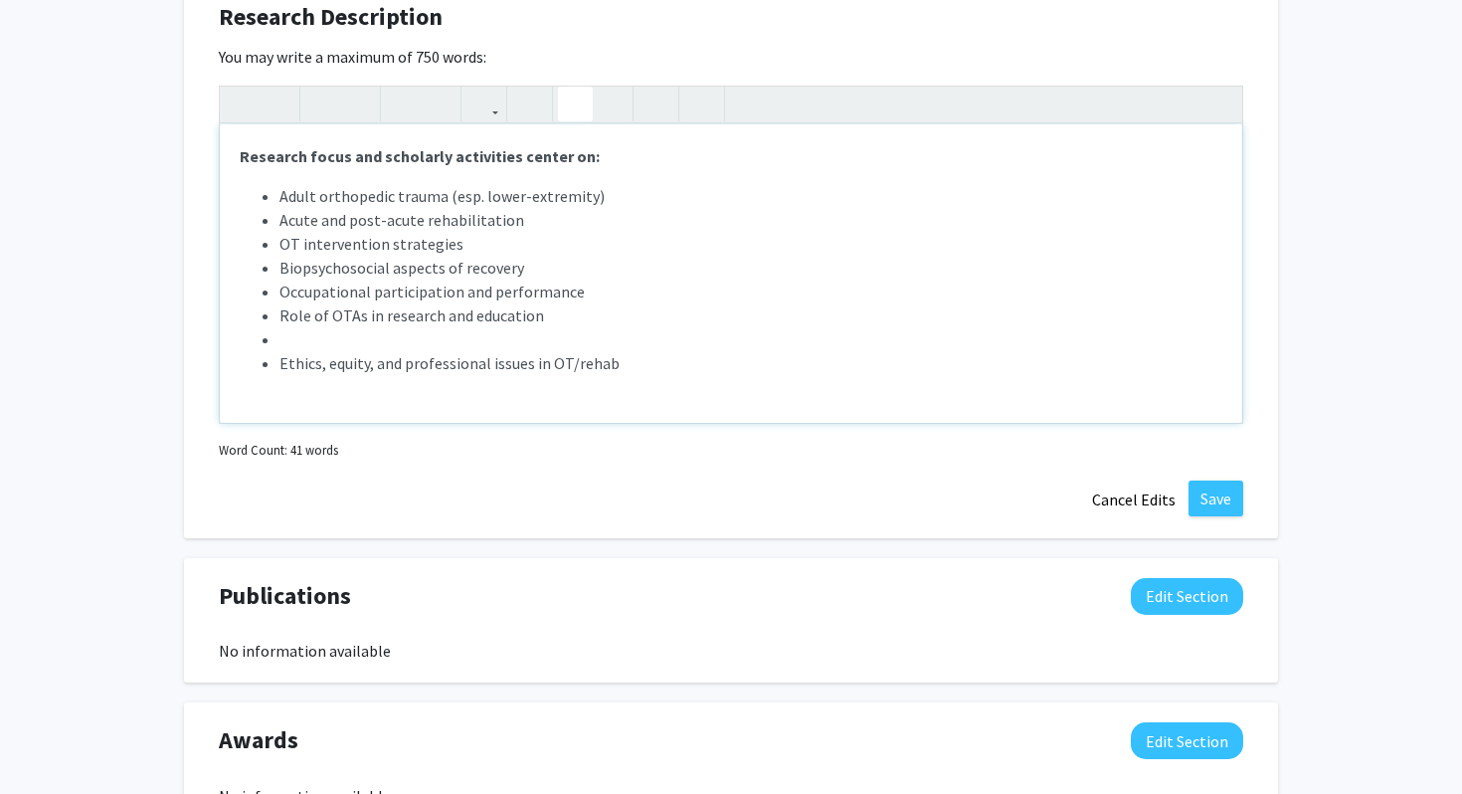
click at [286, 345] on li "Note to users with screen readers: Please deactivate our accessibility plugin f…" at bounding box center [751, 339] width 943 height 24
type textarea "<p><strong>Research focus and scholarly activities center on:</strong></p><p><u…"
click at [720, 221] on li "Acute and post-acute rehabilitation" at bounding box center [751, 220] width 943 height 24
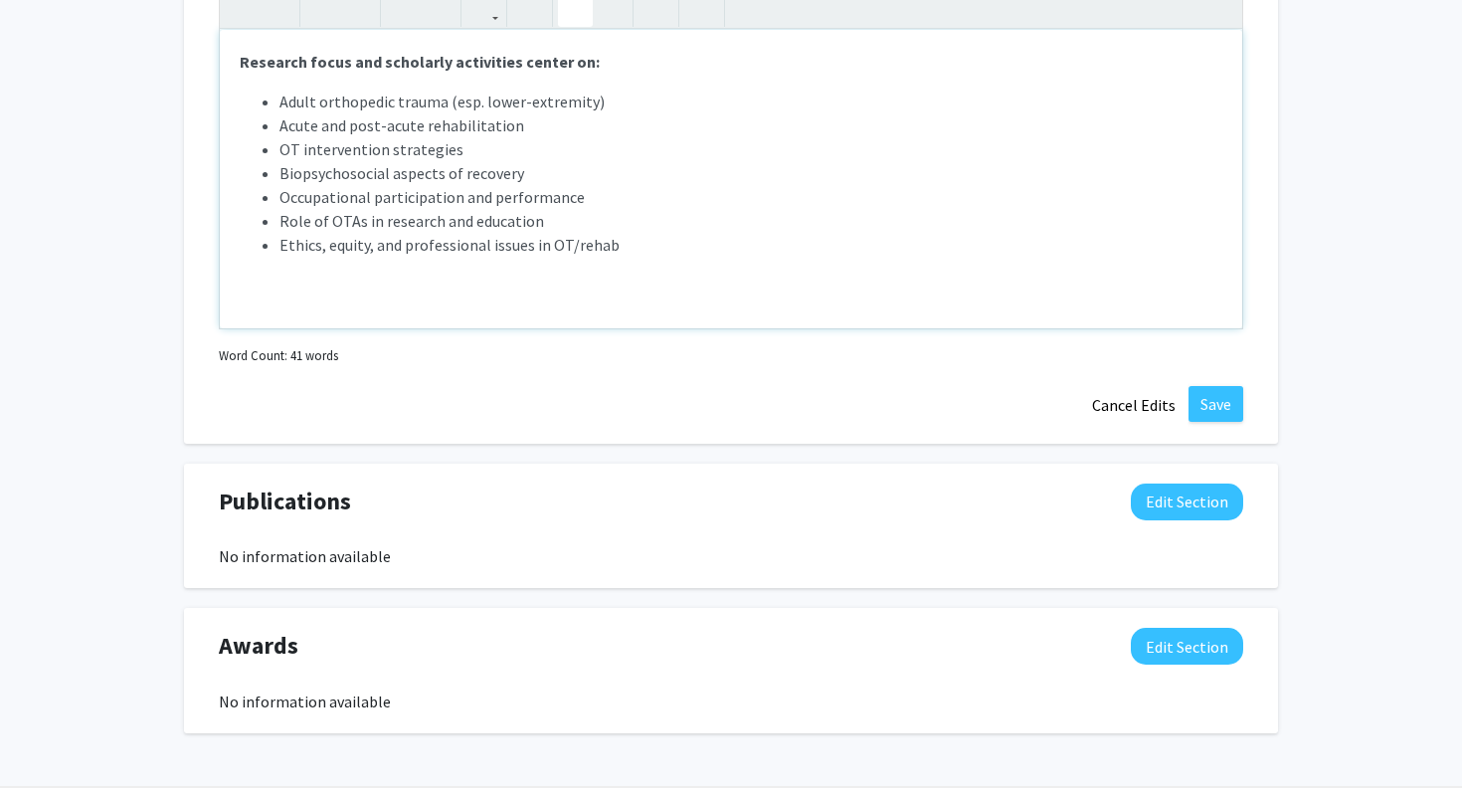
scroll to position [1822, 0]
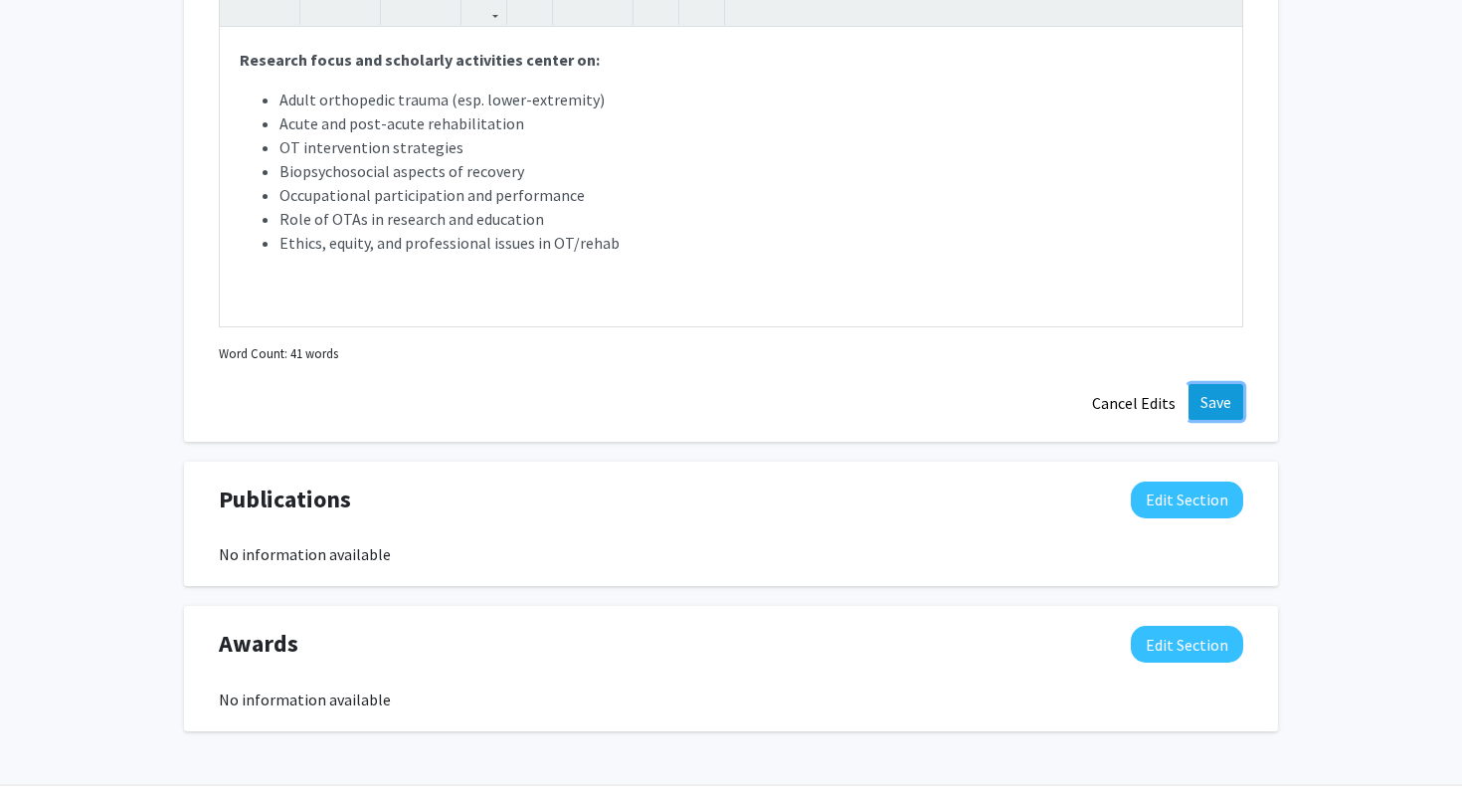
click at [1217, 401] on button "Save" at bounding box center [1216, 402] width 55 height 36
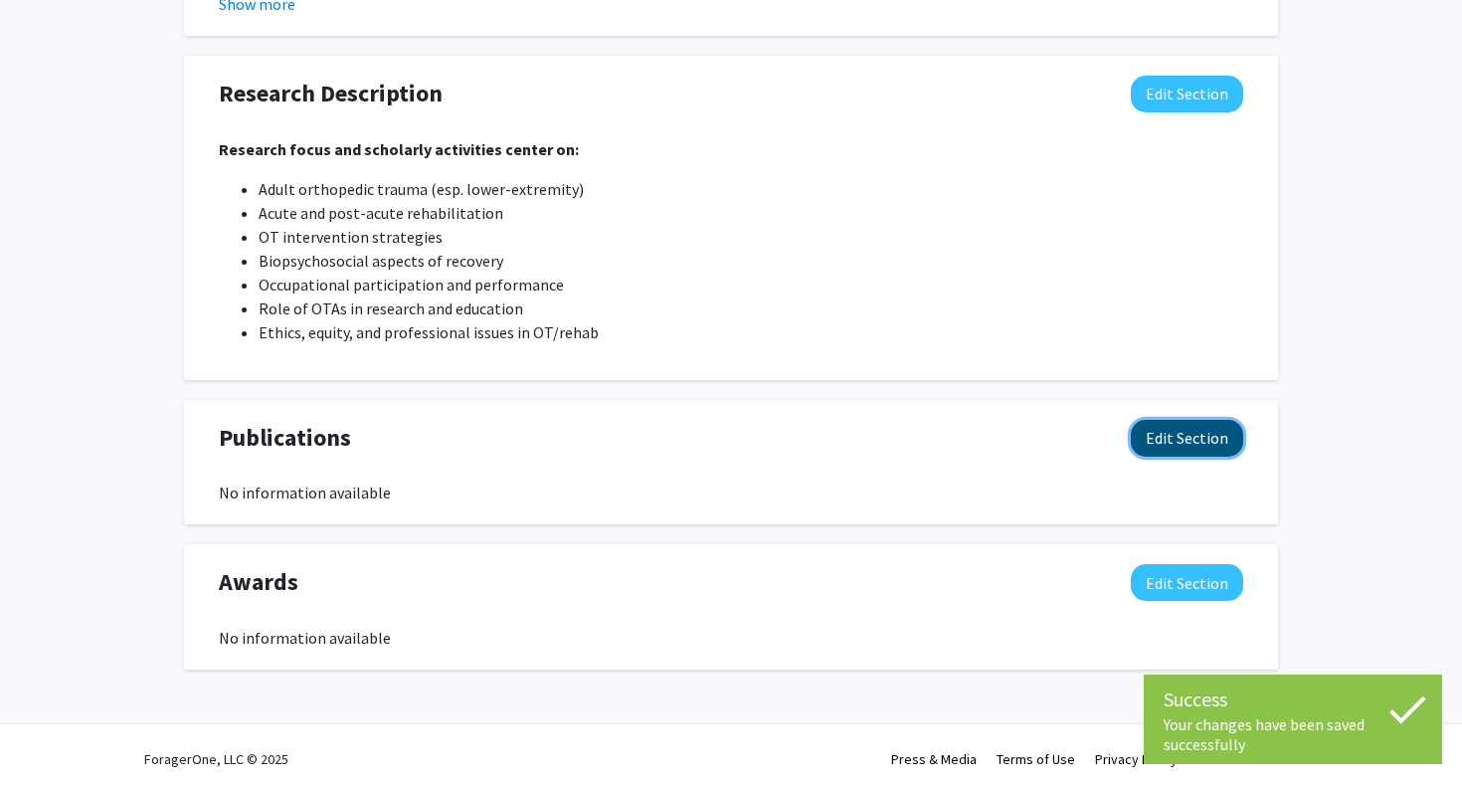
click at [1202, 442] on button "Edit Section" at bounding box center [1187, 438] width 112 height 37
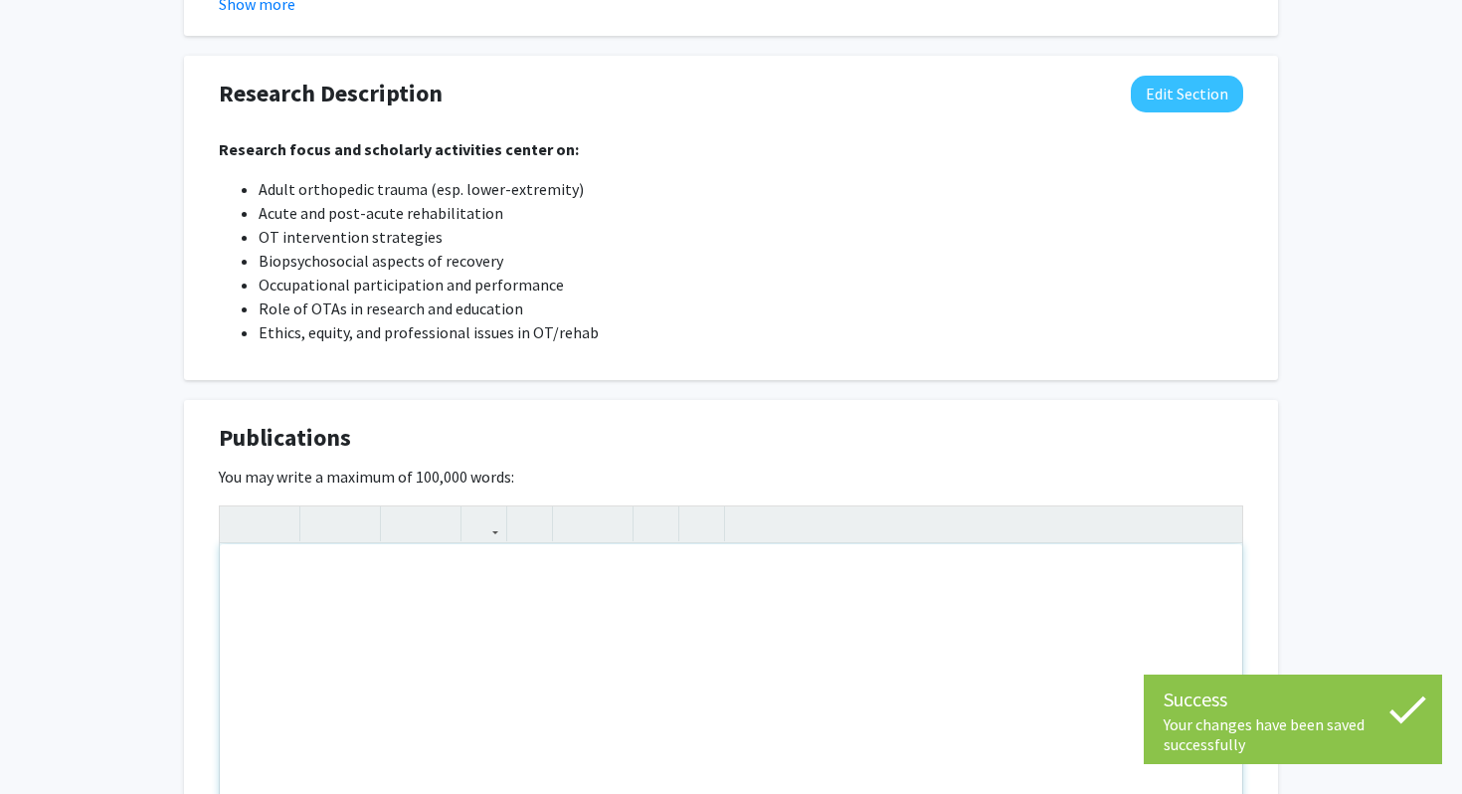
click at [460, 618] on div "Note to users with screen readers: Please deactivate our accessibility plugin f…" at bounding box center [731, 693] width 1023 height 298
paste div "Note to users with screen readers: Please deactivate our accessibility plugin f…"
type textarea "<p>[PERSON_NAME], [PERSON_NAME], [PERSON_NAME], [PERSON_NAME], [PERSON_NAME], A…"
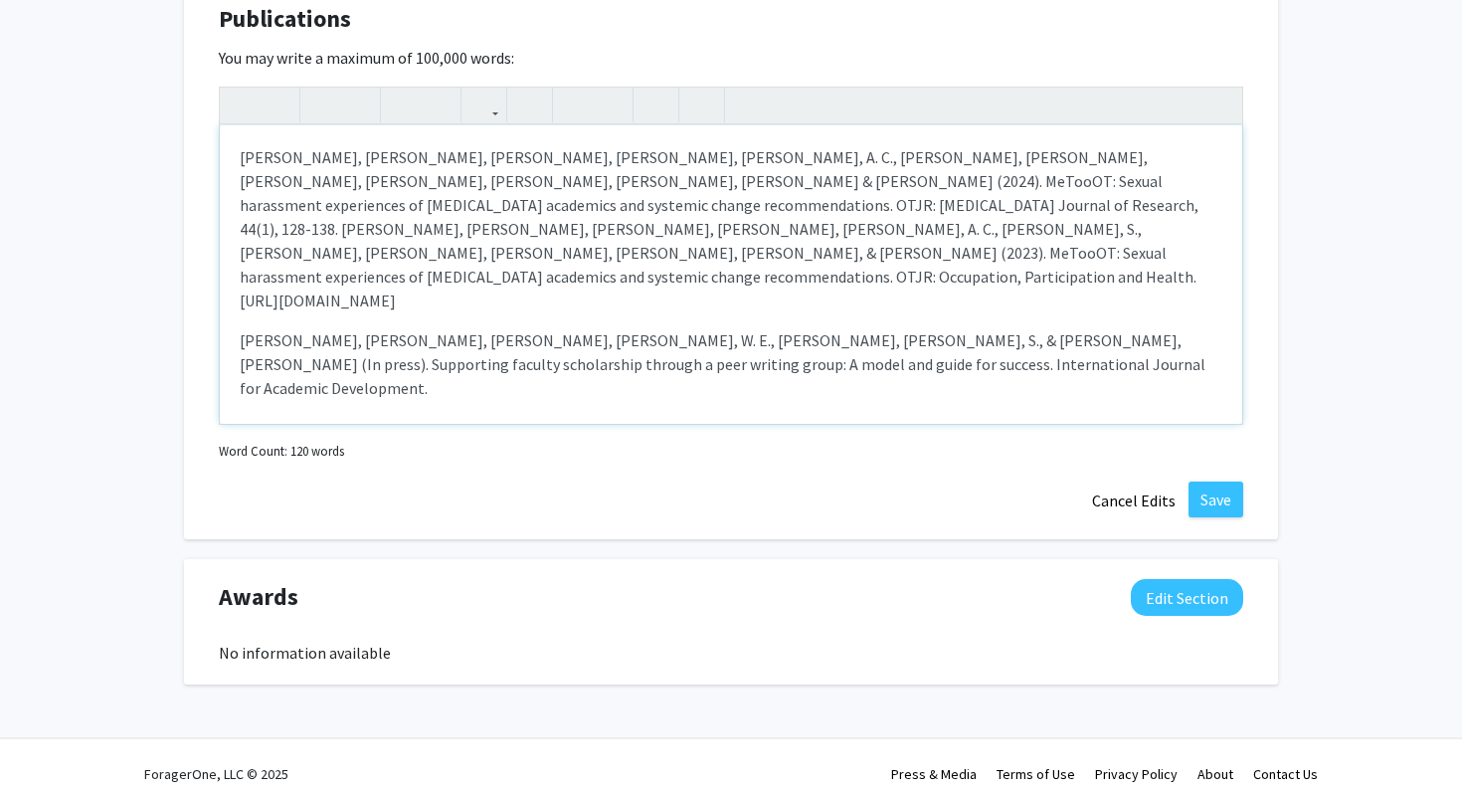
scroll to position [2082, 0]
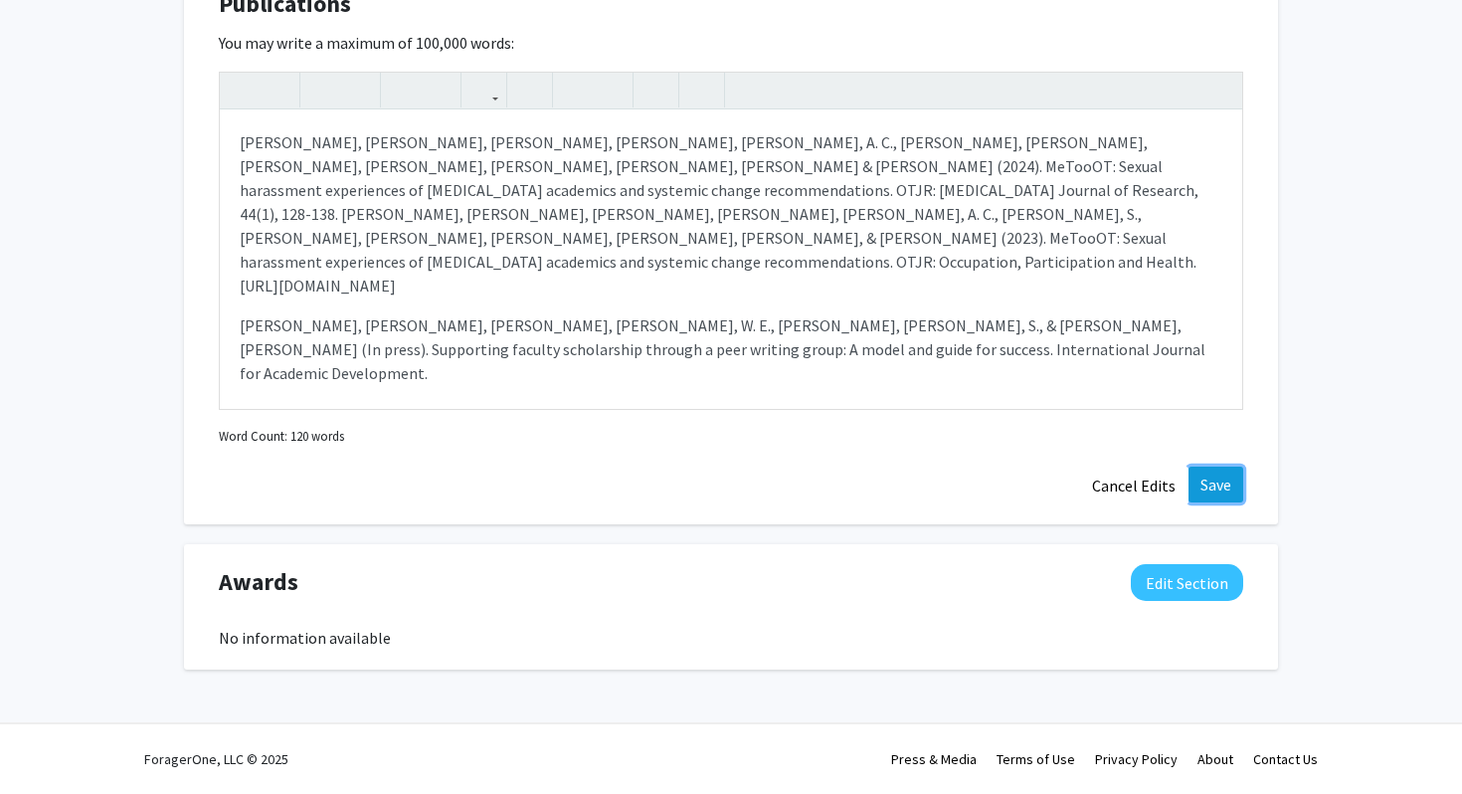
click at [1221, 486] on button "Save" at bounding box center [1216, 485] width 55 height 36
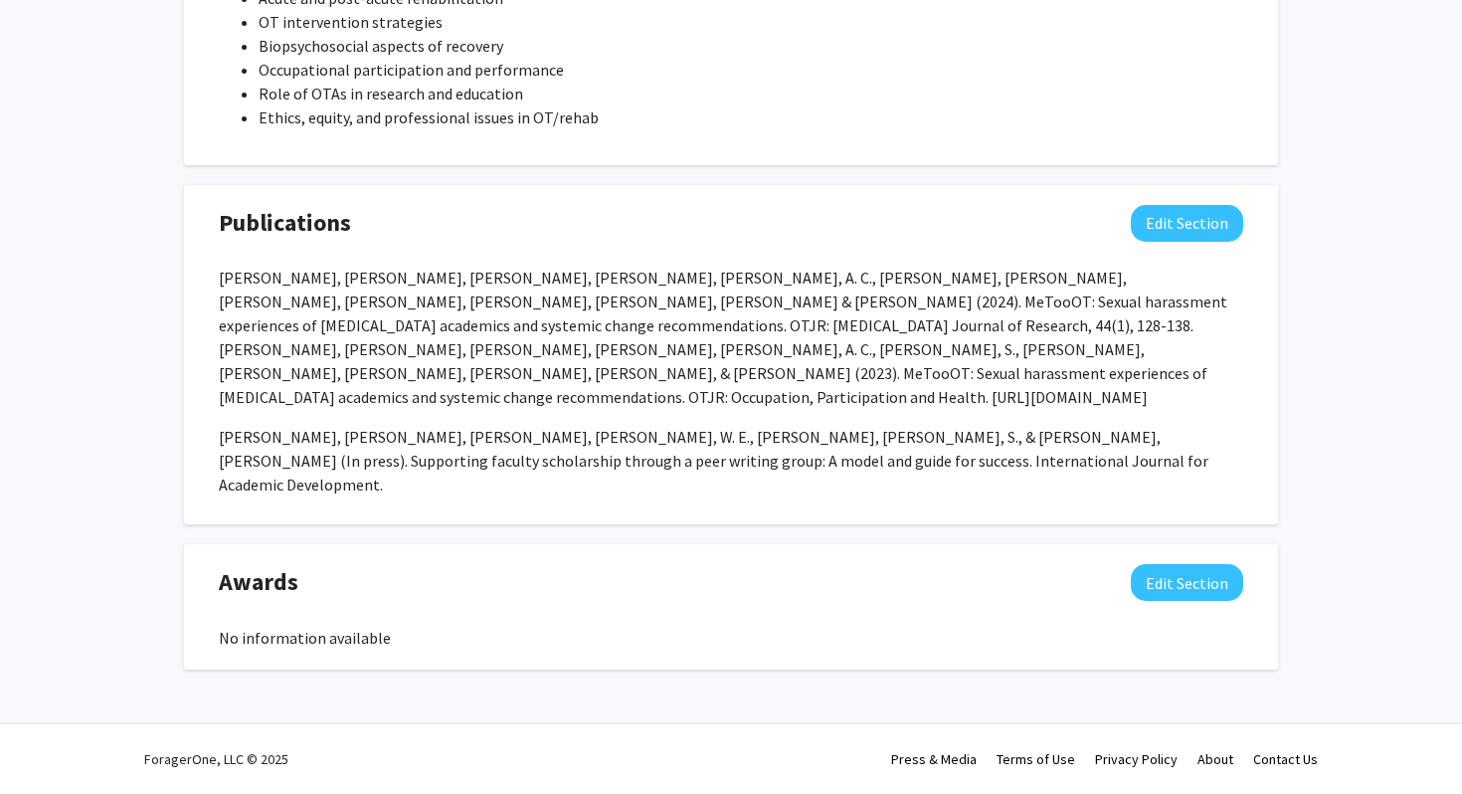
scroll to position [1824, 0]
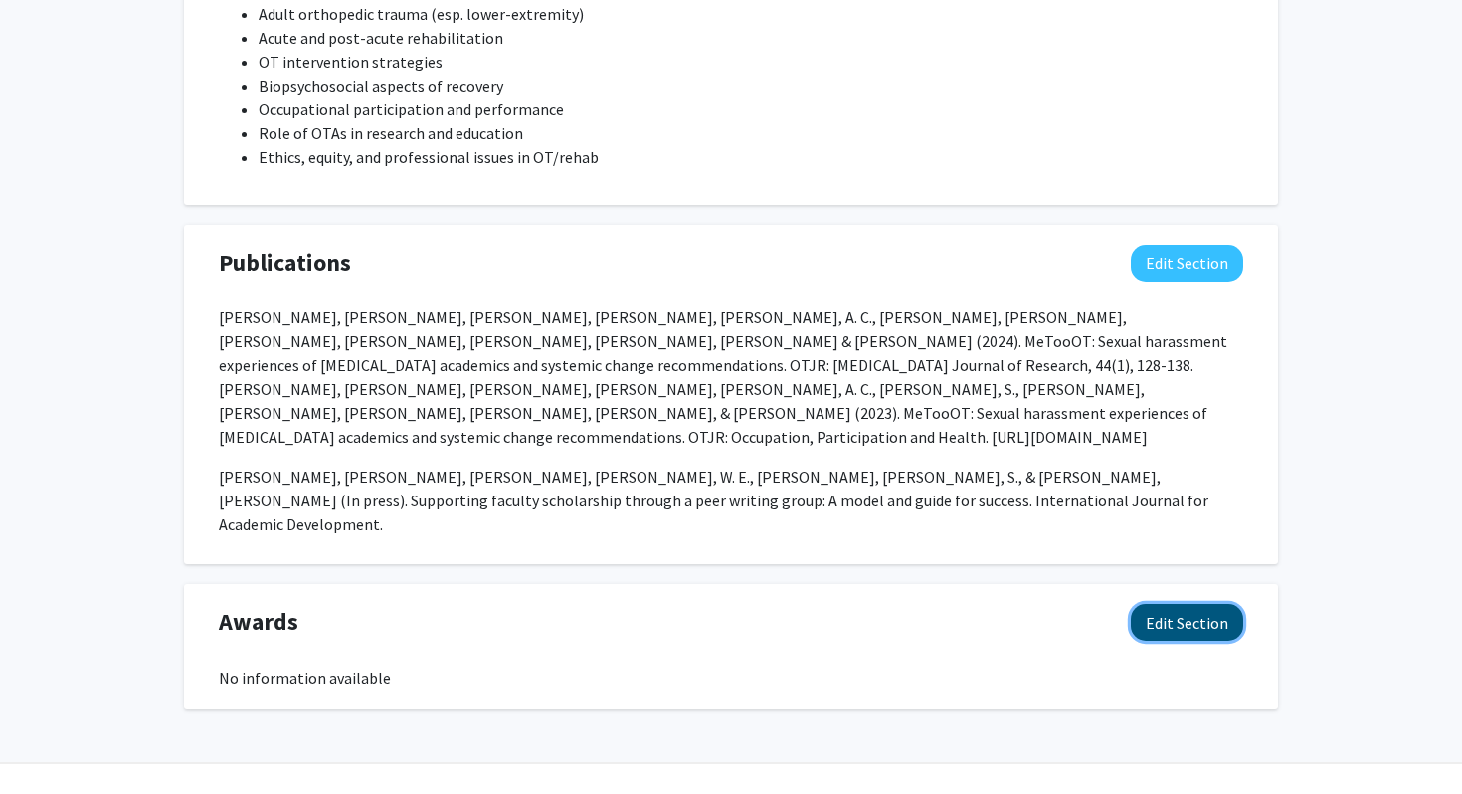
click at [1162, 604] on button "Edit Section" at bounding box center [1187, 622] width 112 height 37
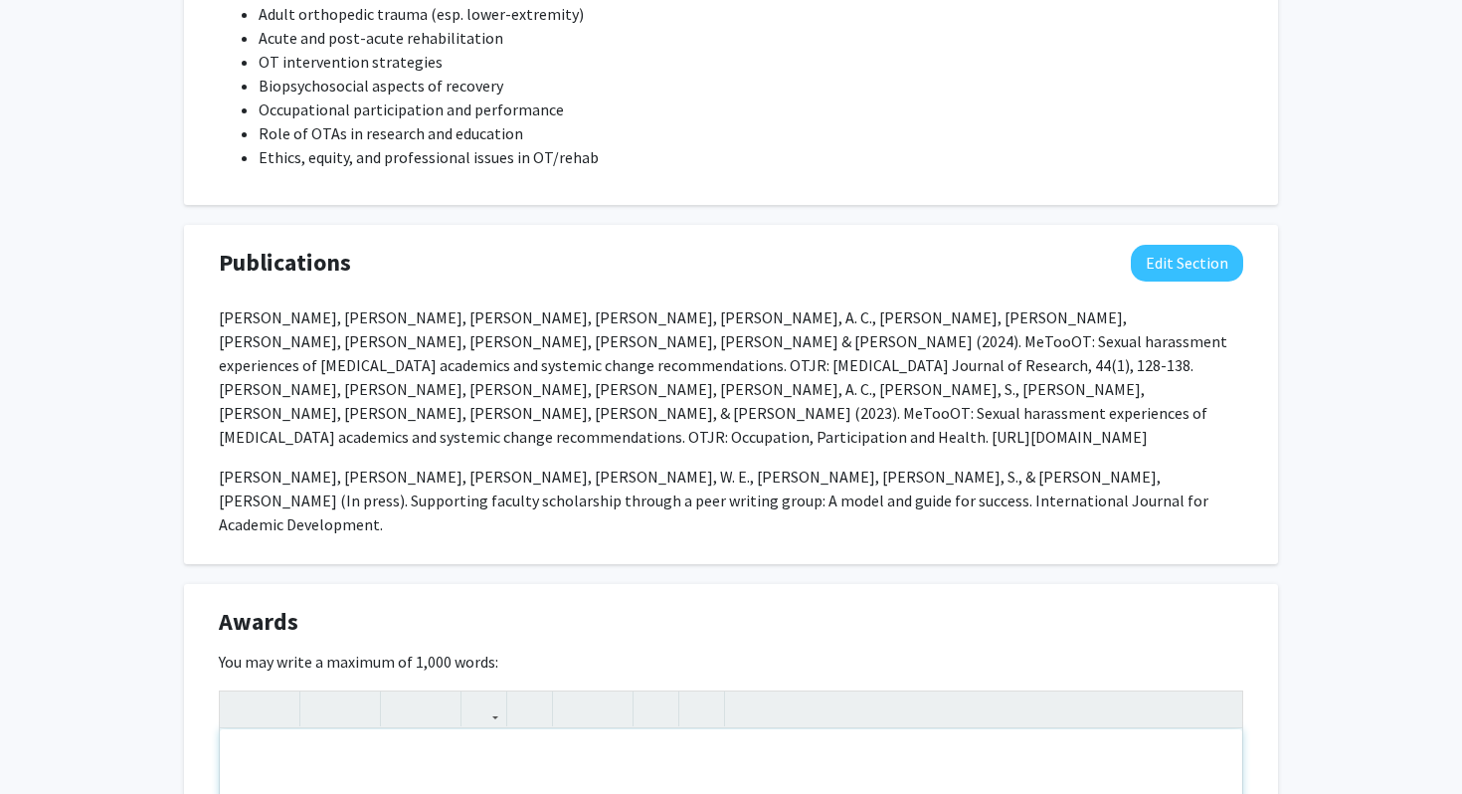
paste div "Note to users with screen readers: Please deactivate our accessibility plugin f…"
type textarea "<p>OT/OTA Collaboration- [US_STATE] [MEDICAL_DATA] Association ([PERSON_NAME]),…"
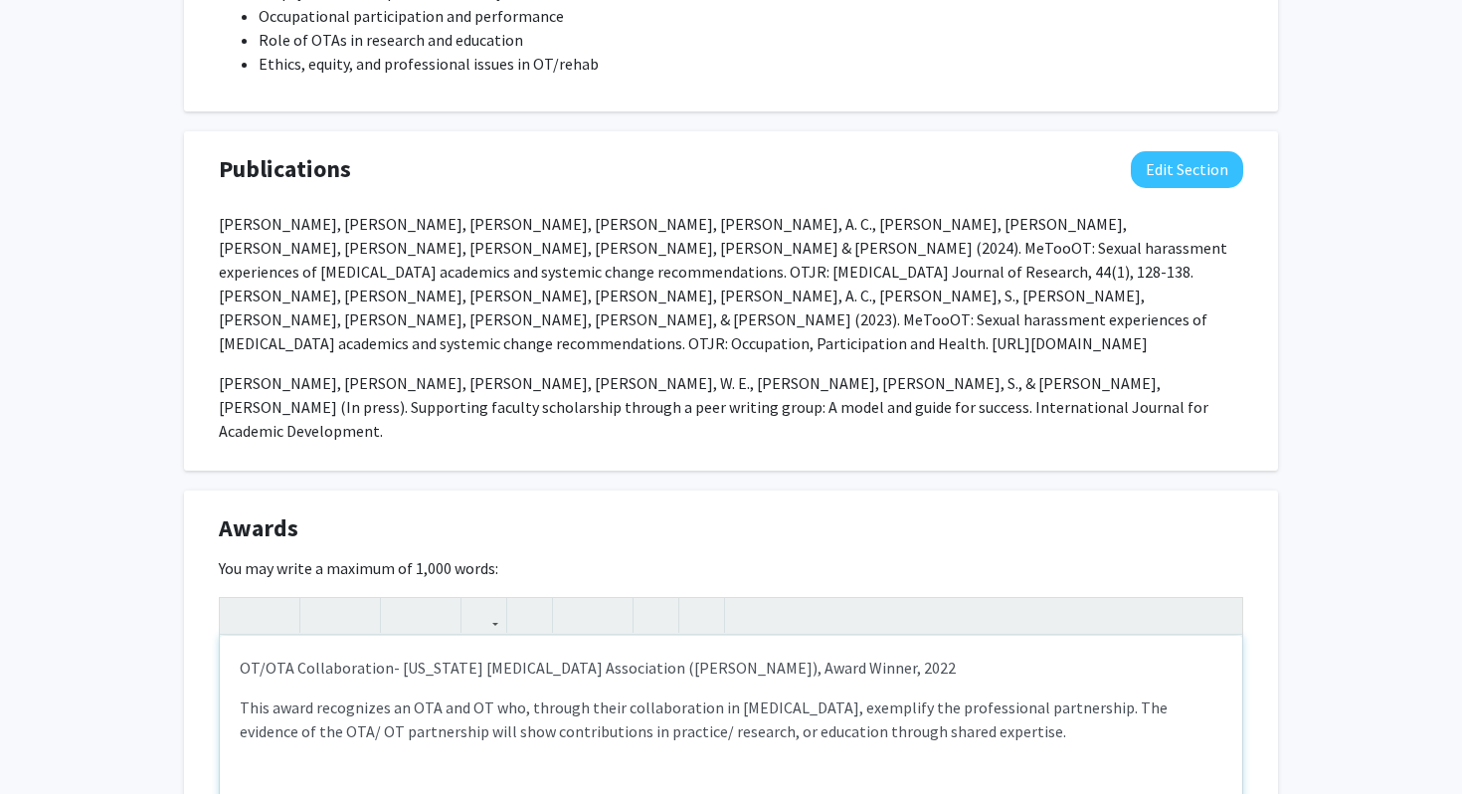
scroll to position [1924, 0]
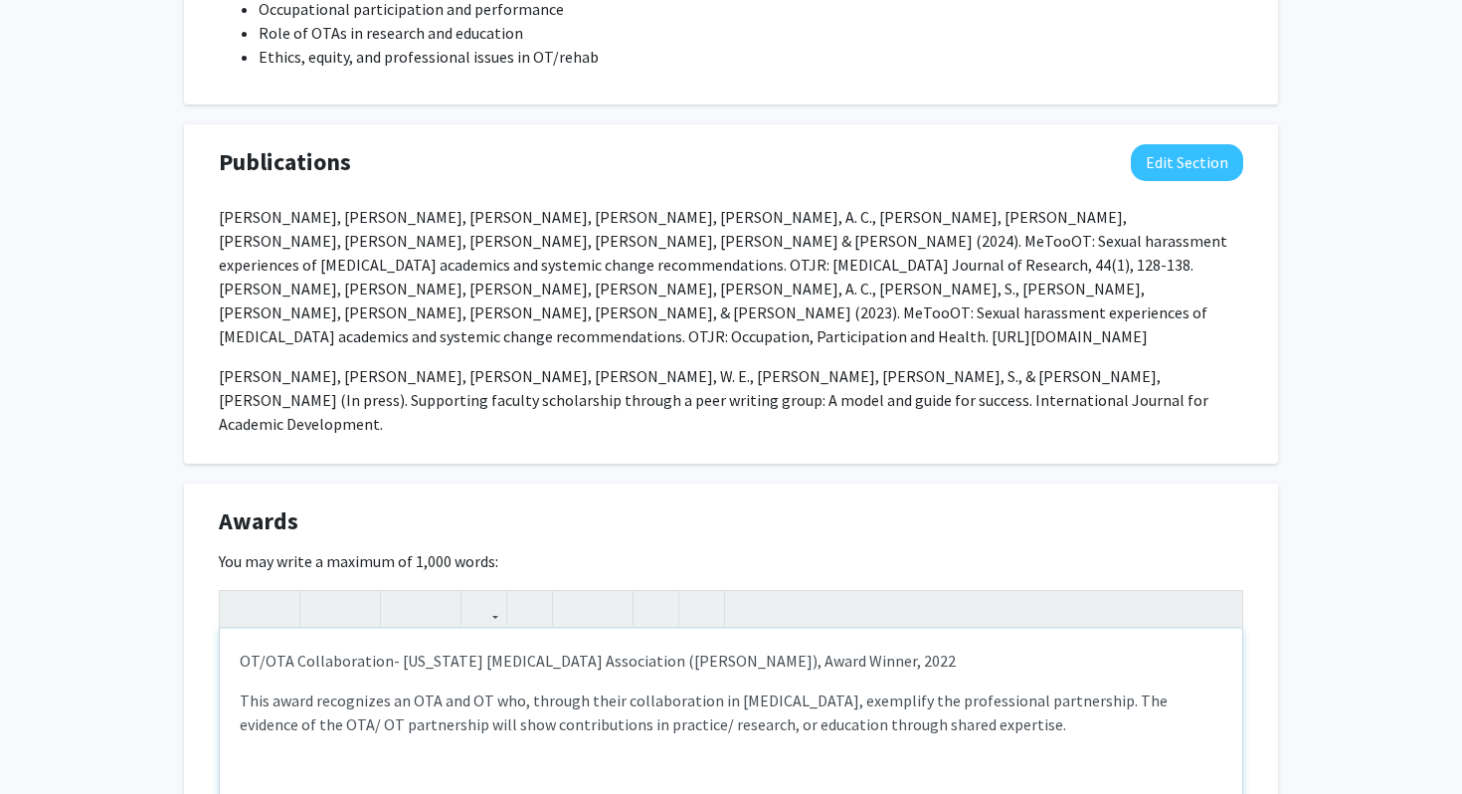
click at [837, 649] on p "OT/OTA Collaboration- [US_STATE] [MEDICAL_DATA] Association ([PERSON_NAME]), Aw…" at bounding box center [731, 661] width 983 height 24
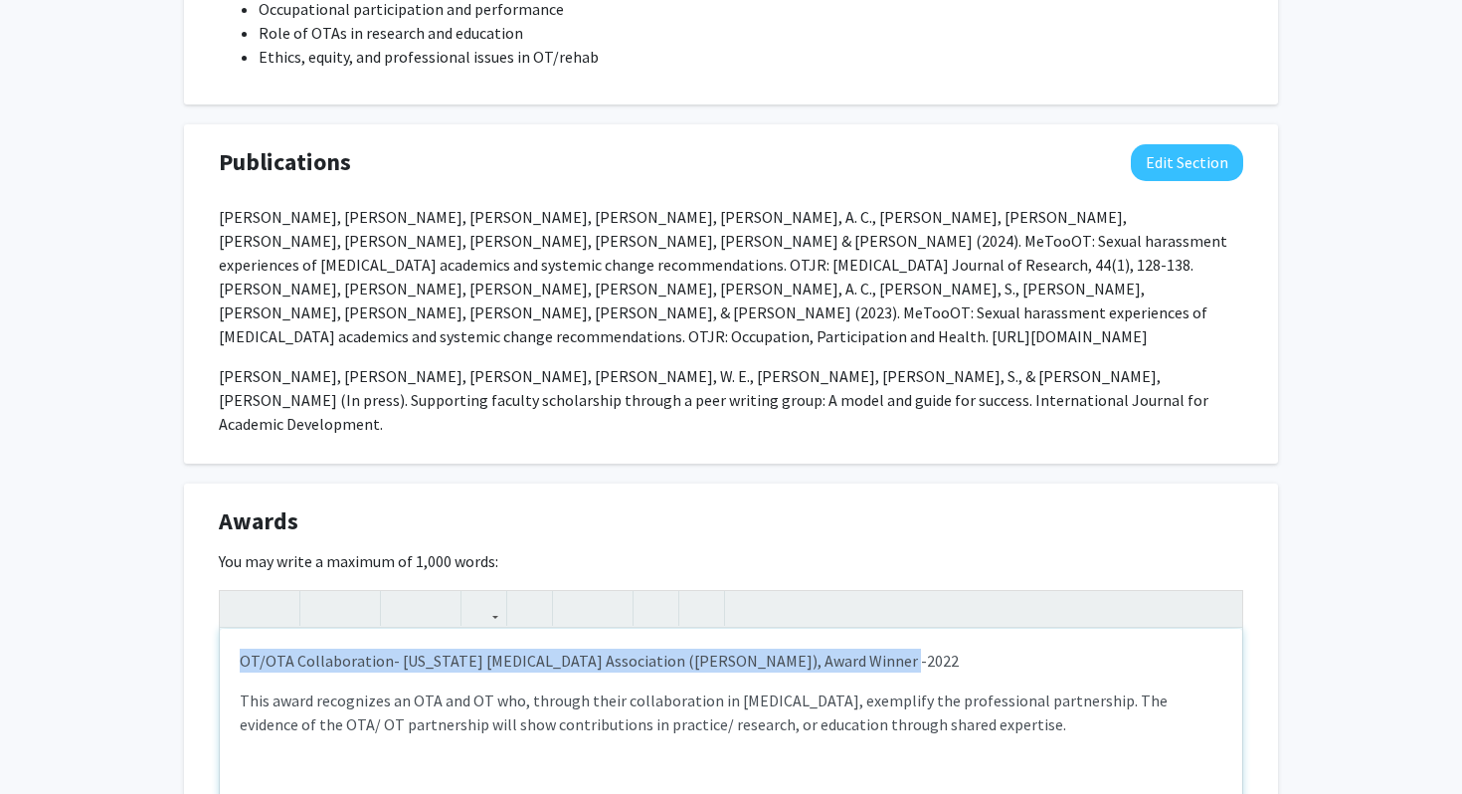
drag, startPoint x: 910, startPoint y: 619, endPoint x: 225, endPoint y: 618, distance: 685.5
click at [225, 629] on div "OT/OTA Collaboration- [US_STATE] [MEDICAL_DATA] Association ([PERSON_NAME]), Aw…" at bounding box center [731, 778] width 1023 height 298
type textarea "<p><strong>OT/OTA Collaboration- [US_STATE] [MEDICAL_DATA] Association ([PERSON…"
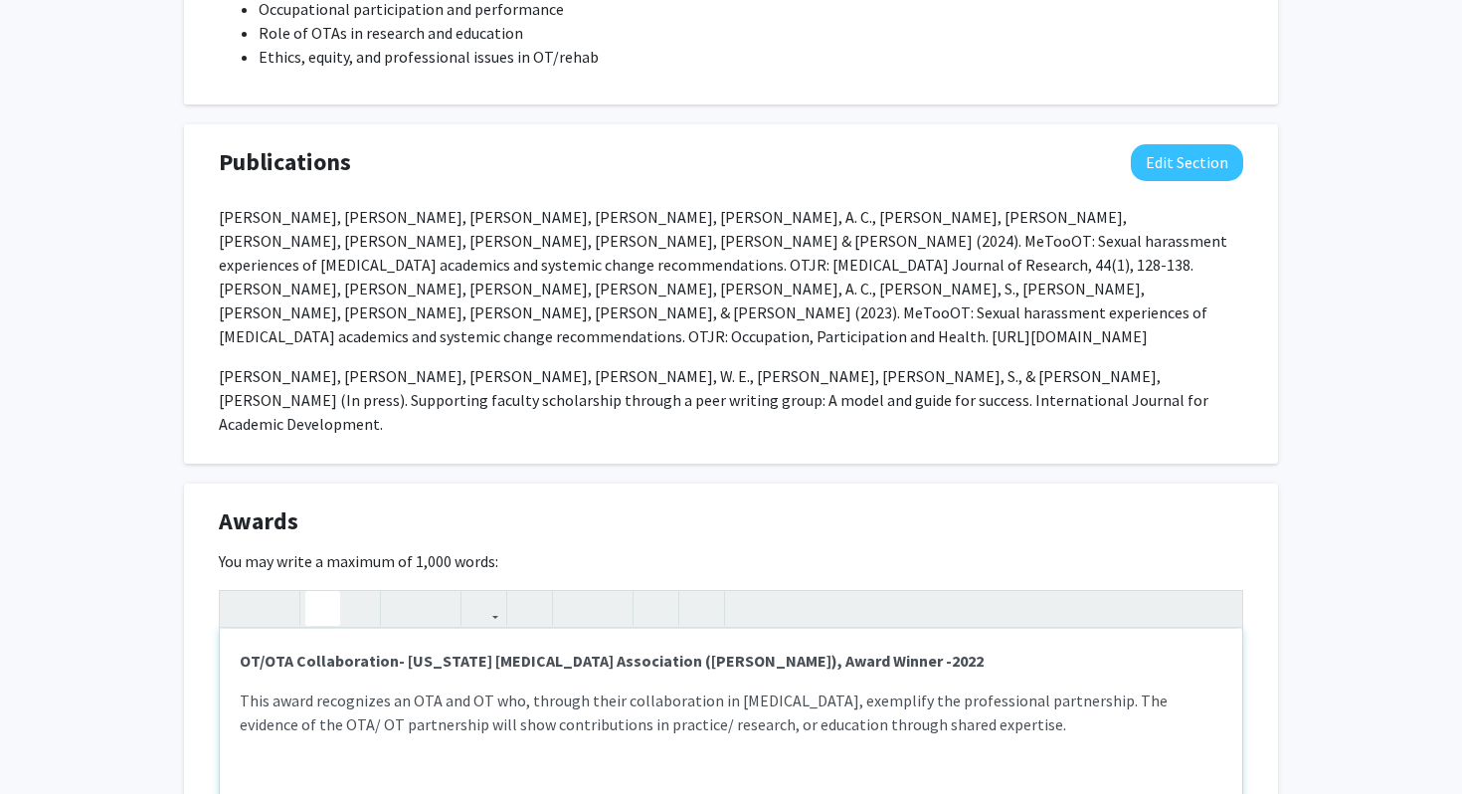
click at [605, 635] on div "OT/OTA Collaboration- [US_STATE] [MEDICAL_DATA] Association ([PERSON_NAME]), Aw…" at bounding box center [731, 778] width 1023 height 298
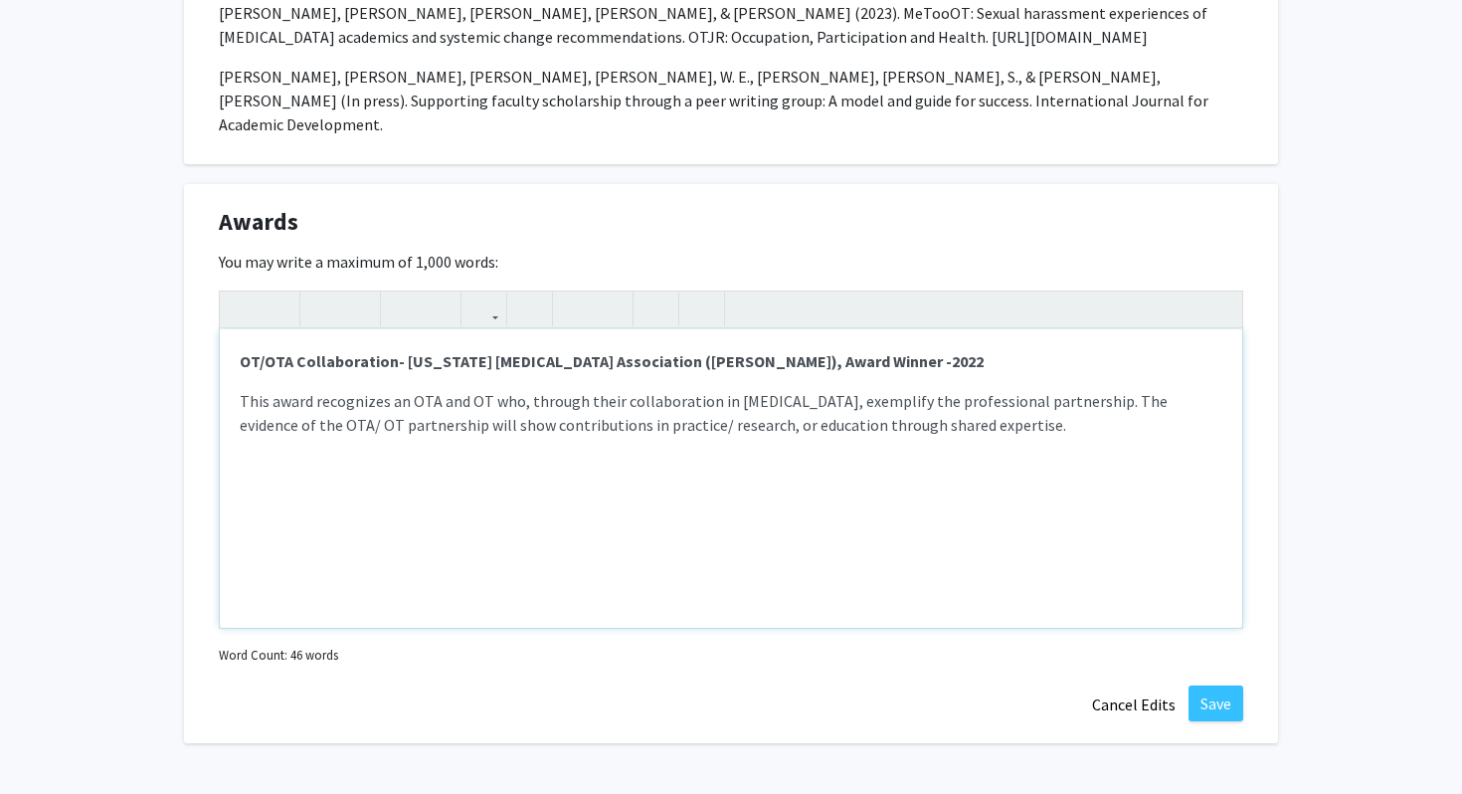
scroll to position [2257, 0]
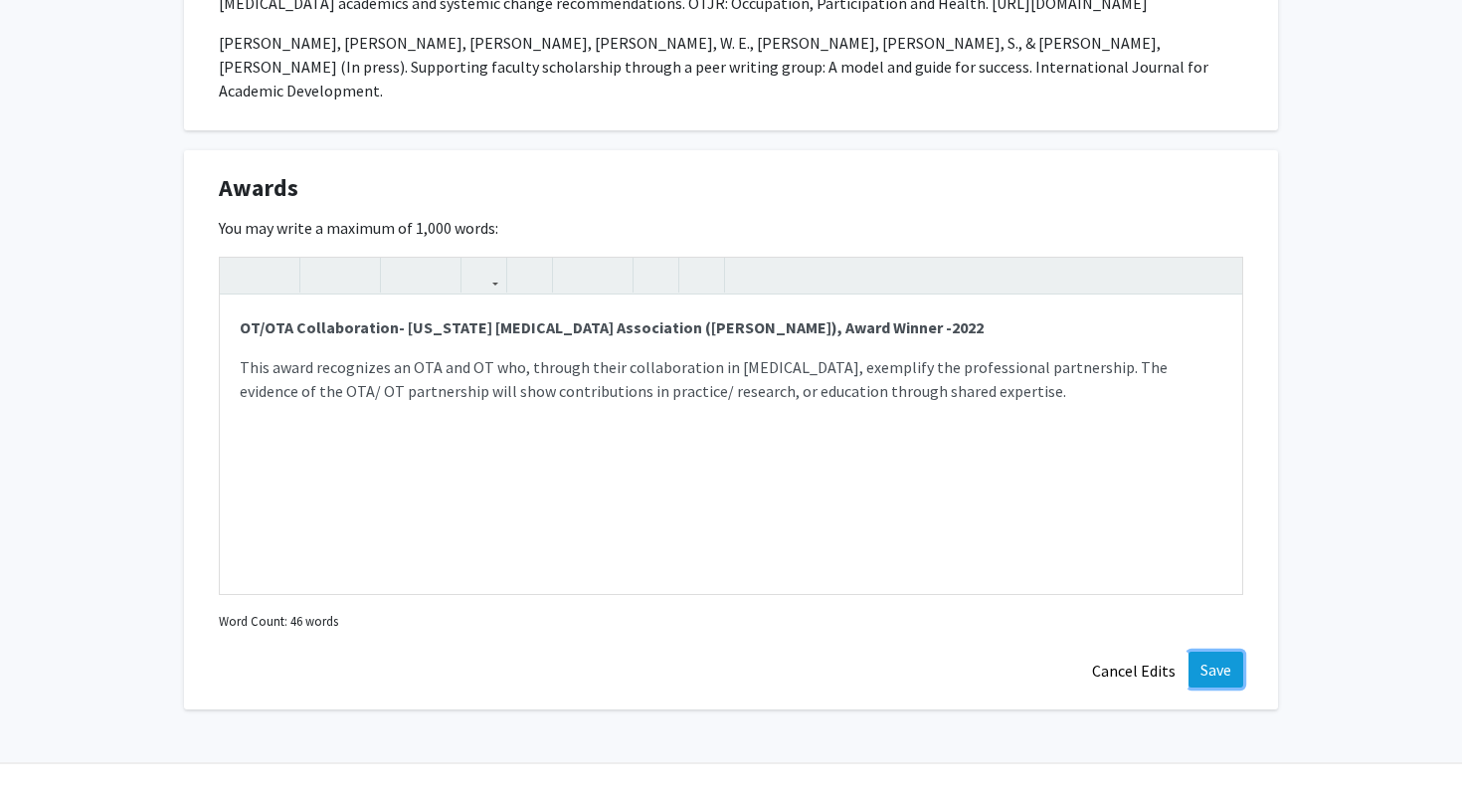
click at [1212, 652] on button "Save" at bounding box center [1216, 670] width 55 height 36
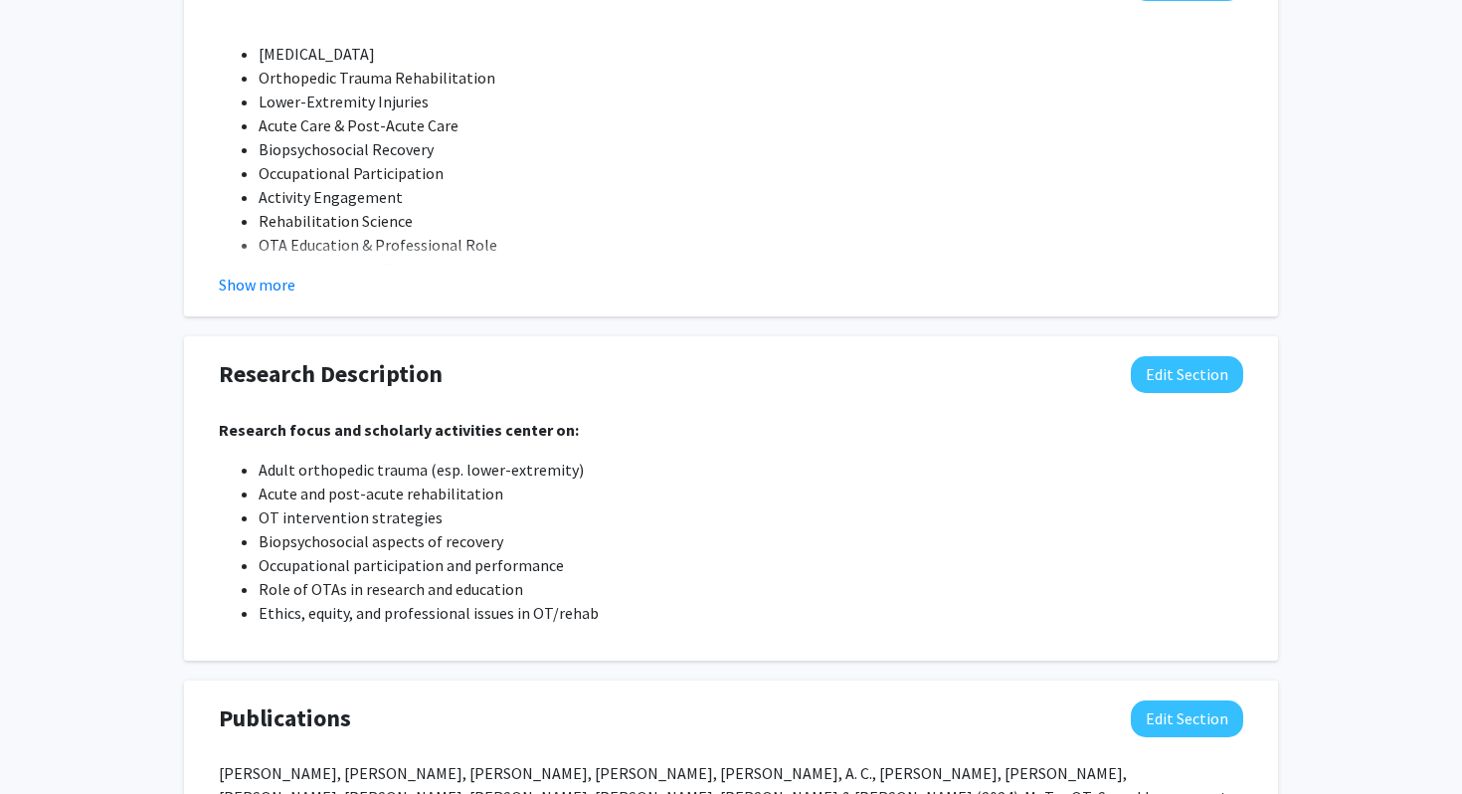
scroll to position [1419, 0]
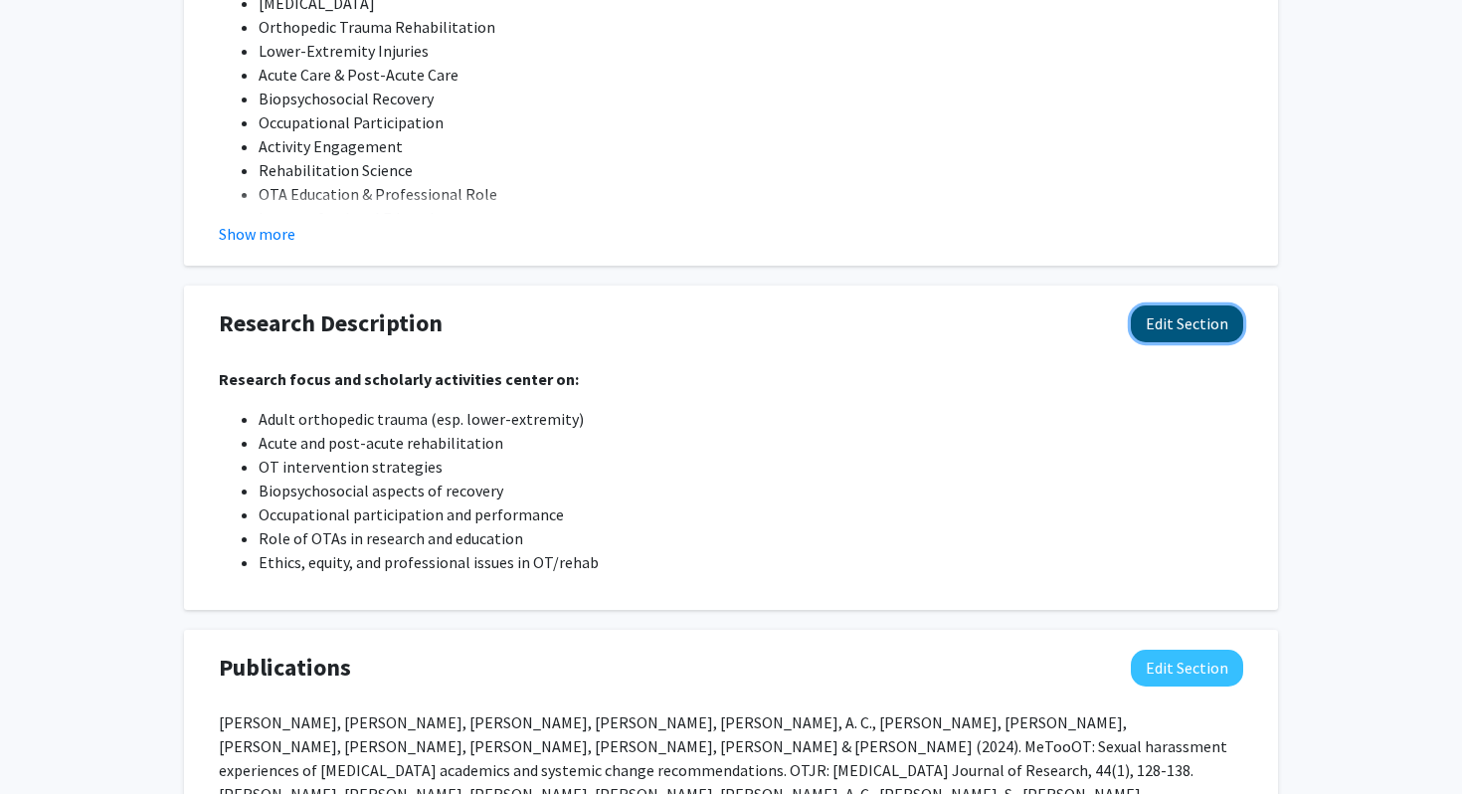
click at [1181, 325] on button "Edit Section" at bounding box center [1187, 323] width 112 height 37
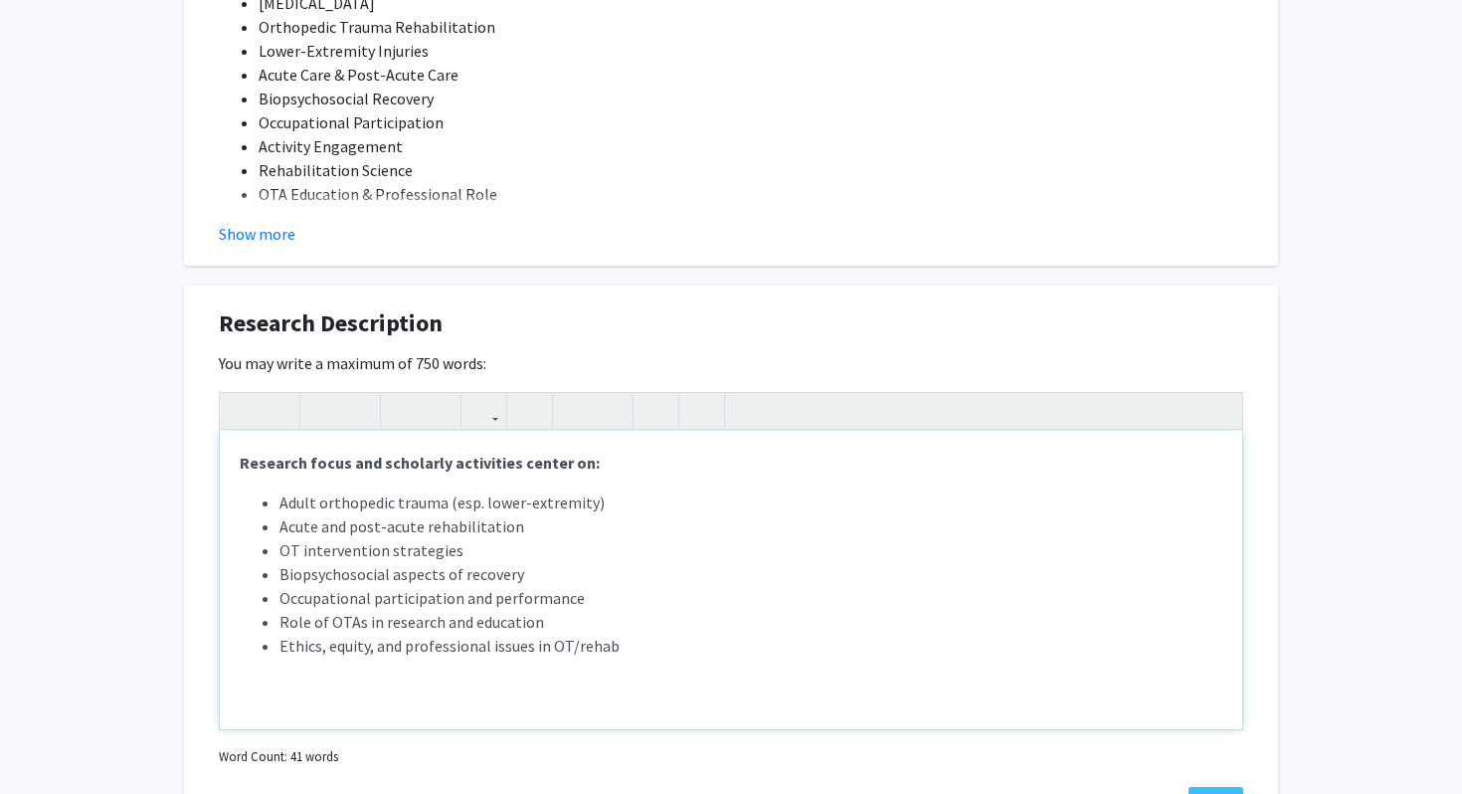
click at [240, 462] on strong "Research focus and scholarly activities center on:" at bounding box center [420, 463] width 360 height 20
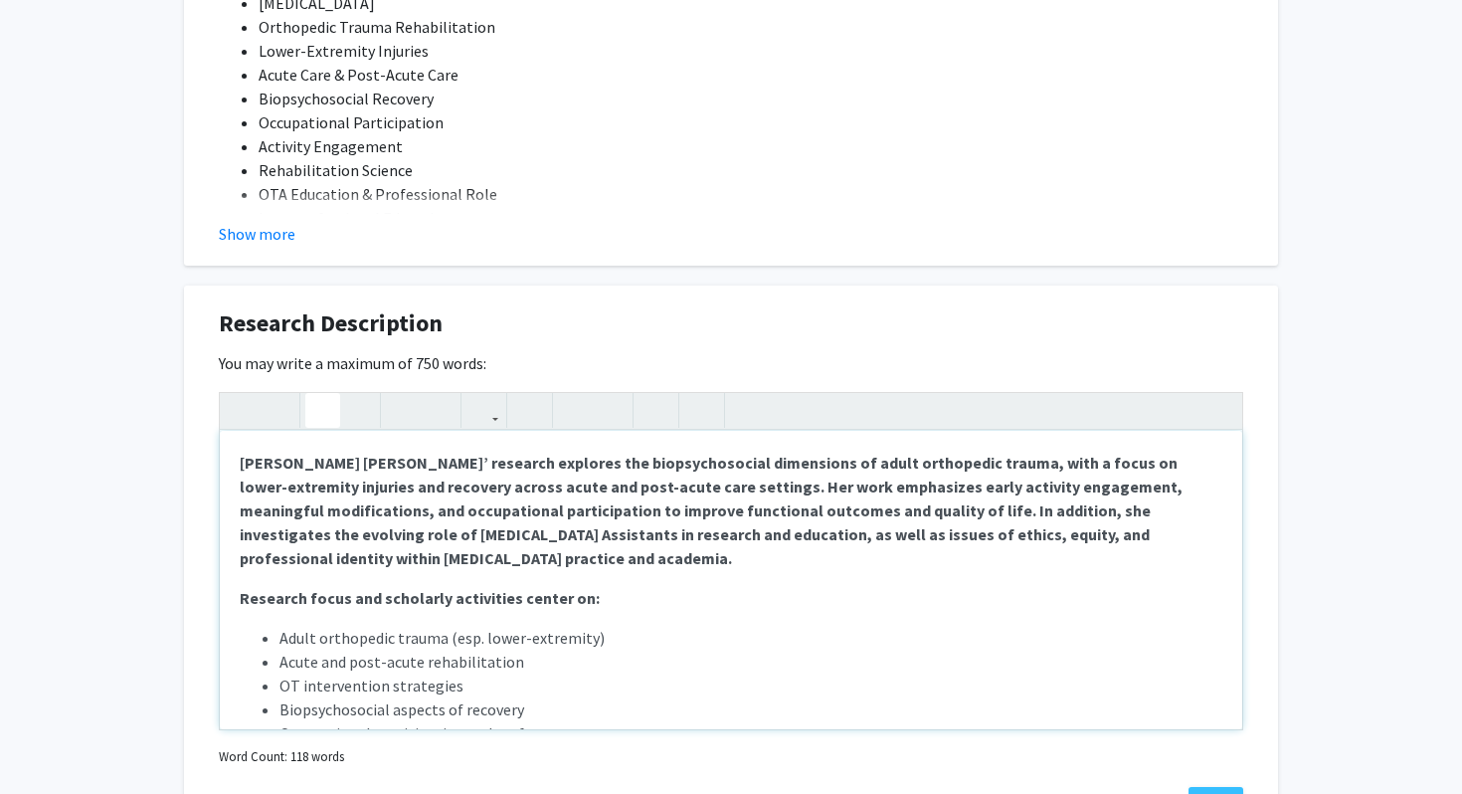
click at [434, 463] on strong "[PERSON_NAME] [PERSON_NAME]’ research explores the biopsychosocial dimensions o…" at bounding box center [711, 510] width 943 height 115
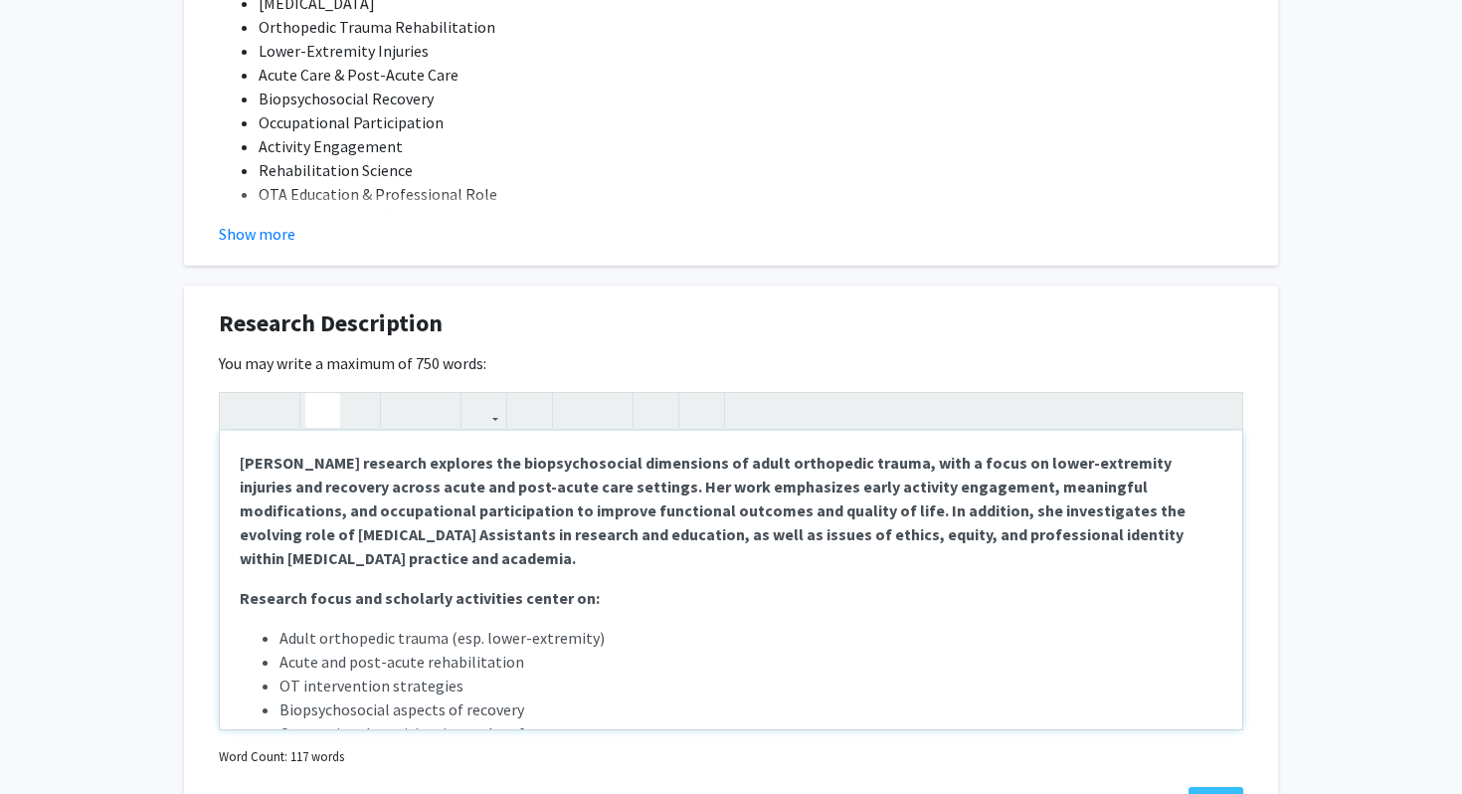
drag, startPoint x: 405, startPoint y: 563, endPoint x: 230, endPoint y: 463, distance: 201.9
click at [230, 463] on div "[PERSON_NAME] research explores the biopsychosocial dimensions of adult orthope…" at bounding box center [731, 580] width 1023 height 298
type textarea "<p>[PERSON_NAME] research explores the biopsychosocial dimensions of adult orth…"
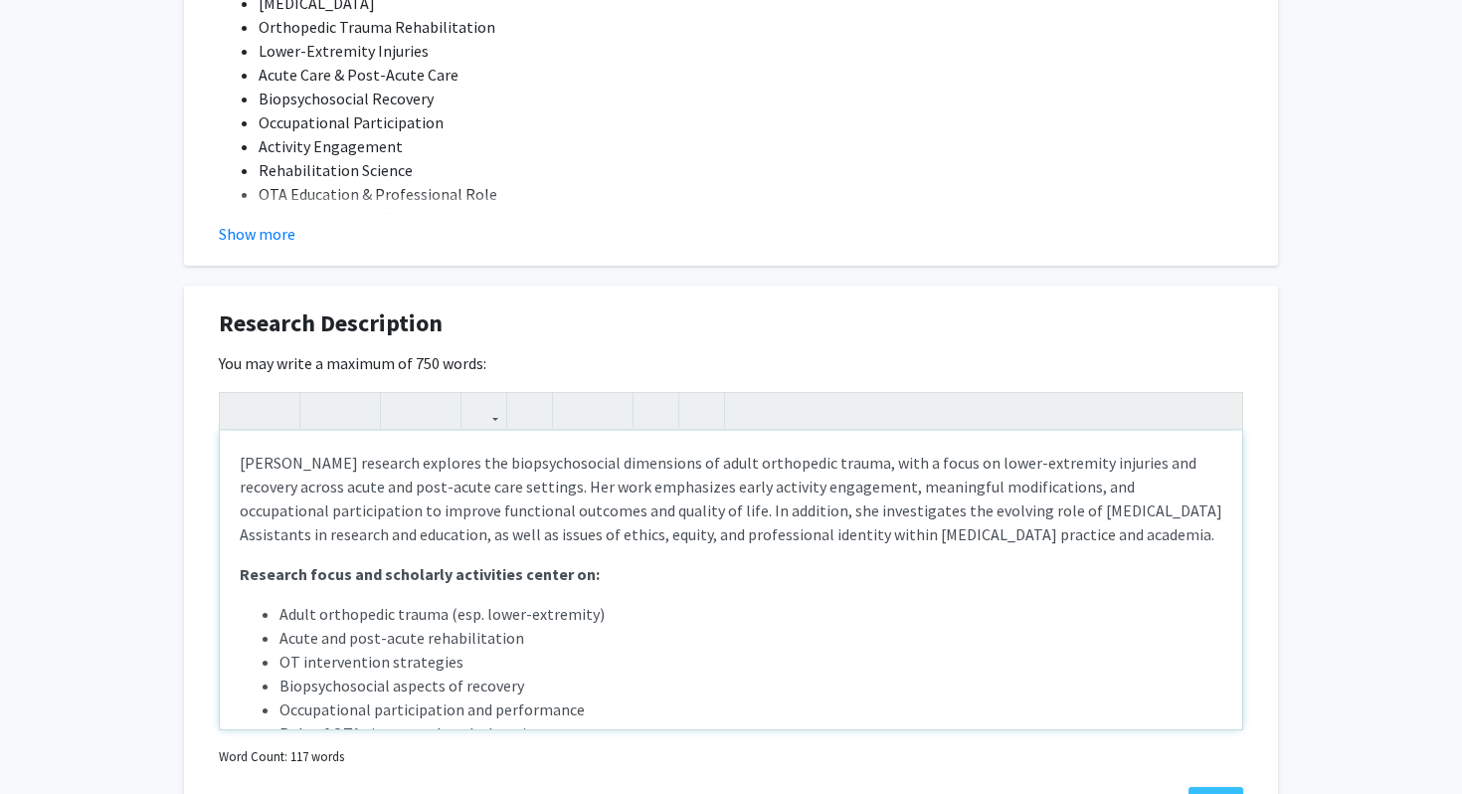
click at [696, 564] on p "Research focus and scholarly activities center on:" at bounding box center [731, 574] width 983 height 24
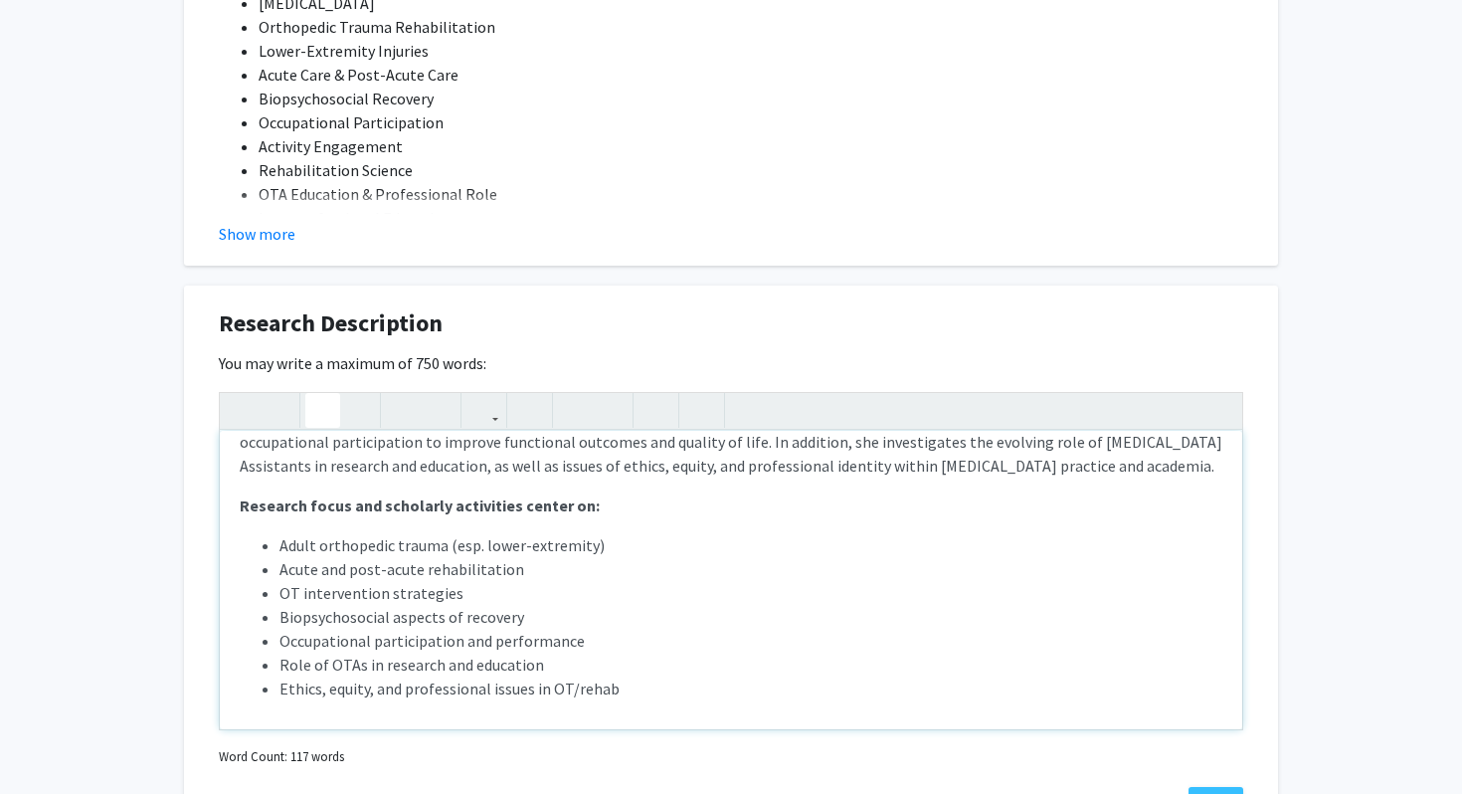
scroll to position [76, 0]
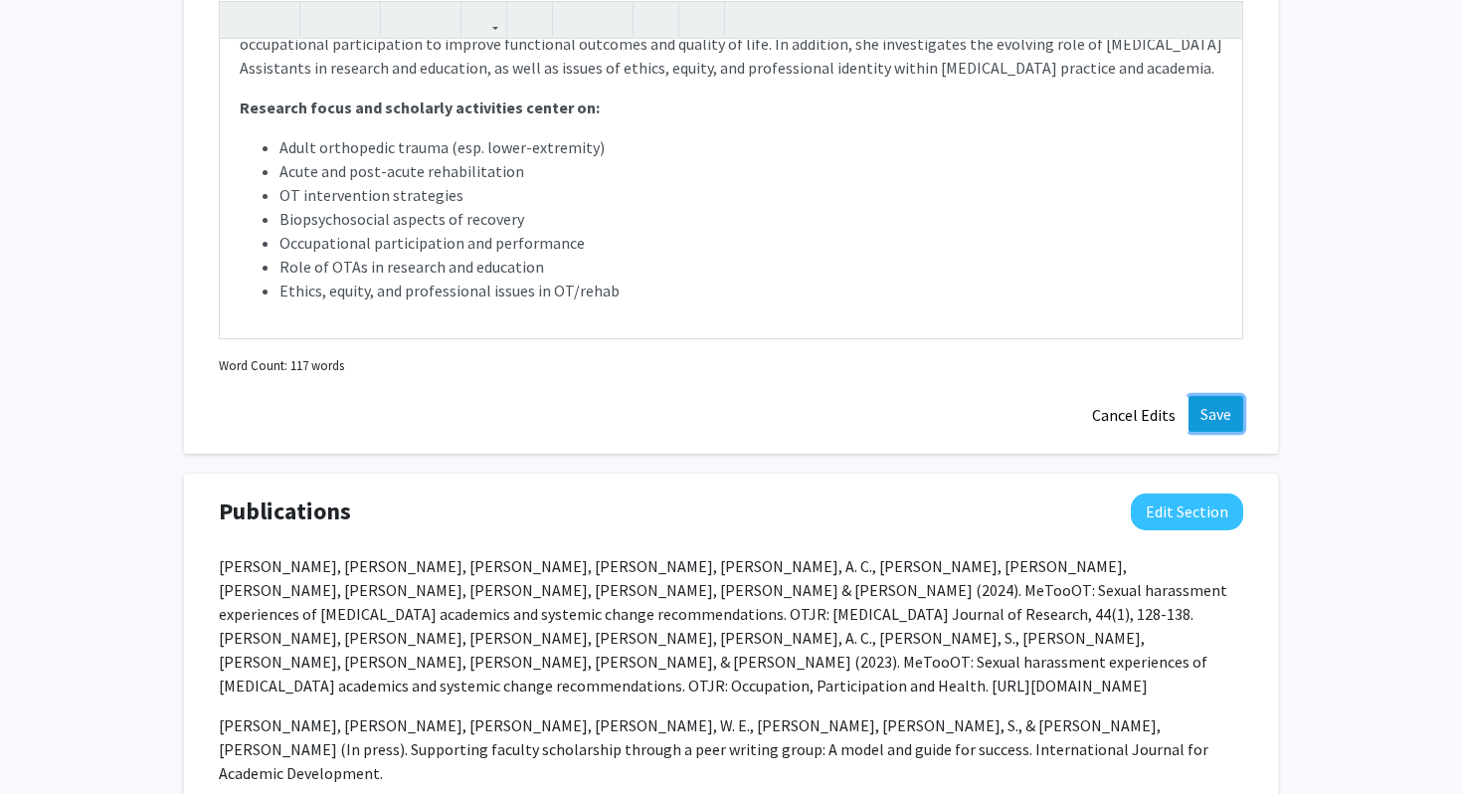
click at [1226, 411] on button "Save" at bounding box center [1216, 414] width 55 height 36
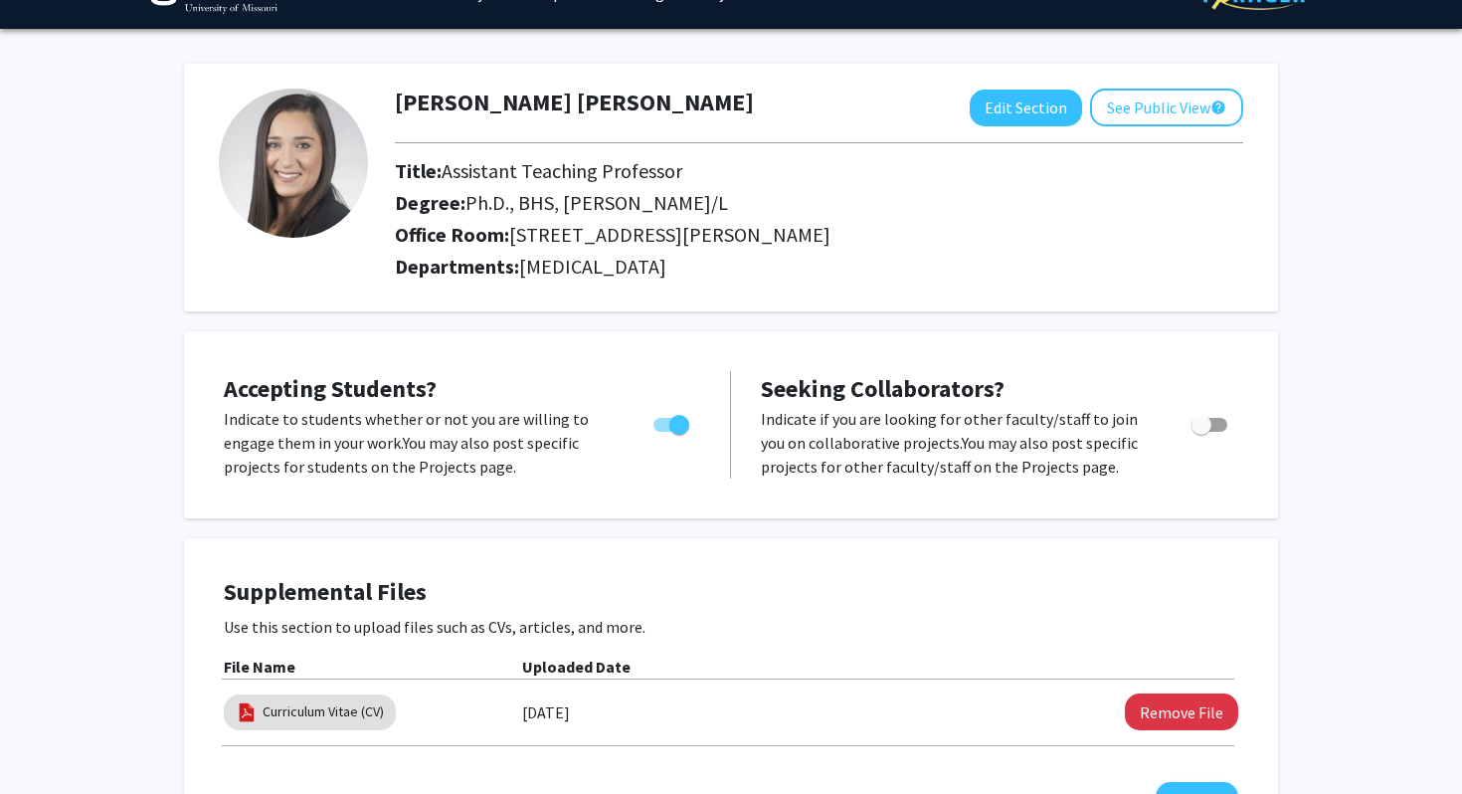
scroll to position [0, 0]
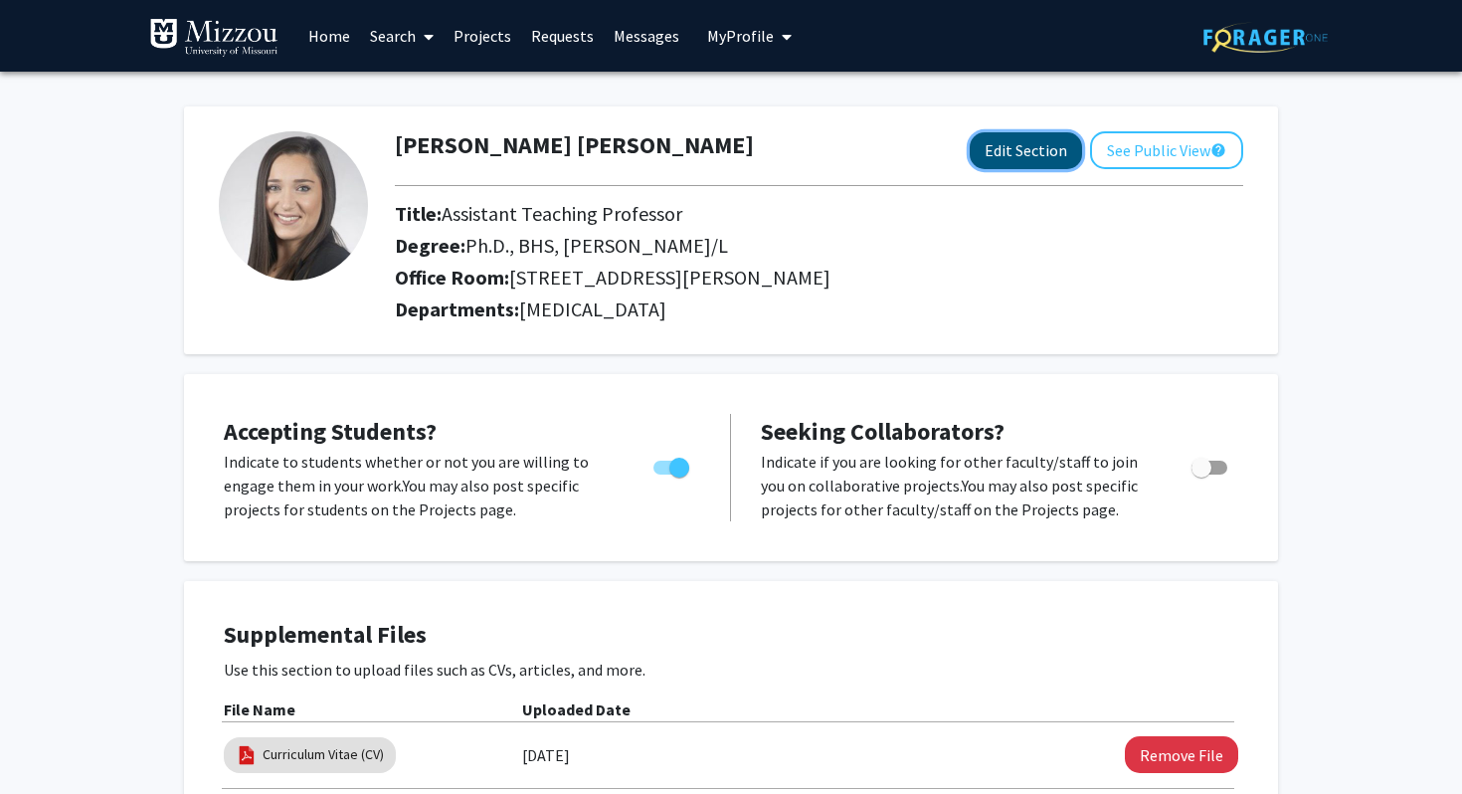
click at [1000, 145] on button "Edit Section" at bounding box center [1026, 150] width 112 height 37
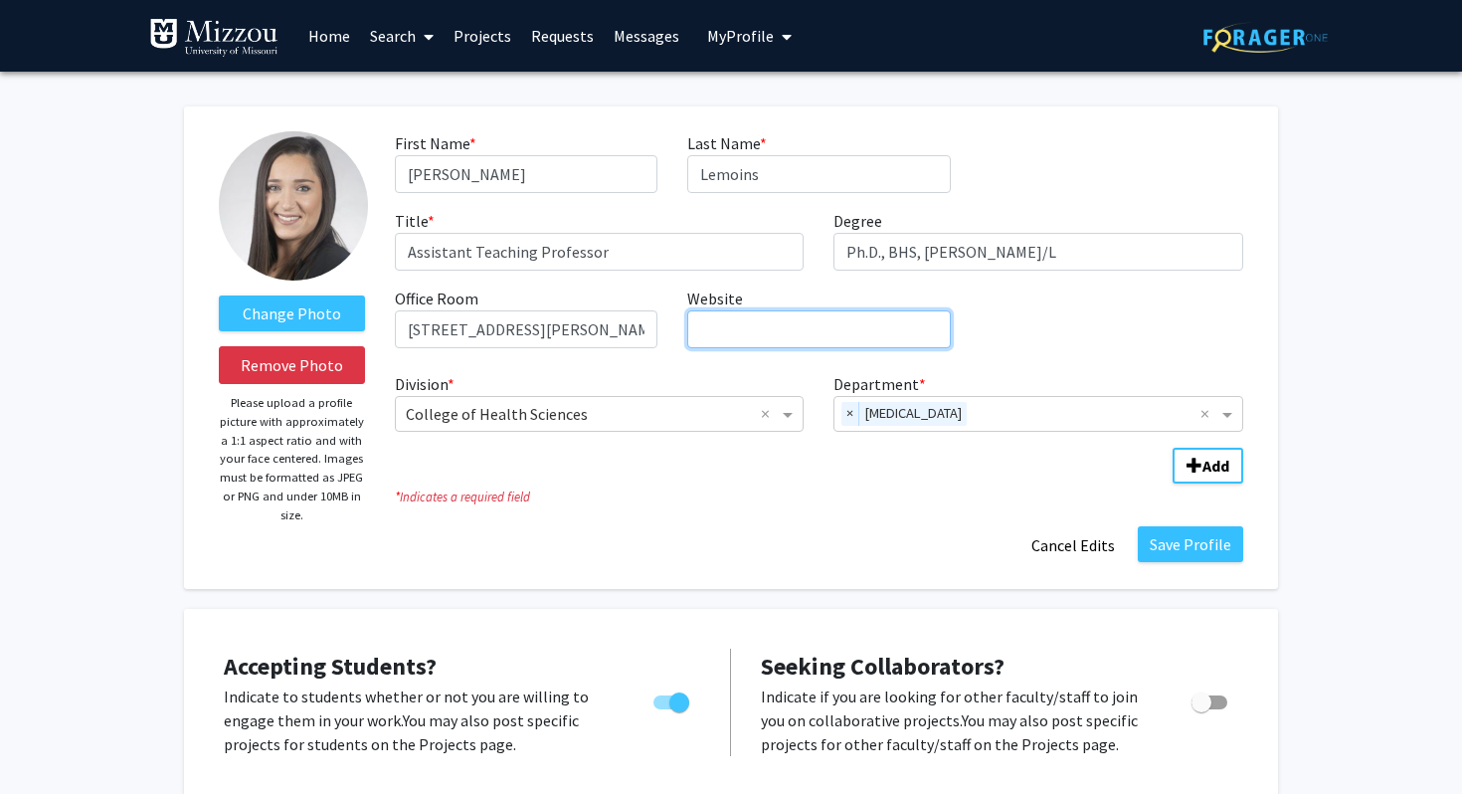
click at [815, 332] on input "Website required" at bounding box center [818, 329] width 263 height 38
paste input "[URL][DOMAIN_NAME]"
type input "[URL][DOMAIN_NAME]"
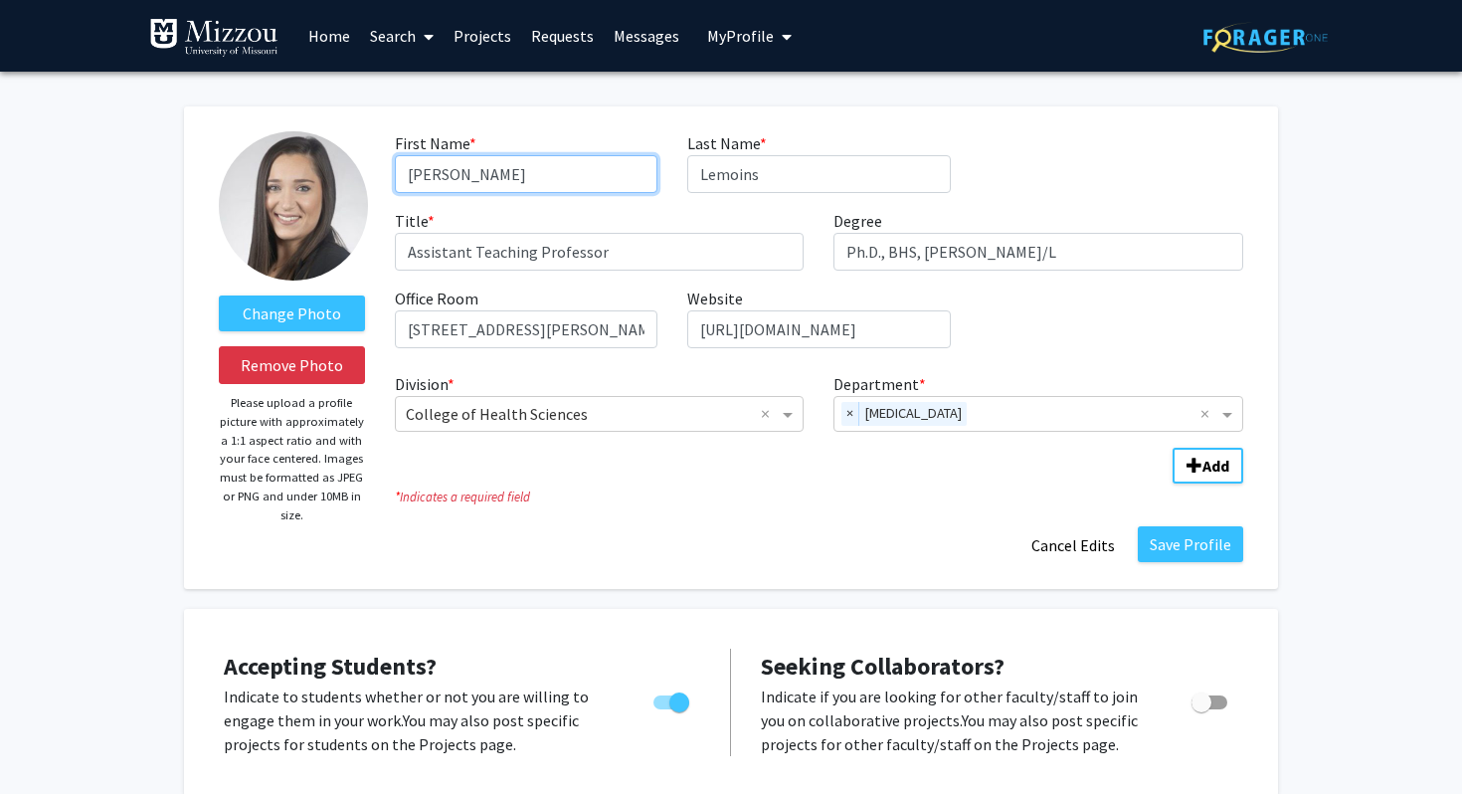
click at [569, 177] on input "[PERSON_NAME]" at bounding box center [526, 174] width 263 height 38
type input "[PERSON_NAME]"
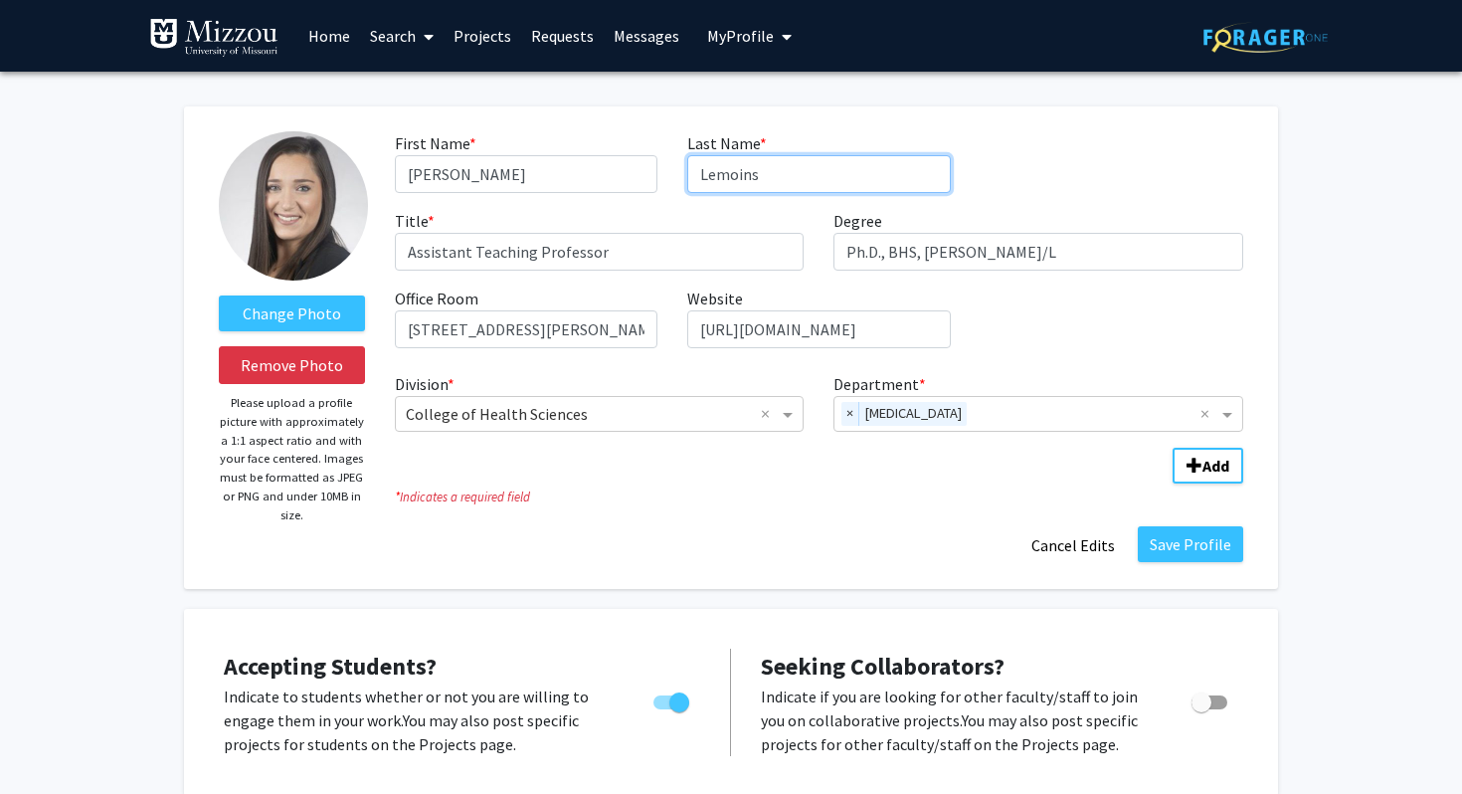
click at [699, 173] on input "Lemoins" at bounding box center [818, 174] width 263 height 38
type input "[PERSON_NAME]"
click at [1197, 545] on button "Save Profile" at bounding box center [1190, 544] width 105 height 36
